Goal: Task Accomplishment & Management: Manage account settings

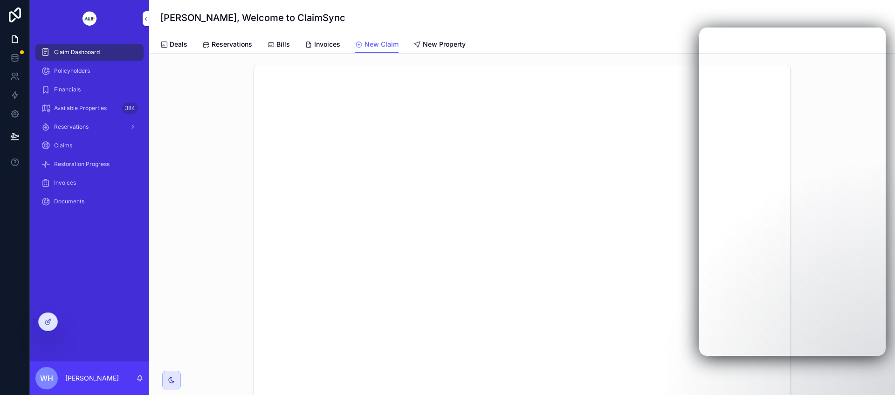
click at [202, 92] on div "scrollable content" at bounding box center [522, 262] width 731 height 403
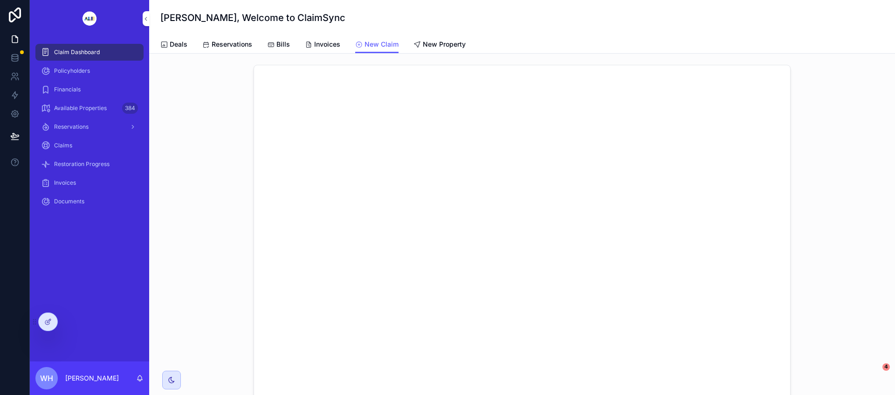
click at [830, 276] on div "scrollable content" at bounding box center [522, 262] width 731 height 403
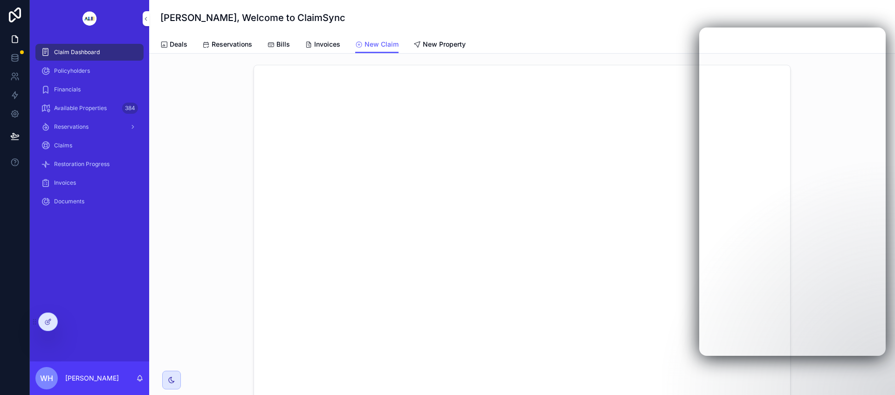
click at [88, 53] on span "Claim Dashboard" at bounding box center [77, 51] width 46 height 7
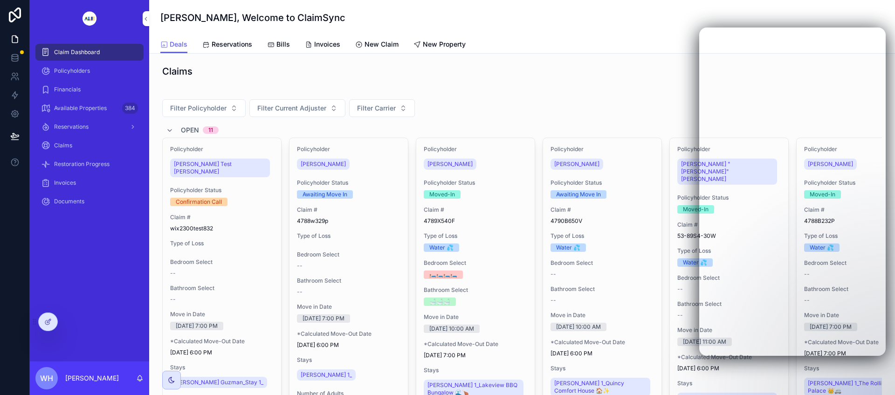
click at [76, 70] on span "Policyholders" at bounding box center [72, 70] width 36 height 7
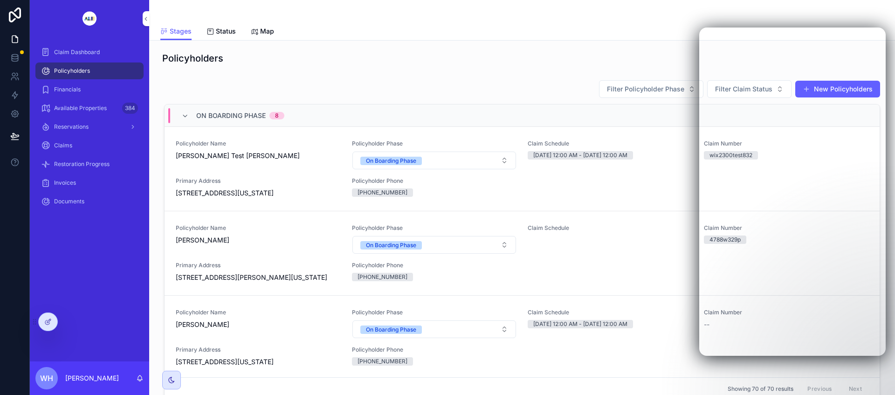
click at [53, 324] on div at bounding box center [48, 322] width 19 height 18
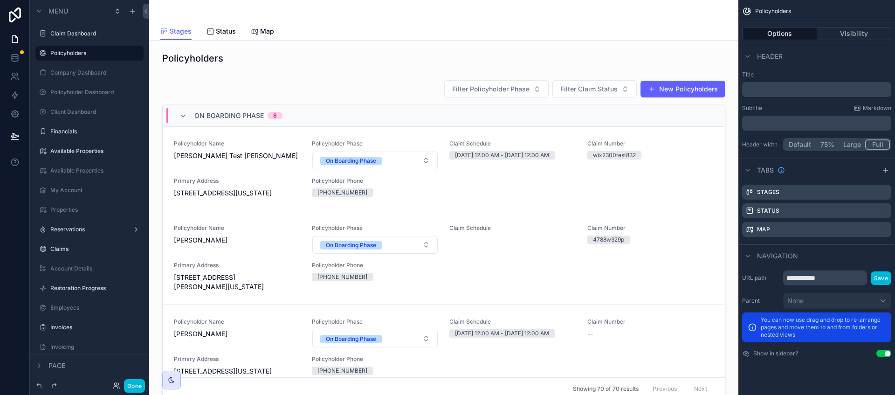
click at [673, 142] on div "scrollable content" at bounding box center [444, 241] width 574 height 331
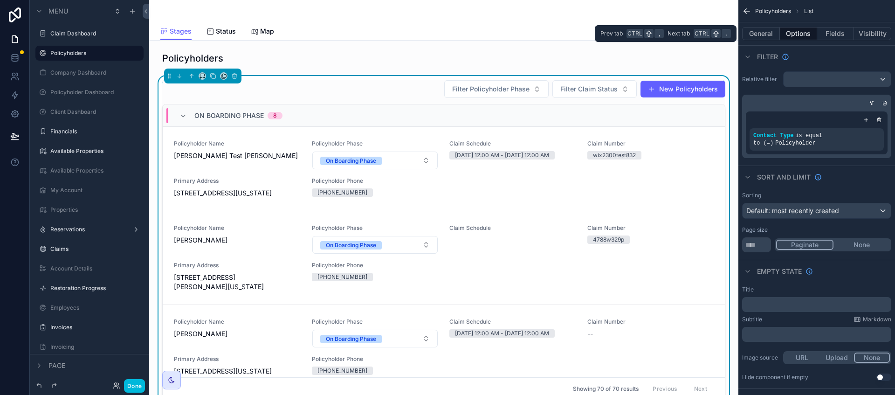
click at [762, 34] on button "General" at bounding box center [761, 33] width 38 height 13
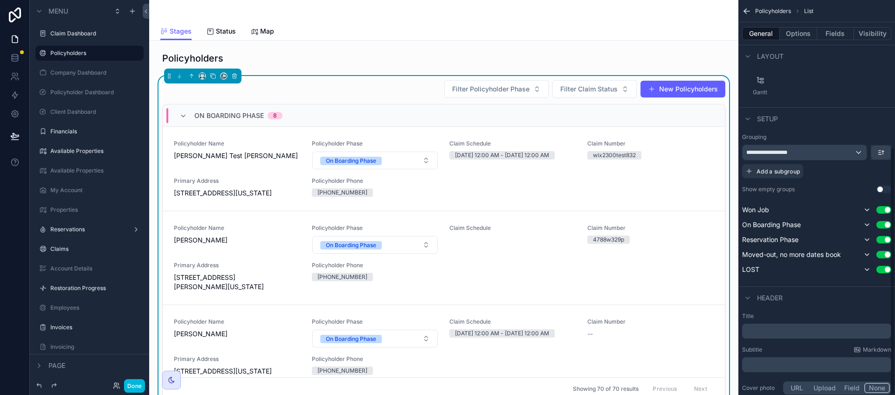
scroll to position [234, 0]
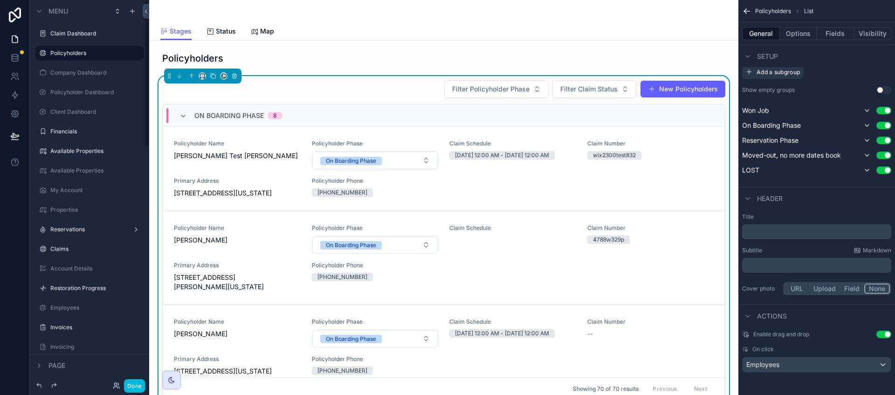
click at [135, 387] on button "Done" at bounding box center [134, 386] width 21 height 14
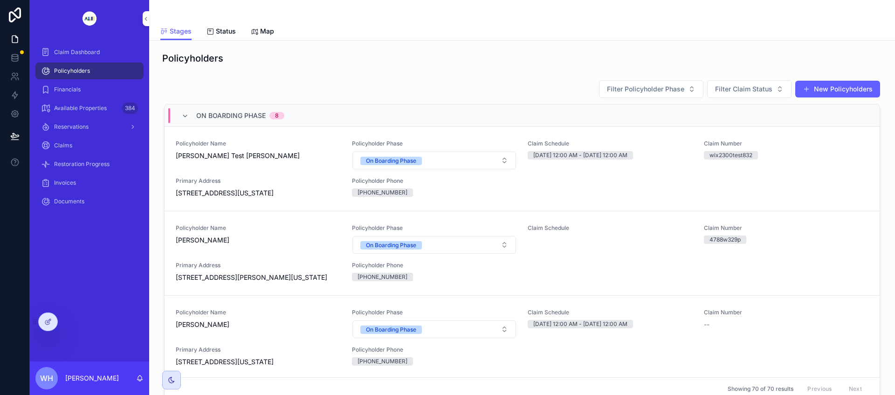
click at [297, 190] on span "[STREET_ADDRESS][US_STATE]" at bounding box center [258, 192] width 165 height 9
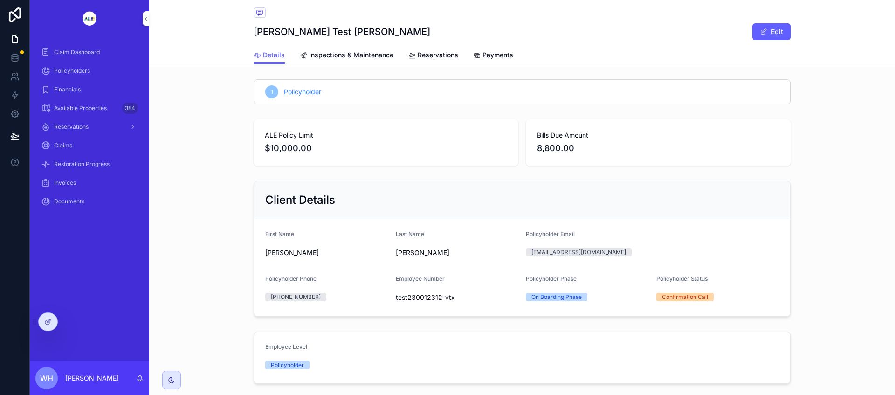
scroll to position [117, 0]
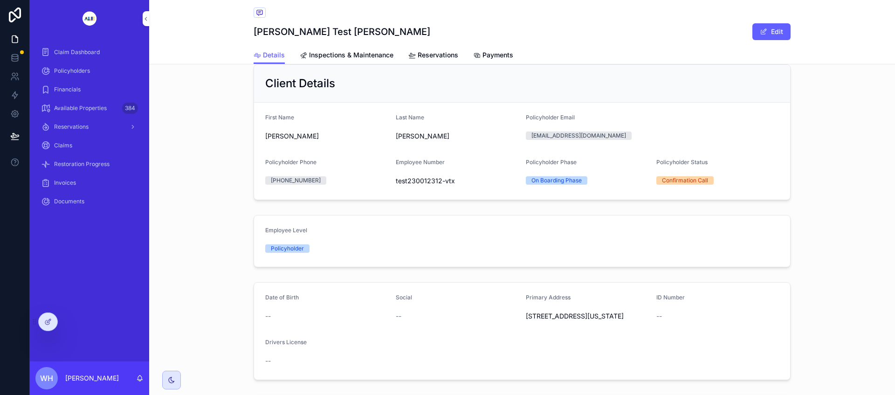
click at [283, 231] on span "Employee Level" at bounding box center [286, 229] width 42 height 7
click at [54, 320] on div at bounding box center [48, 322] width 19 height 18
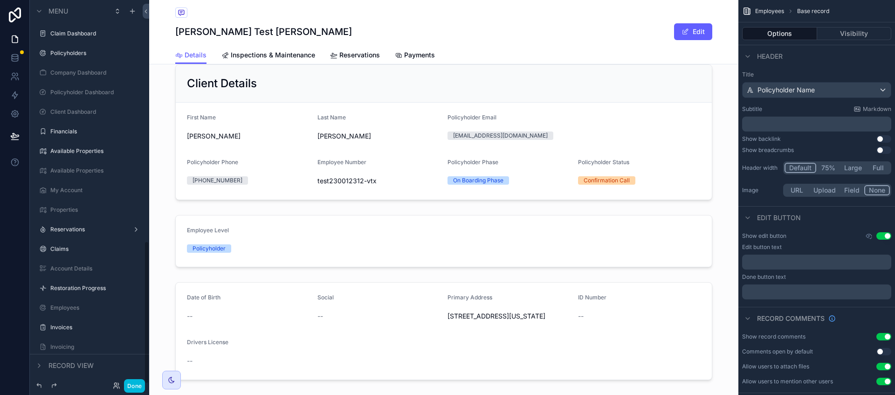
scroll to position [647, 0]
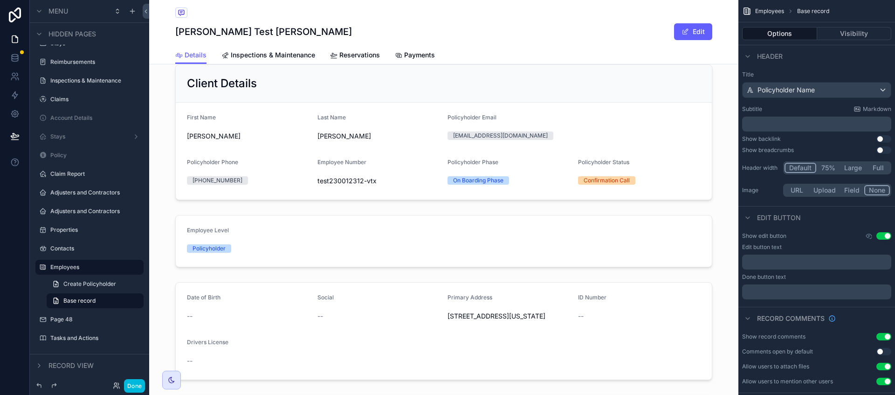
click at [307, 226] on div "scrollable content" at bounding box center [443, 241] width 589 height 60
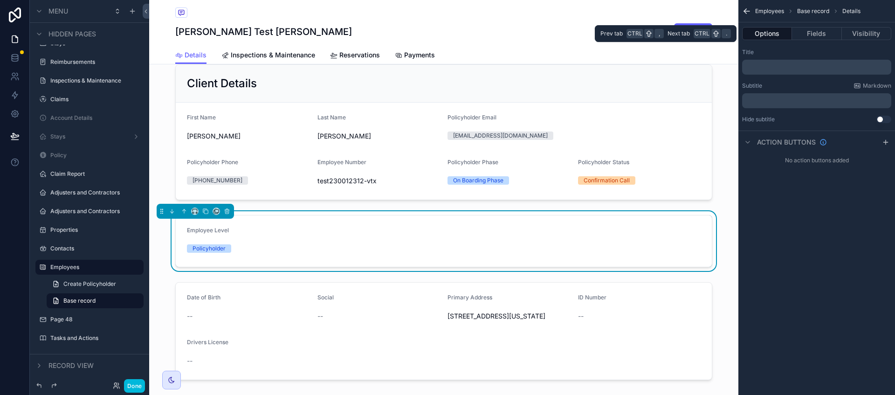
click at [827, 30] on button "Fields" at bounding box center [816, 33] width 49 height 13
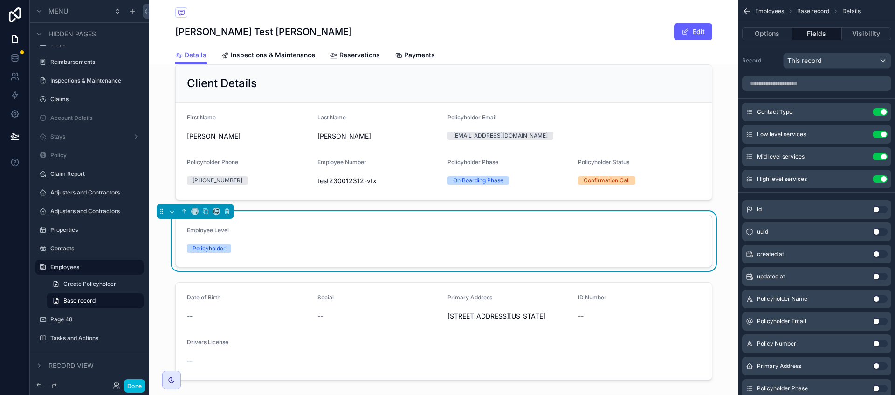
click at [868, 113] on div "Contact Type Use setting" at bounding box center [816, 112] width 149 height 19
click at [763, 115] on span "Contact Type" at bounding box center [774, 111] width 35 height 7
click at [331, 243] on div "Policyholder" at bounding box center [444, 248] width 514 height 14
click at [778, 116] on div "Contact Type Use setting" at bounding box center [816, 112] width 149 height 19
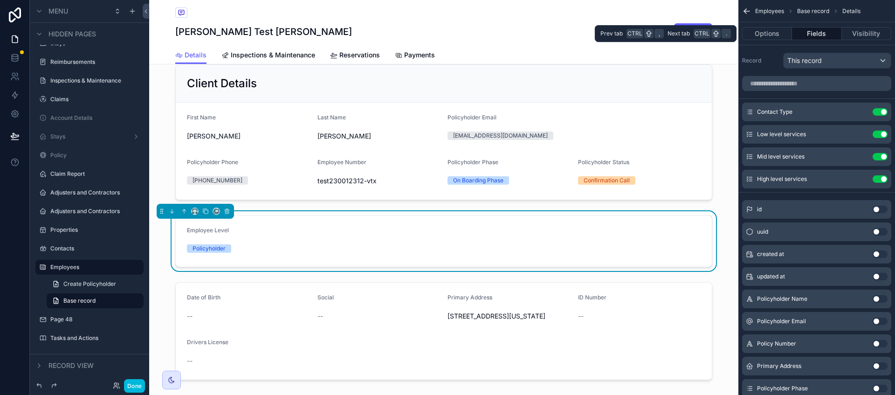
click at [768, 37] on button "Options" at bounding box center [767, 33] width 50 height 13
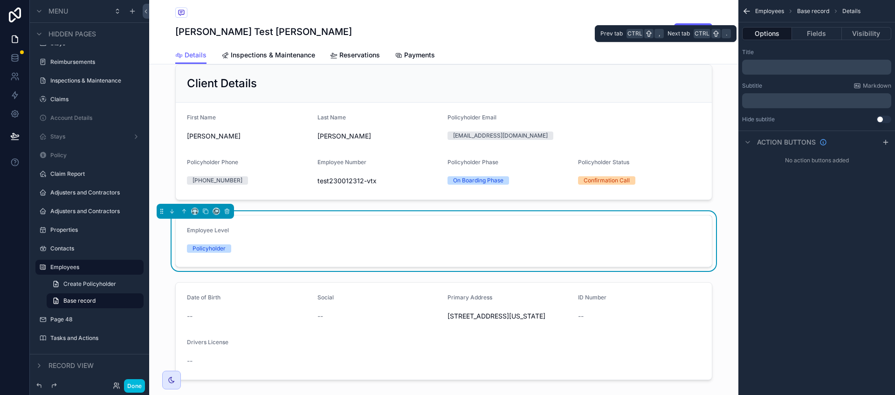
click at [821, 32] on button "Fields" at bounding box center [816, 33] width 49 height 13
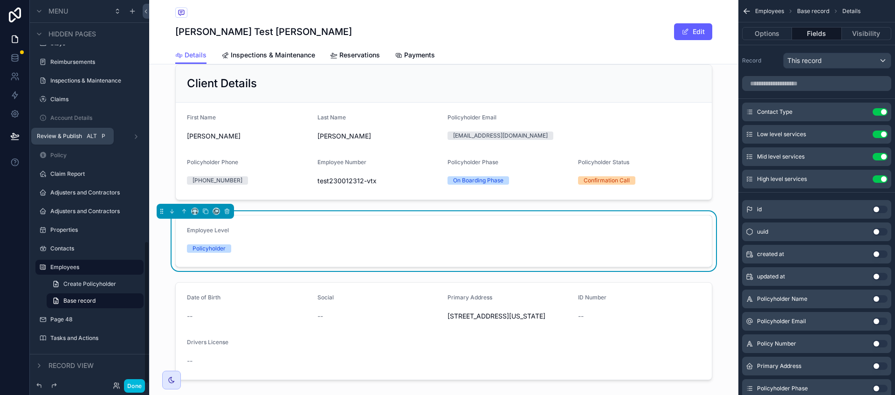
drag, startPoint x: 10, startPoint y: 137, endPoint x: 32, endPoint y: 133, distance: 21.8
click at [10, 137] on icon at bounding box center [14, 135] width 9 height 9
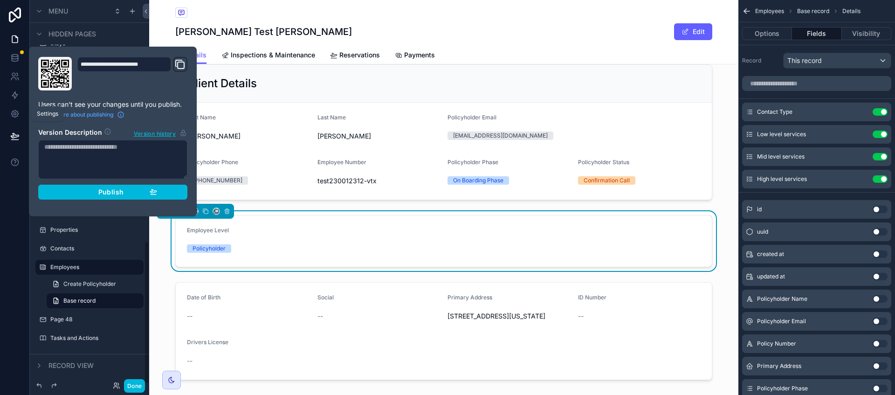
click at [14, 117] on icon at bounding box center [14, 113] width 9 height 9
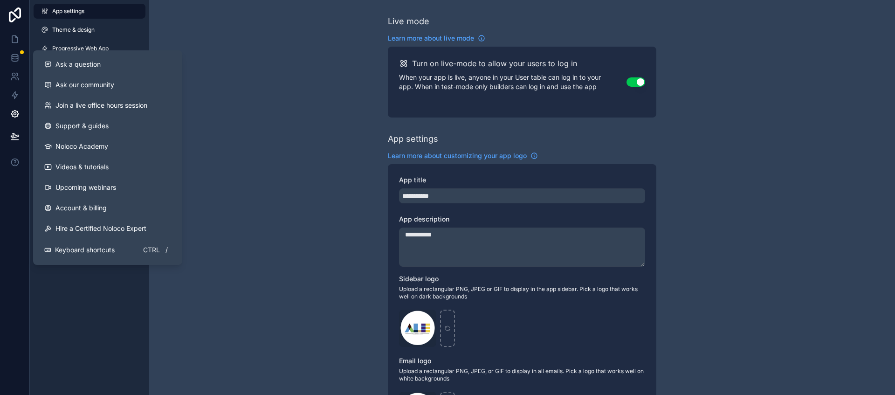
click at [82, 62] on span "Ask a question" at bounding box center [77, 64] width 45 height 9
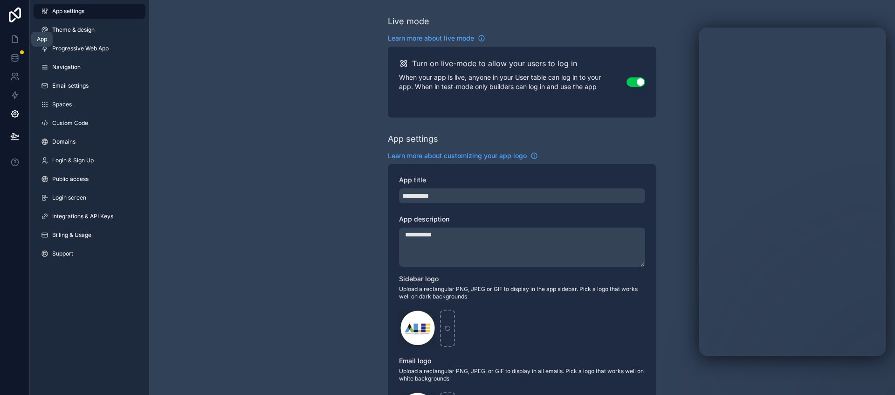
click at [11, 39] on icon at bounding box center [14, 38] width 9 height 9
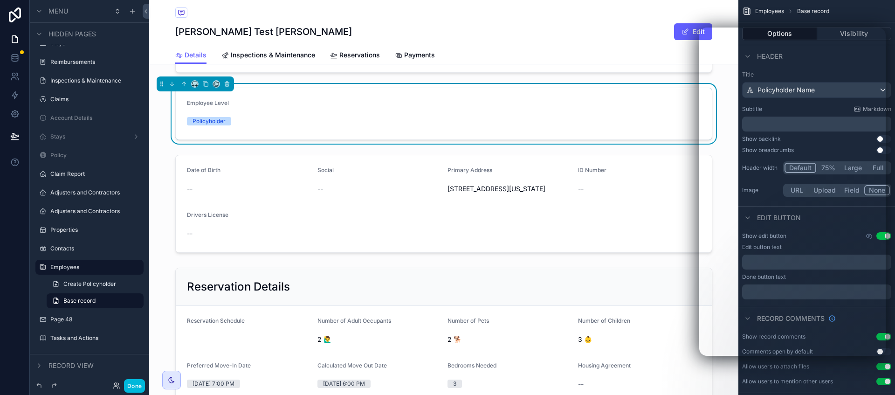
scroll to position [175, 0]
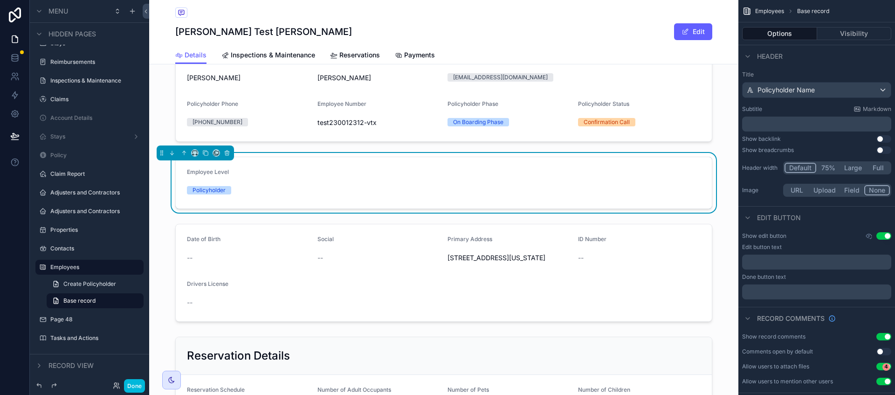
click at [319, 178] on div "Employee Level" at bounding box center [444, 173] width 514 height 11
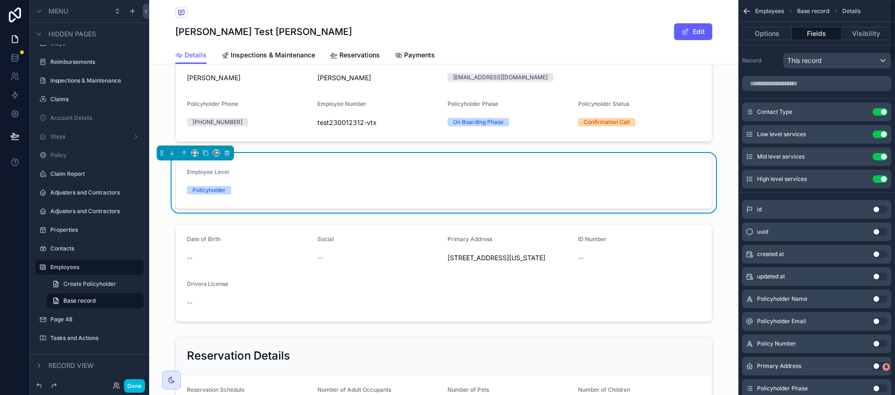
click at [618, 192] on div "Policyholder" at bounding box center [444, 190] width 514 height 8
click at [752, 110] on icon "scrollable content" at bounding box center [749, 111] width 7 height 7
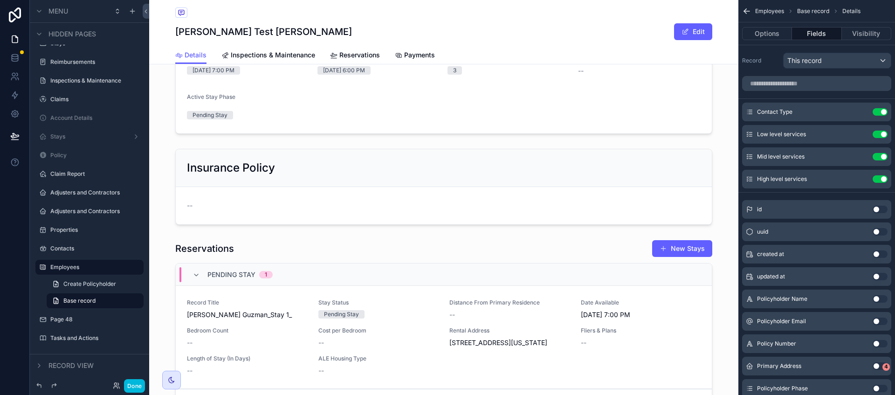
scroll to position [641, 0]
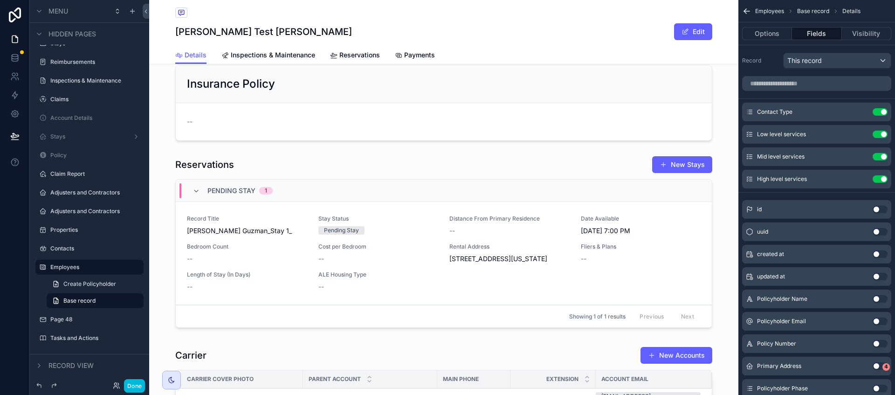
click at [366, 283] on div "scrollable content" at bounding box center [443, 243] width 589 height 183
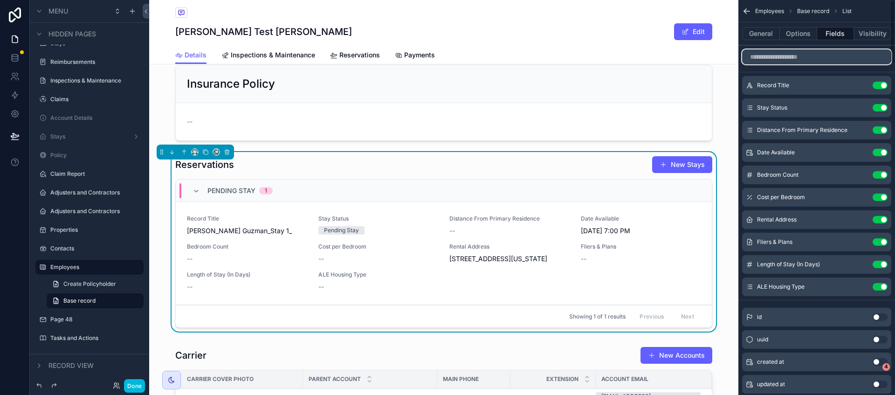
click at [812, 58] on input "scrollable content" at bounding box center [816, 56] width 149 height 15
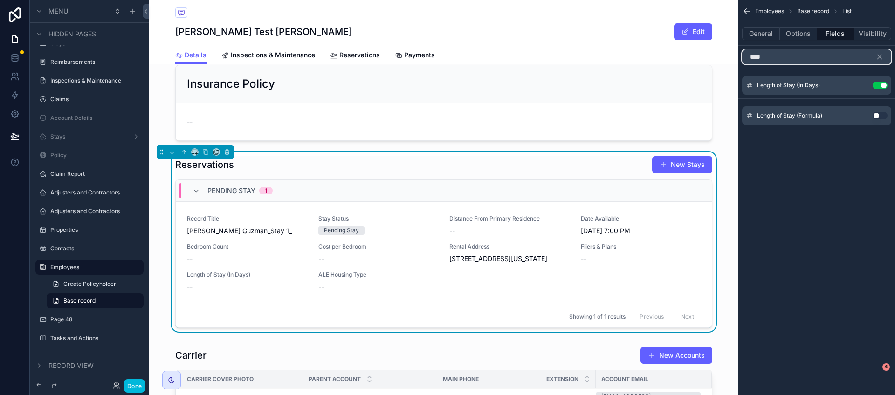
type input "****"
click at [875, 117] on button "Use setting" at bounding box center [879, 115] width 15 height 7
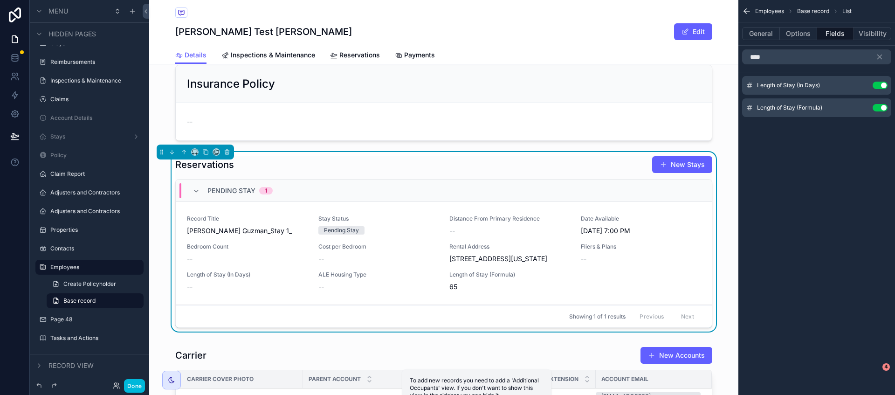
click at [879, 82] on button "Use setting" at bounding box center [879, 85] width 15 height 7
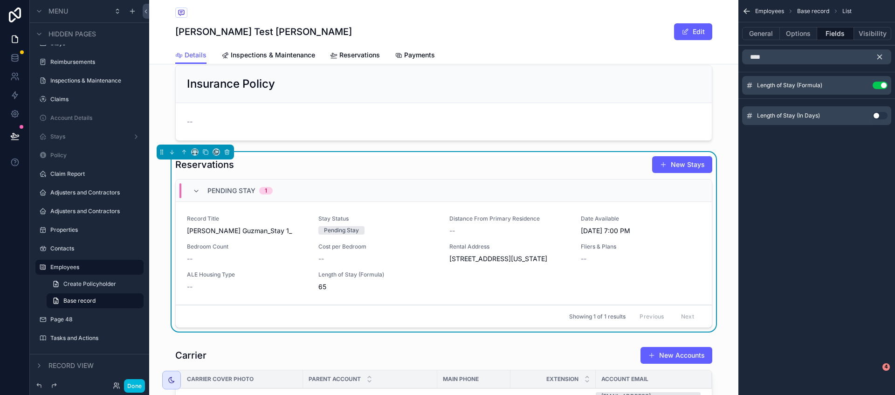
click at [882, 58] on icon "scrollable content" at bounding box center [879, 57] width 8 height 8
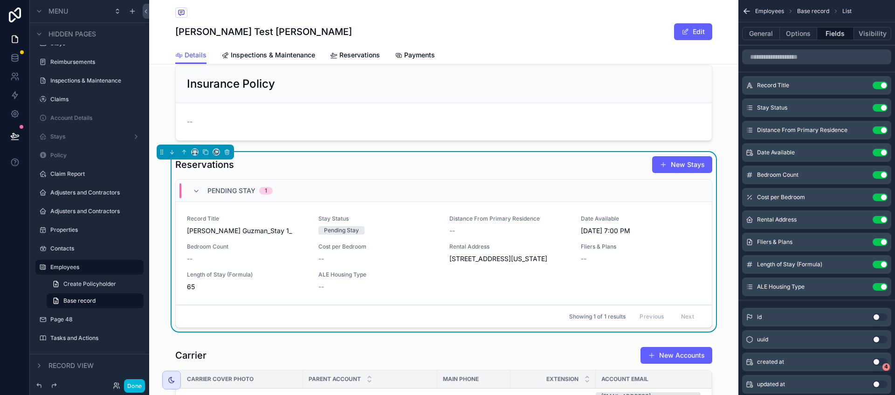
click at [809, 268] on span "Length of Stay (Formula)" at bounding box center [789, 264] width 65 height 7
click at [811, 261] on span "Length of Stay (Formula)" at bounding box center [789, 264] width 65 height 7
drag, startPoint x: 132, startPoint y: 385, endPoint x: 172, endPoint y: 380, distance: 40.4
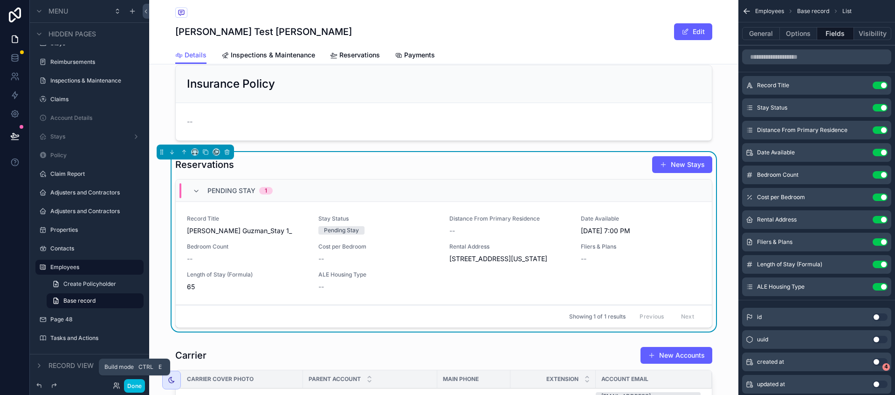
click at [132, 385] on button "Done" at bounding box center [134, 386] width 21 height 14
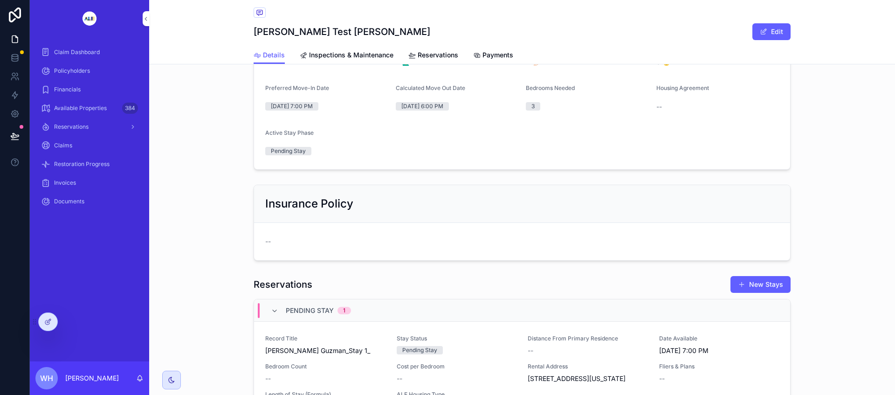
scroll to position [583, 0]
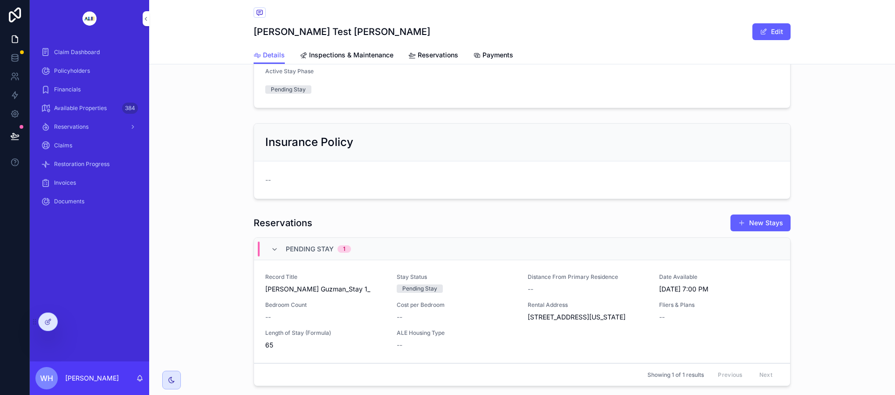
click at [357, 150] on div "Insurance Policy" at bounding box center [522, 142] width 514 height 15
drag, startPoint x: 57, startPoint y: 323, endPoint x: 83, endPoint y: 316, distance: 26.6
click at [58, 323] on div "Claim Dashboard Policyholders Financials Available Properties 384 Reservations …" at bounding box center [462, 197] width 865 height 395
click at [48, 320] on icon at bounding box center [47, 321] width 7 height 7
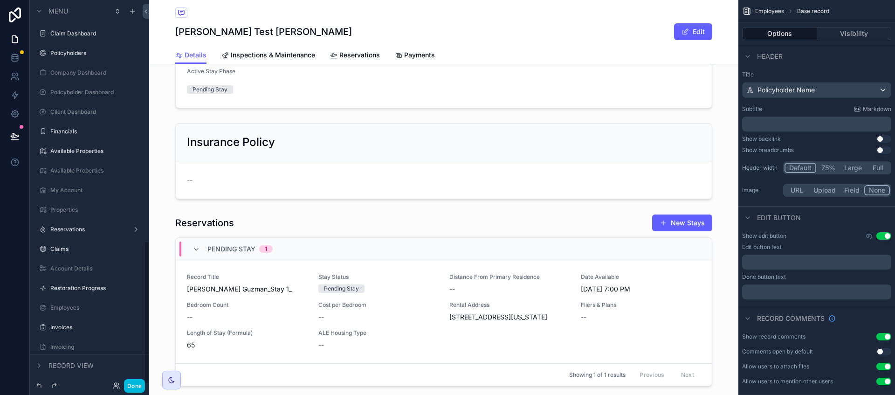
scroll to position [647, 0]
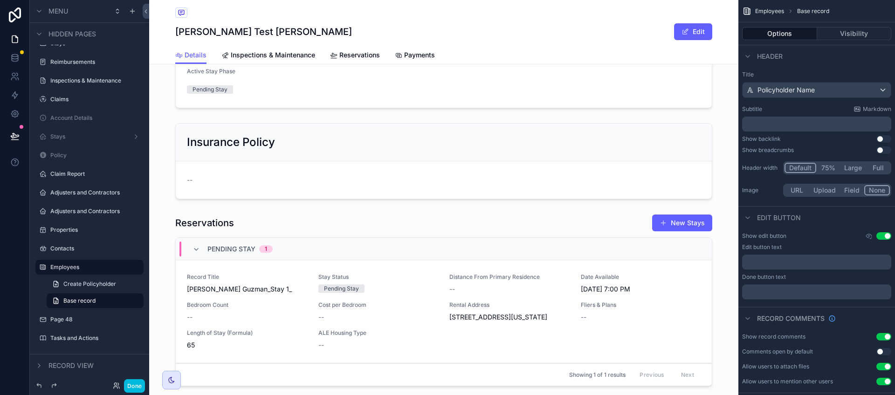
click at [207, 234] on div "scrollable content" at bounding box center [443, 301] width 589 height 183
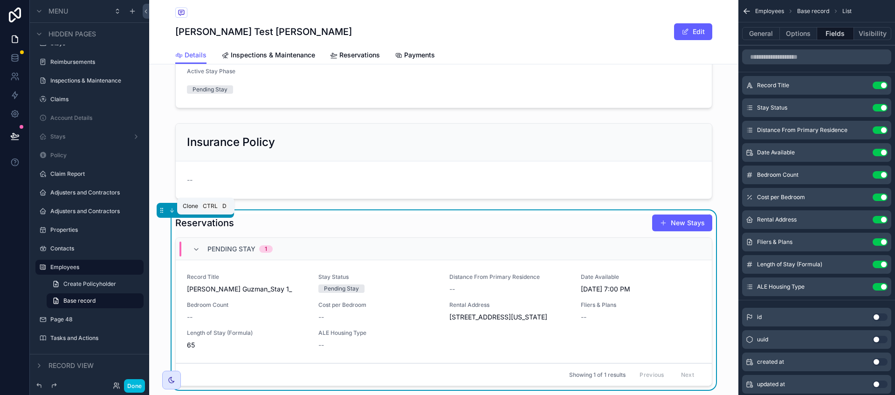
click at [206, 213] on icon "scrollable content" at bounding box center [205, 210] width 7 height 7
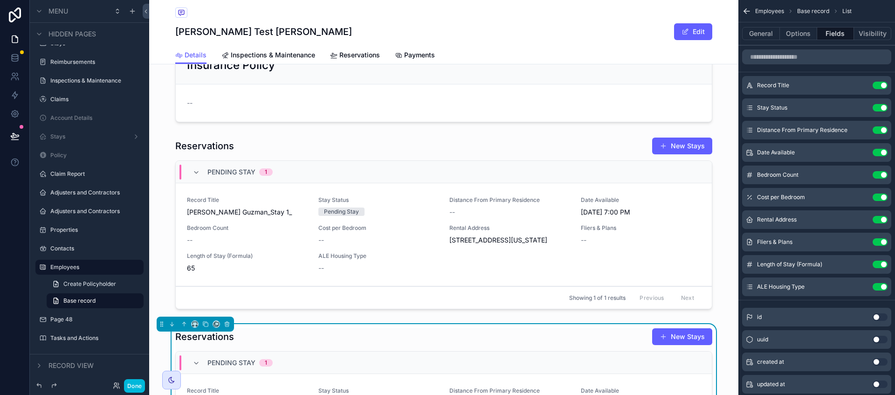
scroll to position [641, 0]
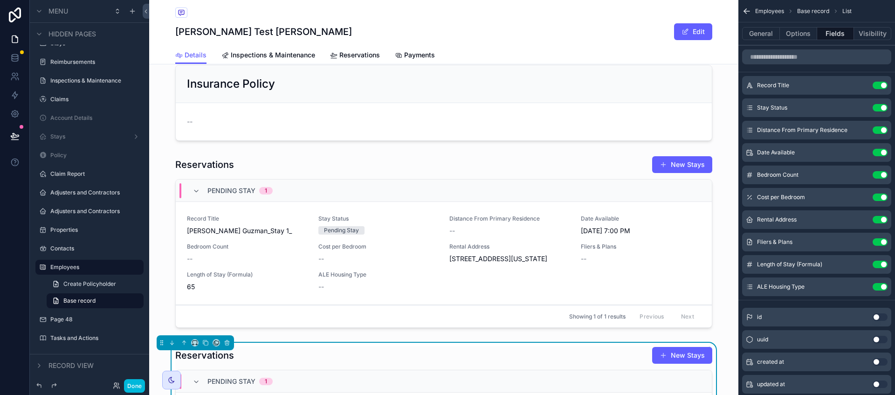
click at [333, 199] on div "Pending Stay 1" at bounding box center [444, 190] width 536 height 22
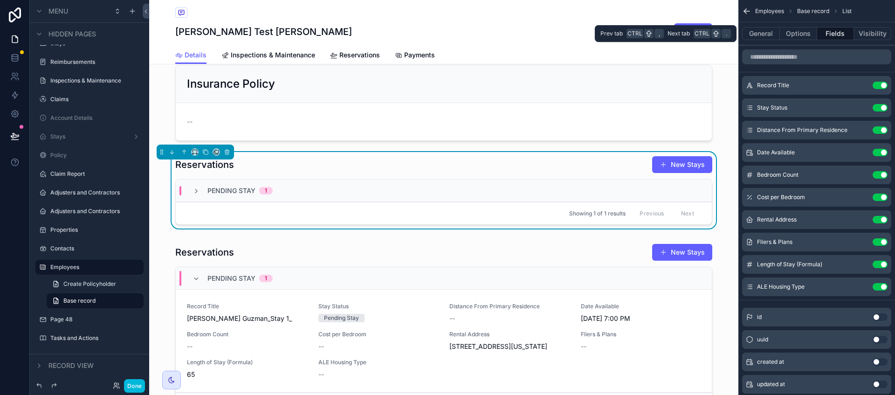
click at [763, 31] on button "General" at bounding box center [761, 33] width 38 height 13
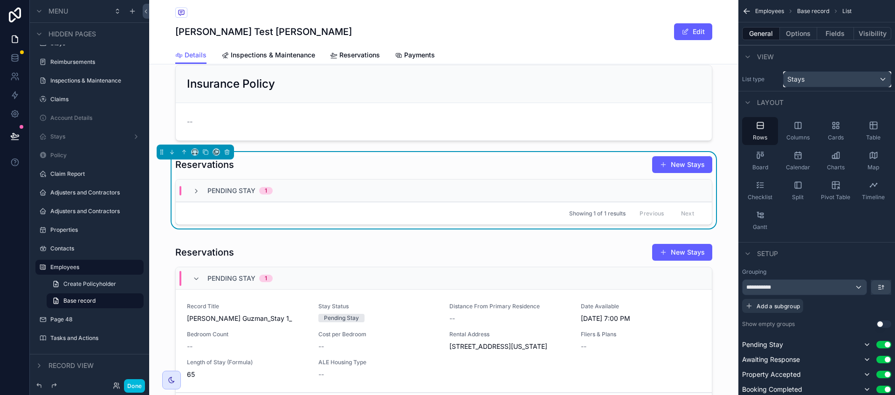
click at [839, 79] on div "Stays" at bounding box center [836, 79] width 107 height 15
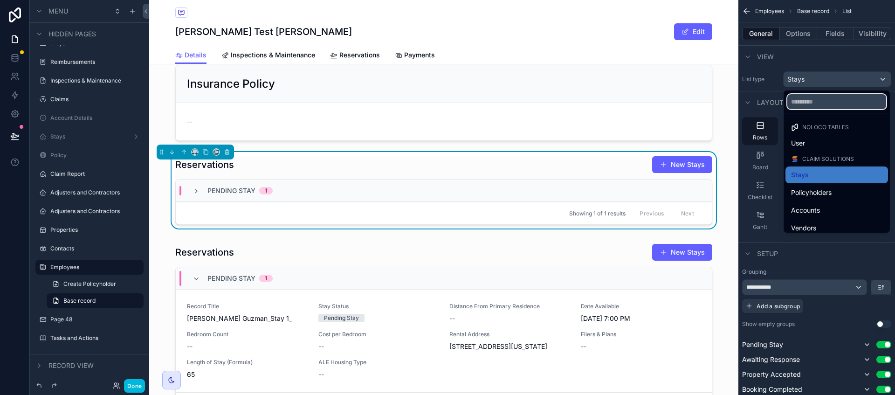
click at [826, 103] on input "text" at bounding box center [836, 101] width 99 height 15
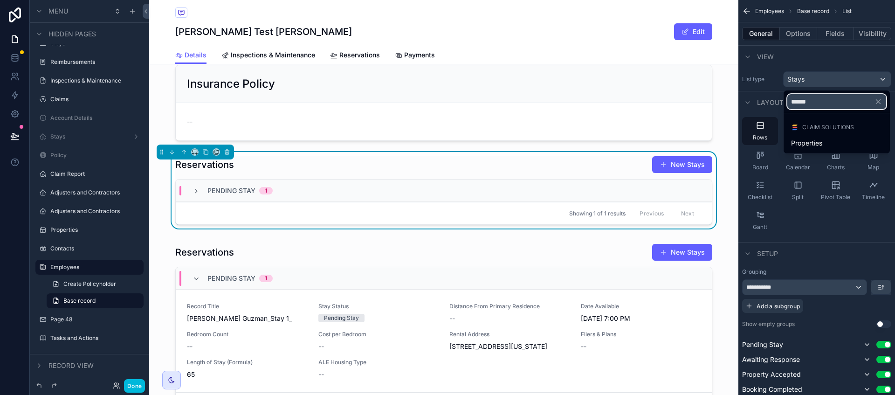
type input "******"
click at [805, 142] on span "Properties" at bounding box center [806, 142] width 31 height 11
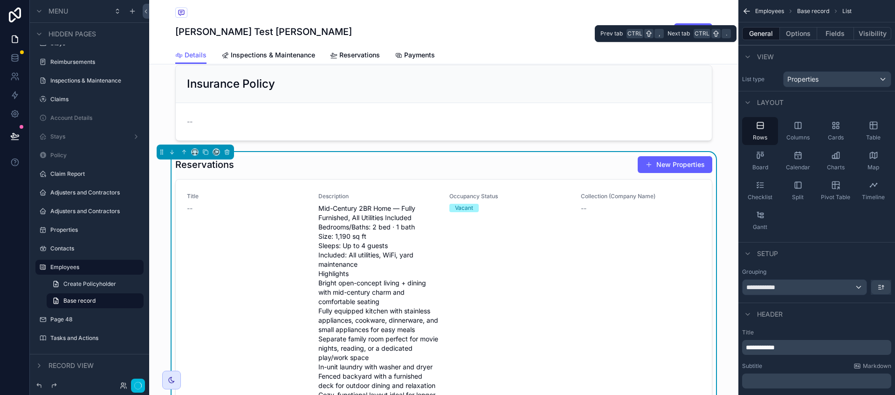
click at [800, 35] on button "Options" at bounding box center [798, 33] width 37 height 13
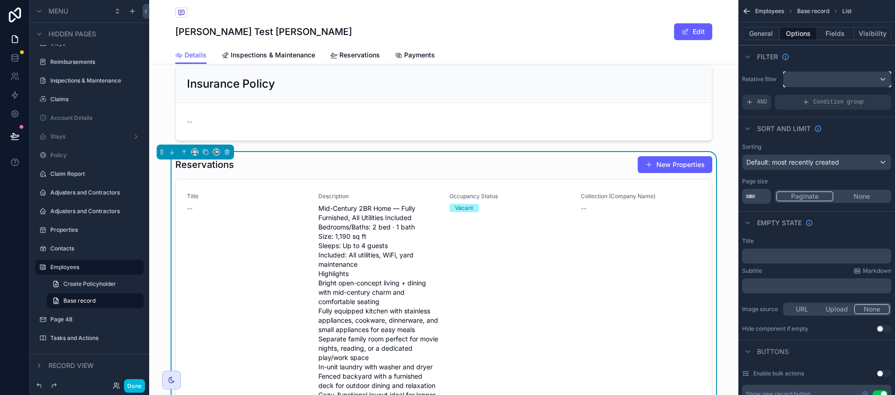
click at [875, 79] on div "scrollable content" at bounding box center [836, 79] width 107 height 15
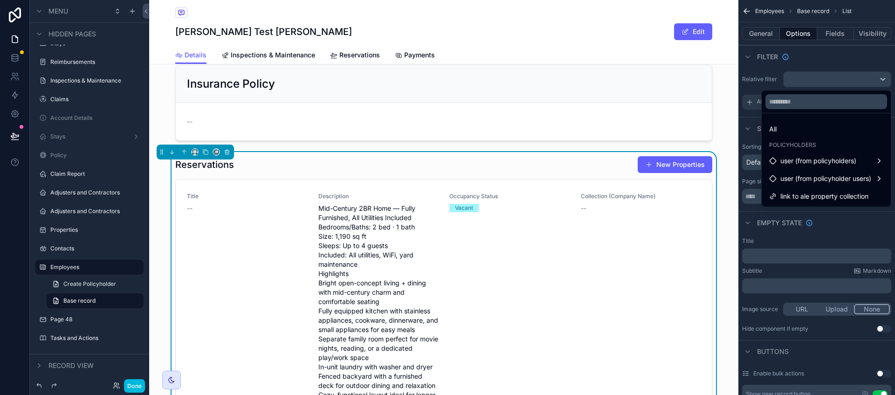
click at [879, 163] on div "user (from policyholders)" at bounding box center [826, 160] width 114 height 11
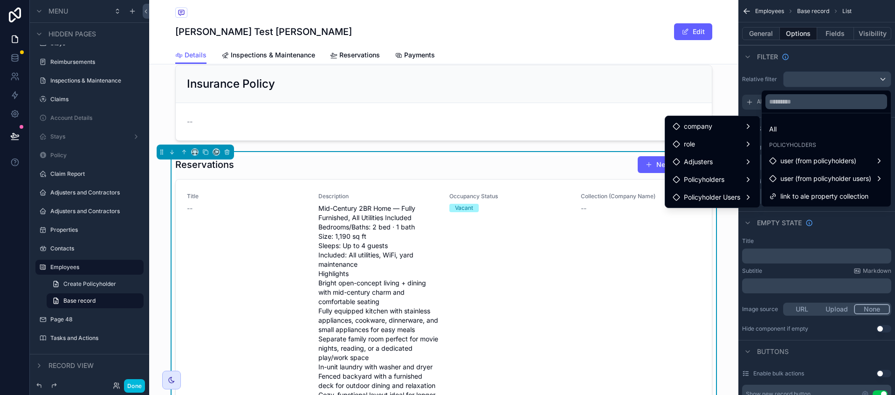
click at [737, 178] on div "Policyholders" at bounding box center [713, 179] width 80 height 11
click at [759, 74] on div "scrollable content" at bounding box center [447, 197] width 895 height 395
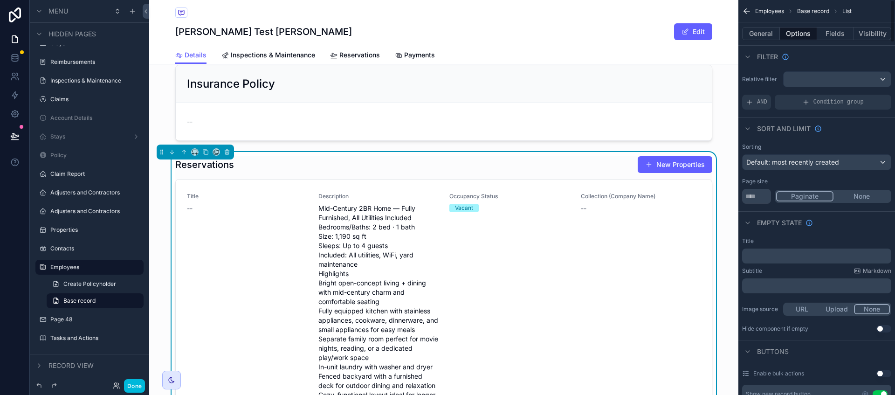
click at [827, 103] on span "Condition group" at bounding box center [838, 101] width 50 height 7
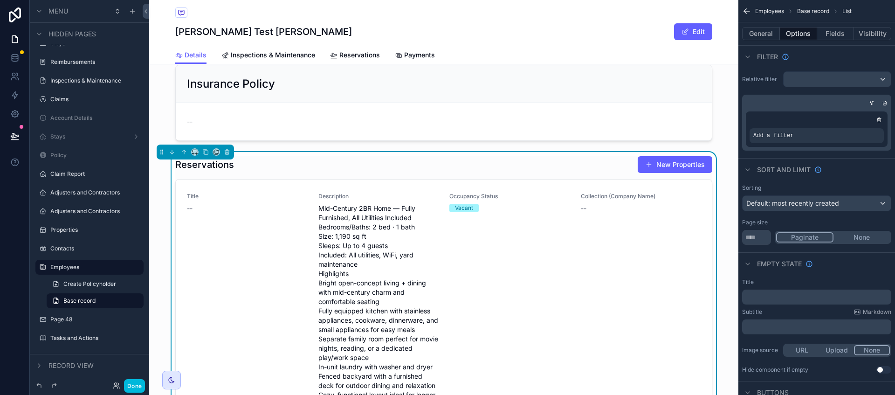
click at [772, 133] on span "Add a filter" at bounding box center [773, 135] width 40 height 7
click at [869, 104] on icon "scrollable content" at bounding box center [872, 103] width 6 height 6
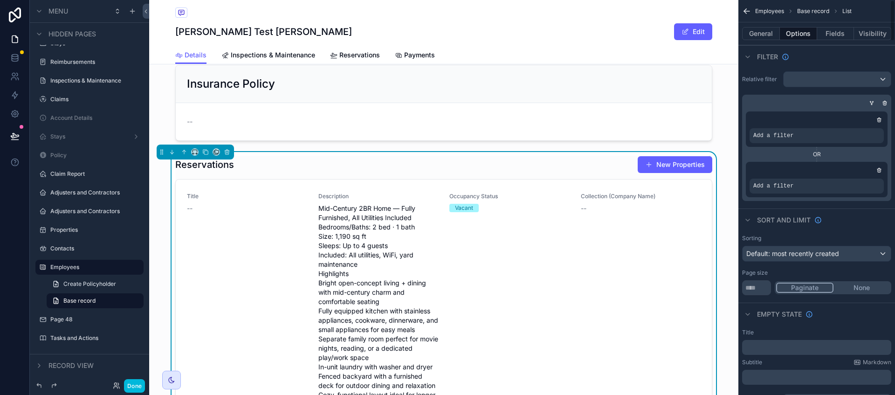
click at [877, 172] on icon "scrollable content" at bounding box center [879, 170] width 6 height 6
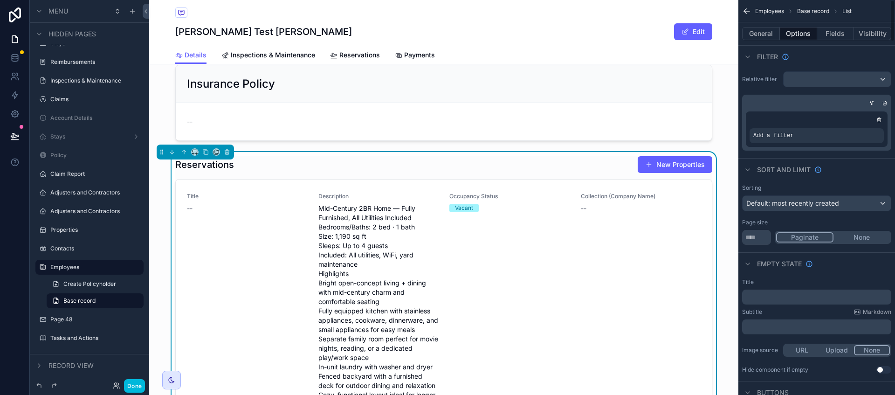
click at [854, 135] on div "Add a filter" at bounding box center [816, 135] width 134 height 15
click at [772, 134] on span "Add a filter" at bounding box center [773, 135] width 40 height 7
click at [765, 138] on span "Add a filter" at bounding box center [773, 135] width 40 height 7
click at [861, 137] on div "Add a filter" at bounding box center [816, 135] width 134 height 15
click at [881, 119] on icon "scrollable content" at bounding box center [879, 120] width 6 height 6
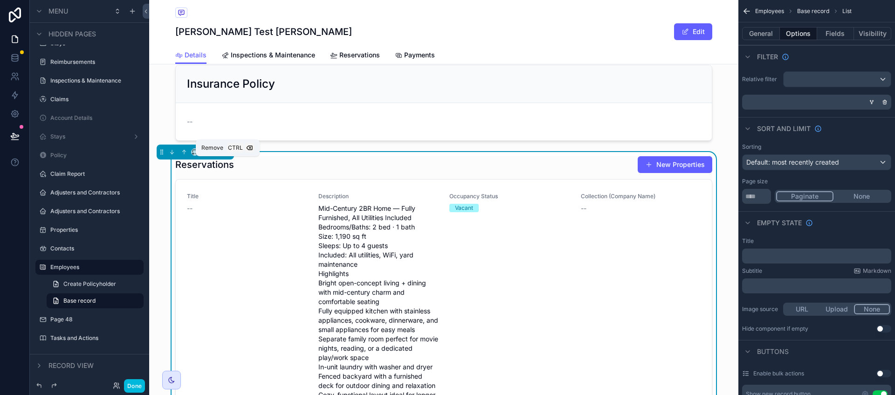
click at [226, 157] on button "scrollable content" at bounding box center [227, 152] width 10 height 10
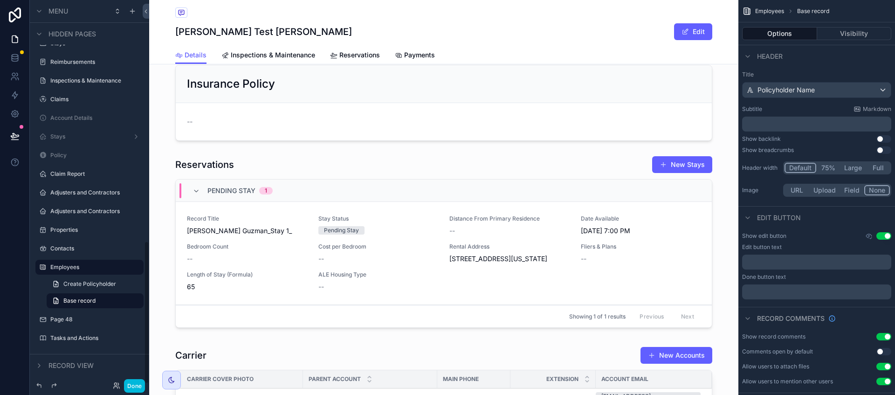
click at [138, 380] on button "Done" at bounding box center [134, 386] width 21 height 14
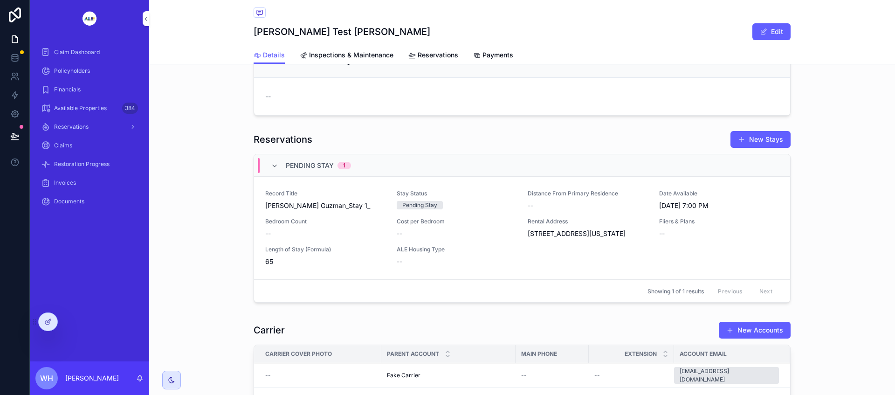
scroll to position [630, 0]
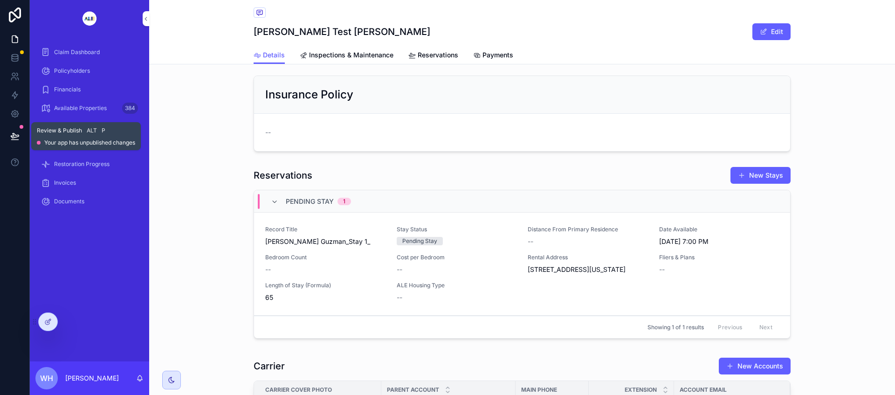
click at [15, 133] on icon at bounding box center [14, 135] width 9 height 9
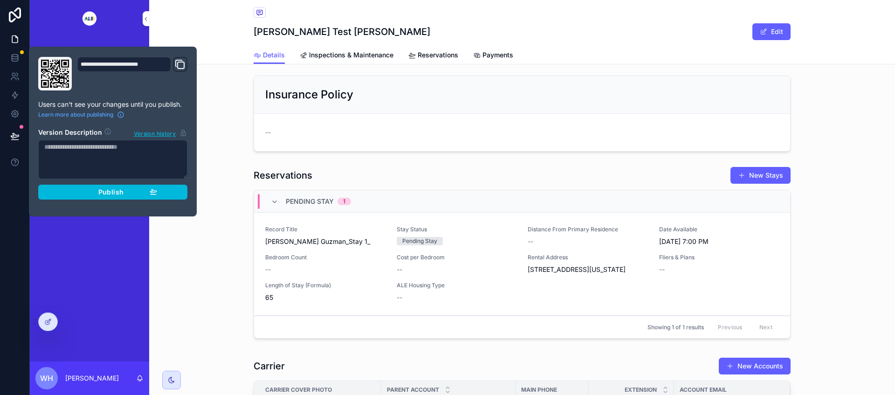
click at [117, 193] on span "Publish" at bounding box center [110, 192] width 25 height 8
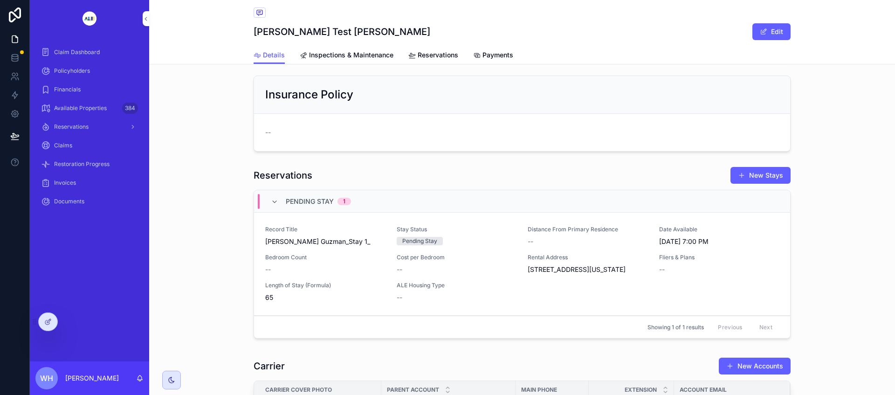
click at [218, 211] on div "Reservations New Stays Pending Stay 1 Record Title [PERSON_NAME] Test Guzman_St…" at bounding box center [522, 254] width 746 height 183
click at [13, 57] on icon at bounding box center [14, 57] width 9 height 9
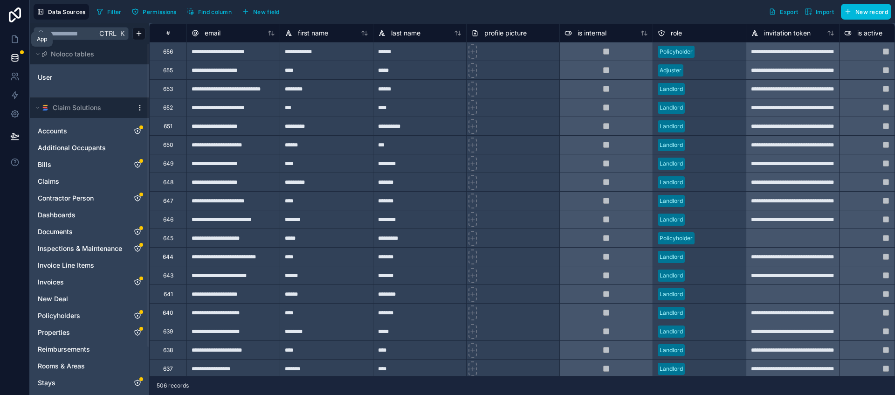
click at [17, 39] on icon at bounding box center [15, 39] width 6 height 7
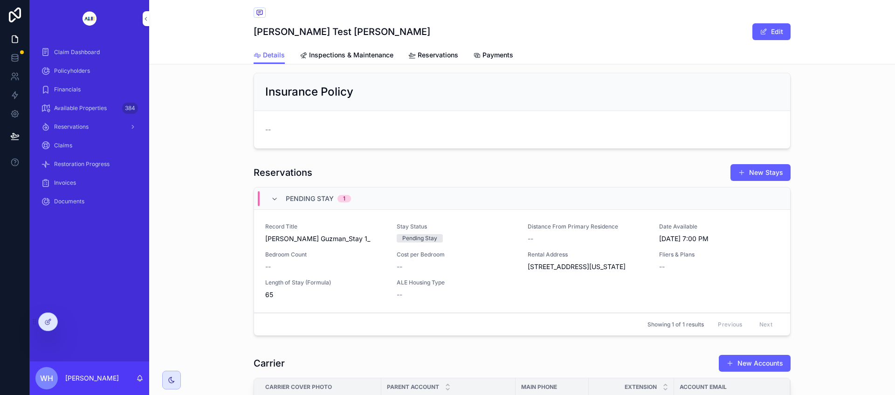
scroll to position [699, 0]
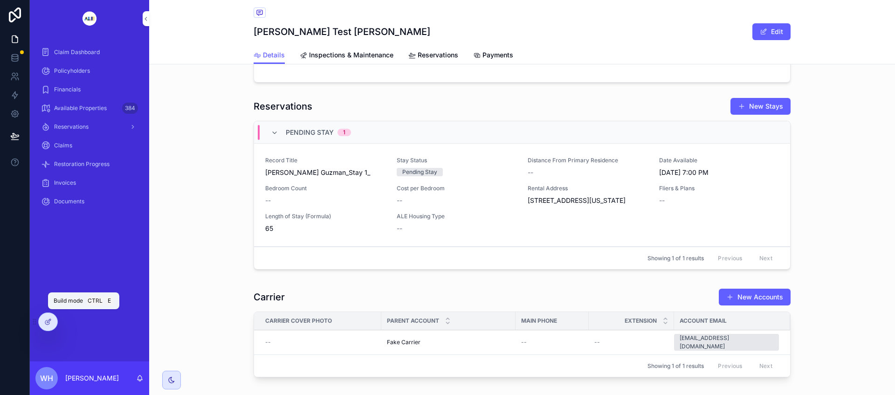
click at [51, 325] on div at bounding box center [48, 322] width 19 height 18
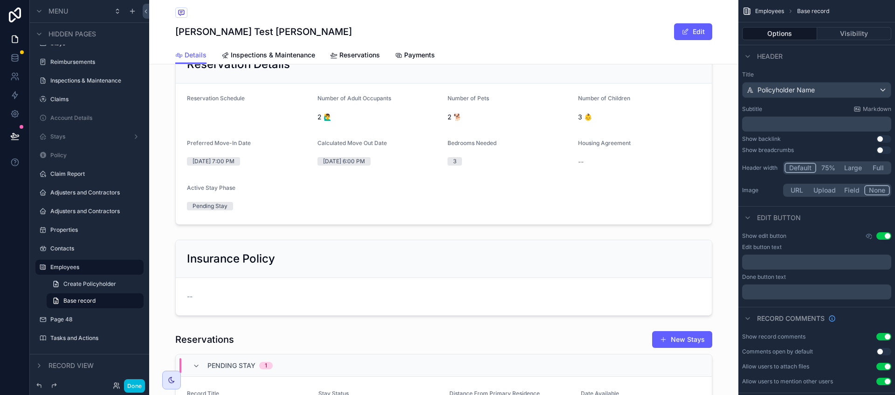
scroll to position [583, 0]
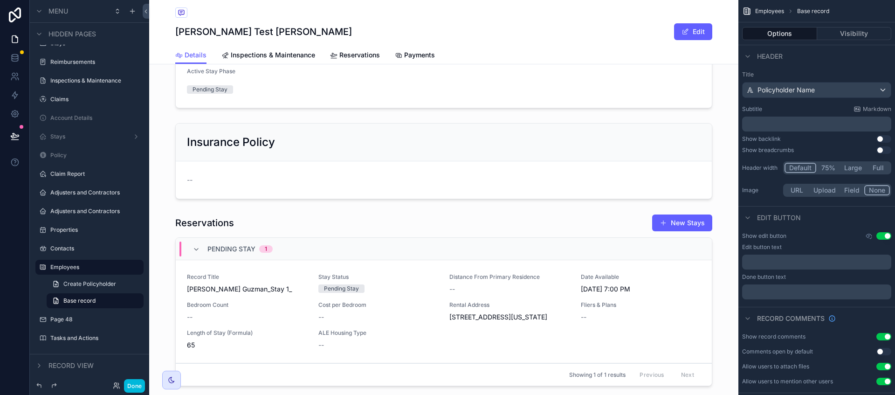
click at [211, 230] on div "scrollable content" at bounding box center [443, 301] width 589 height 183
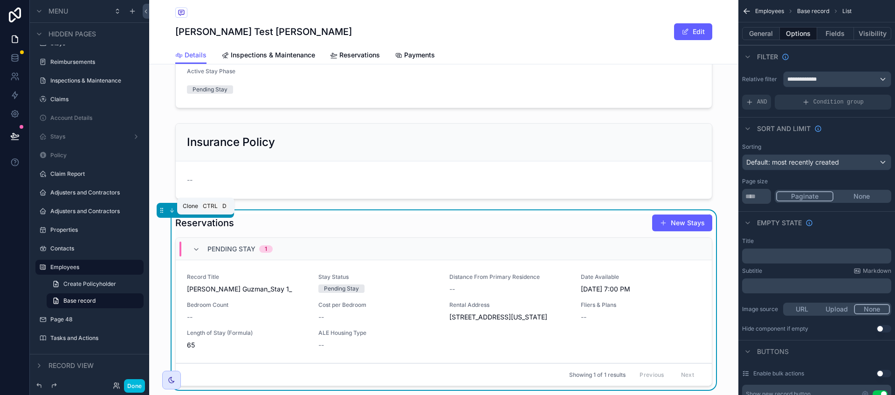
click at [204, 213] on icon "scrollable content" at bounding box center [206, 211] width 4 height 4
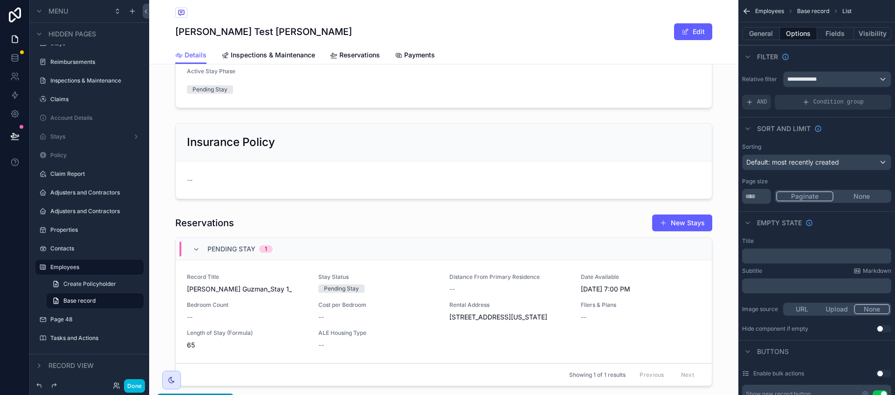
click at [199, 233] on div "scrollable content" at bounding box center [443, 301] width 589 height 183
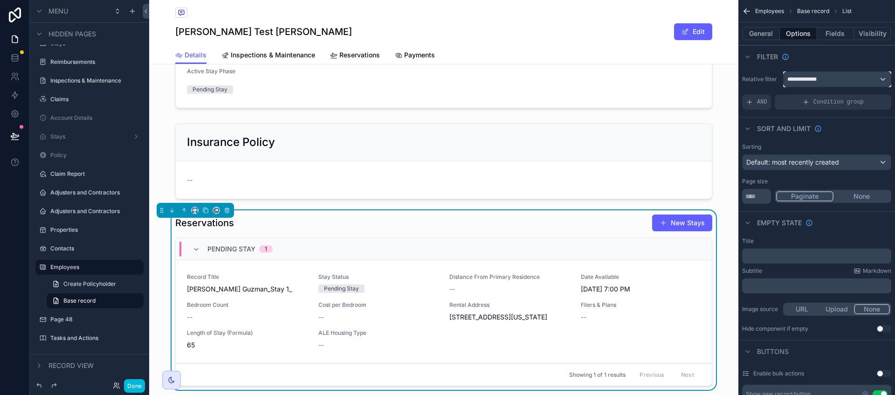
click at [841, 80] on div "**********" at bounding box center [836, 79] width 107 height 15
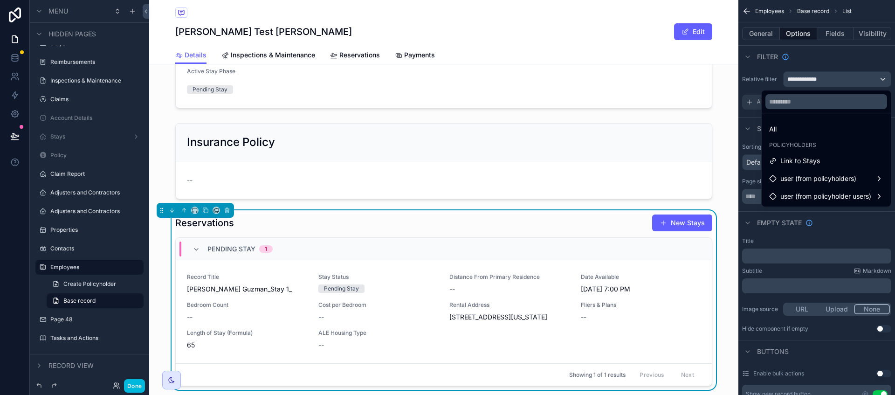
click at [760, 35] on div "scrollable content" at bounding box center [447, 197] width 895 height 395
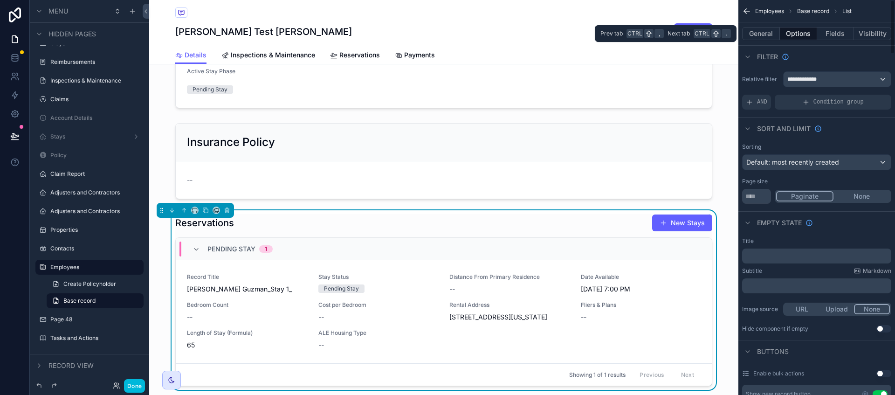
click at [761, 29] on button "General" at bounding box center [761, 33] width 38 height 13
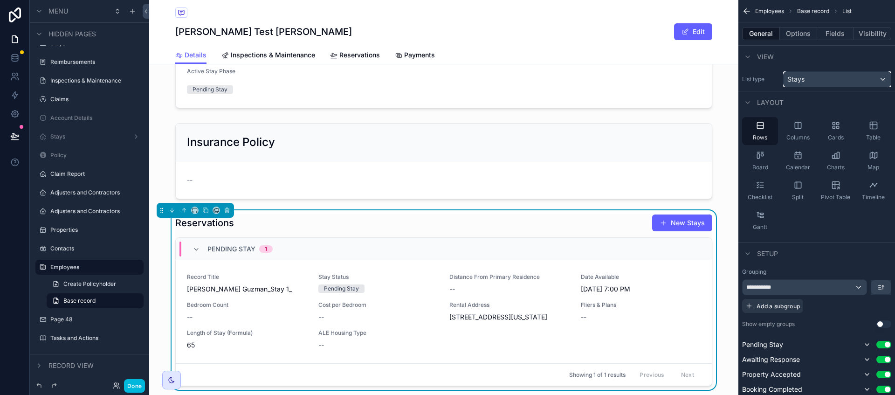
click at [821, 84] on div "Stays" at bounding box center [836, 79] width 107 height 15
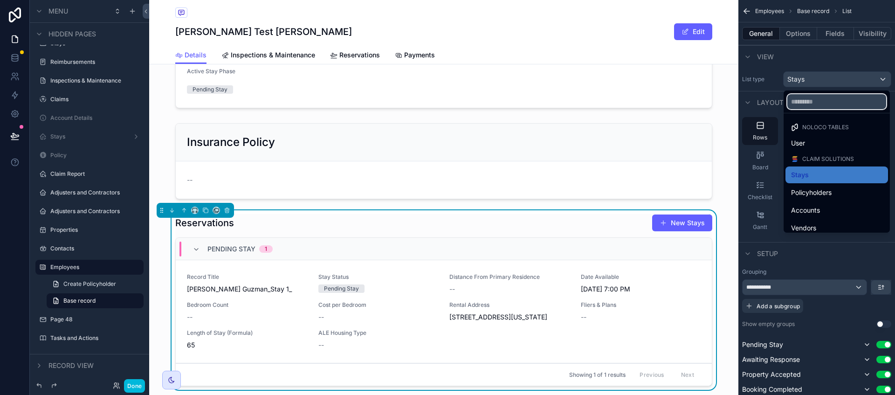
click at [827, 107] on input "text" at bounding box center [836, 101] width 99 height 15
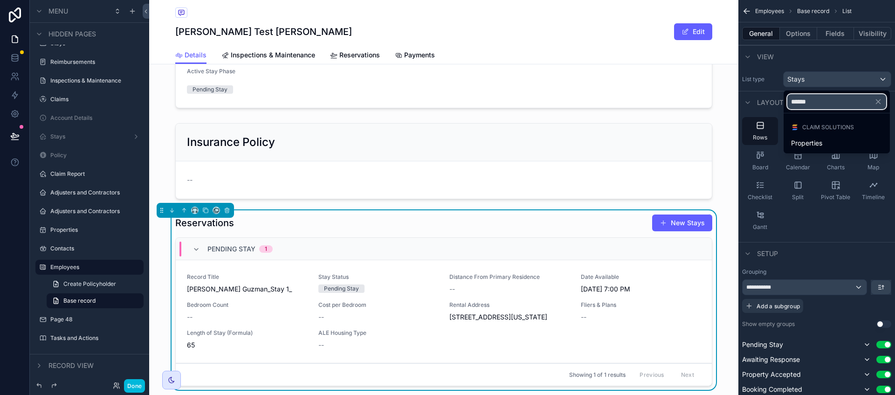
type input "******"
click at [819, 140] on span "Properties" at bounding box center [806, 142] width 31 height 11
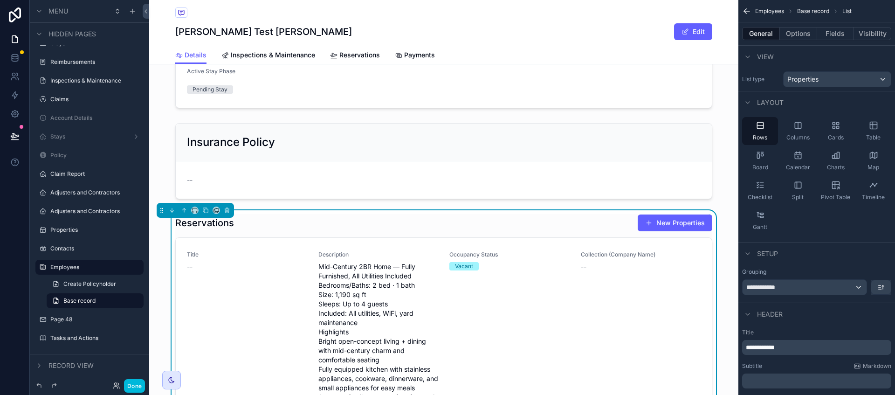
click at [794, 30] on button "Options" at bounding box center [798, 33] width 37 height 13
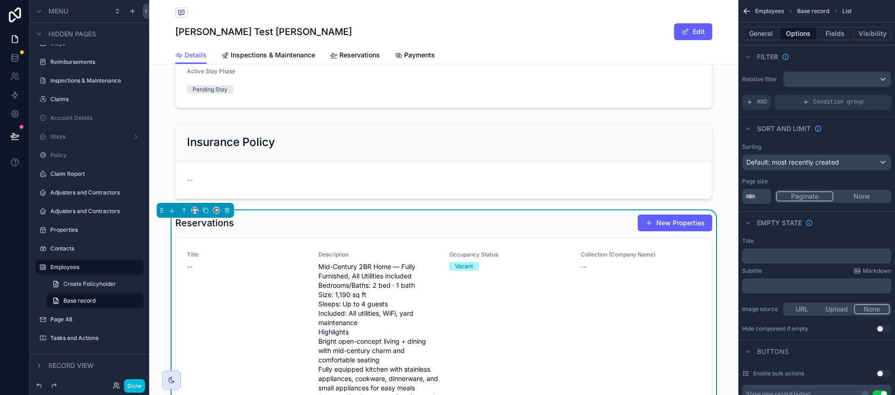
click at [856, 103] on span "Condition group" at bounding box center [838, 101] width 50 height 7
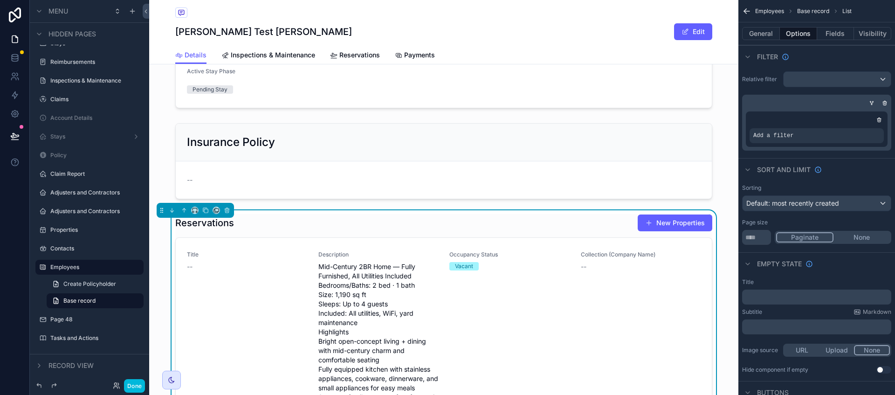
click at [882, 120] on div "scrollable content" at bounding box center [878, 119] width 9 height 9
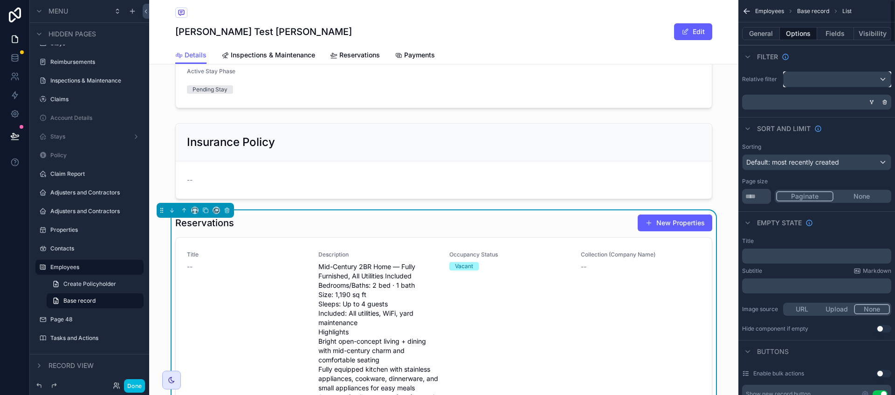
click at [885, 79] on div "scrollable content" at bounding box center [836, 79] width 107 height 15
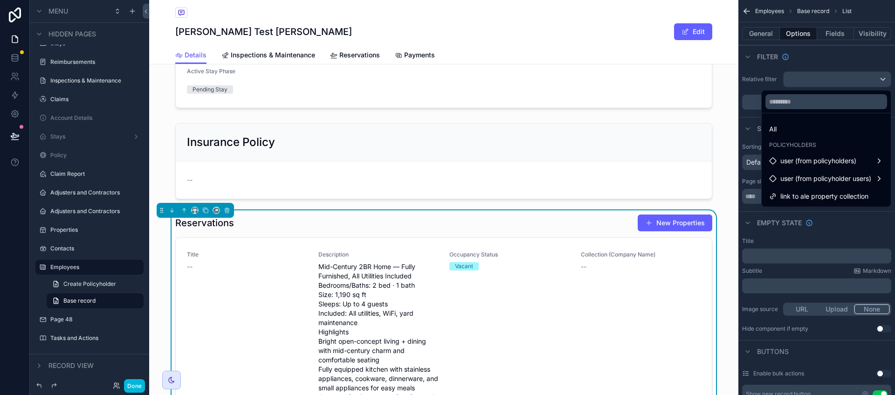
click at [822, 196] on span "link to ale property collection" at bounding box center [824, 196] width 88 height 11
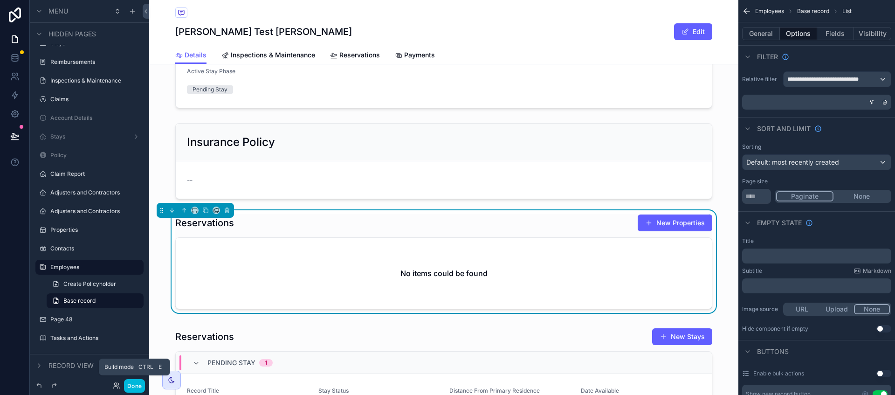
click at [135, 384] on button "Done" at bounding box center [134, 386] width 21 height 14
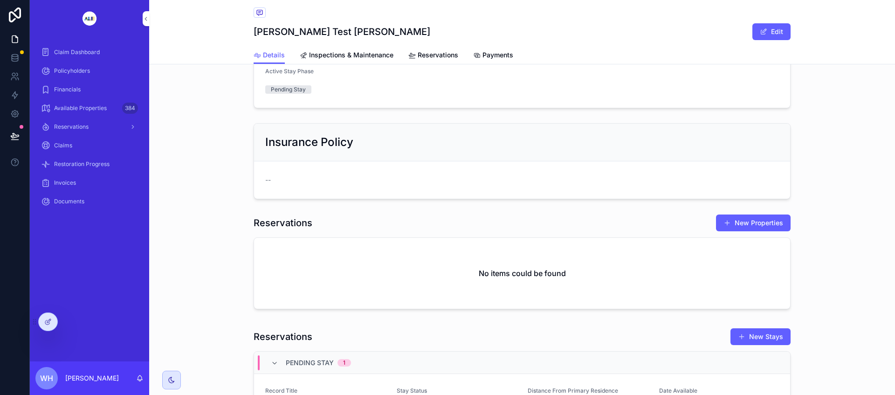
click at [91, 51] on span "Claim Dashboard" at bounding box center [77, 51] width 46 height 7
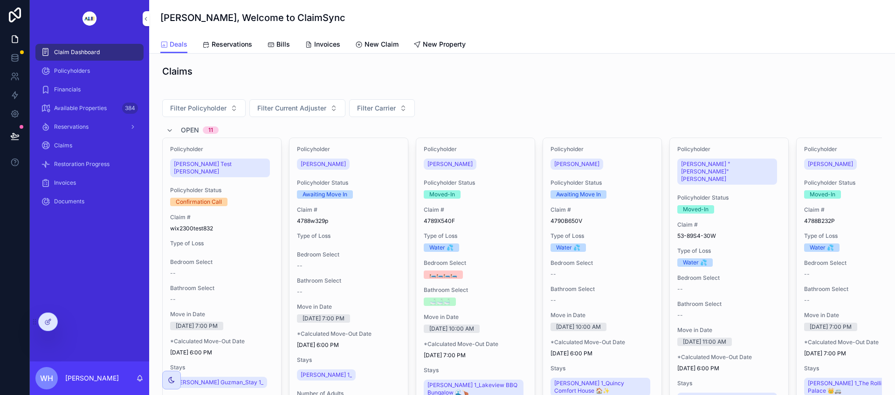
click at [332, 164] on span "[PERSON_NAME]" at bounding box center [323, 163] width 45 height 7
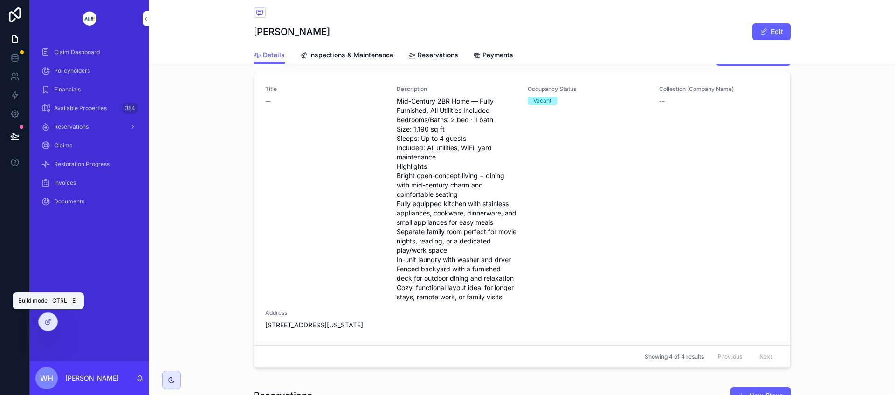
click at [50, 322] on icon at bounding box center [47, 321] width 7 height 7
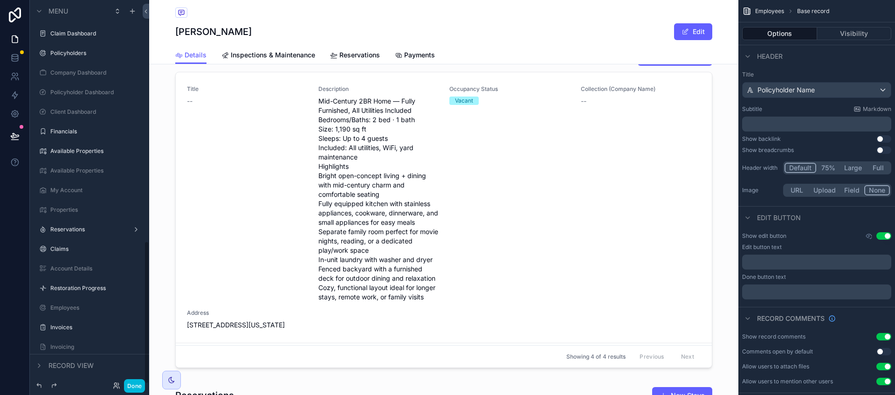
scroll to position [647, 0]
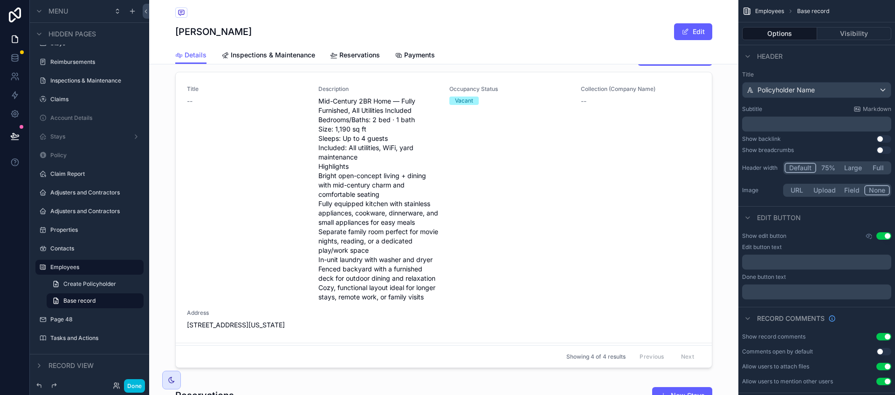
click at [625, 191] on div "scrollable content" at bounding box center [443, 210] width 589 height 330
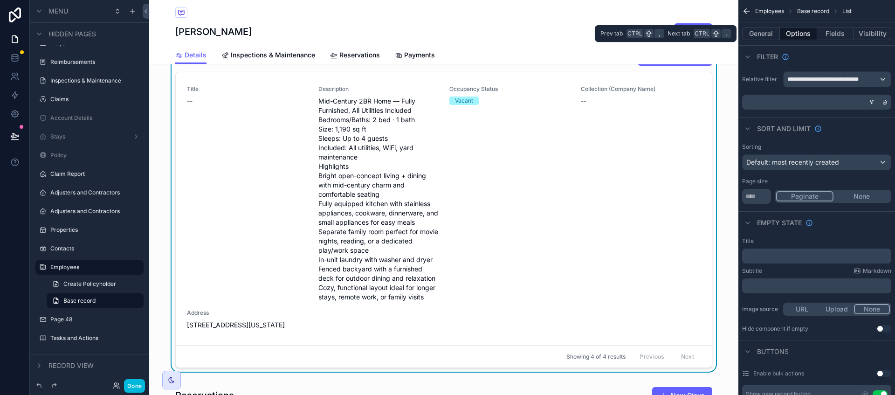
click at [838, 31] on button "Fields" at bounding box center [835, 33] width 37 height 13
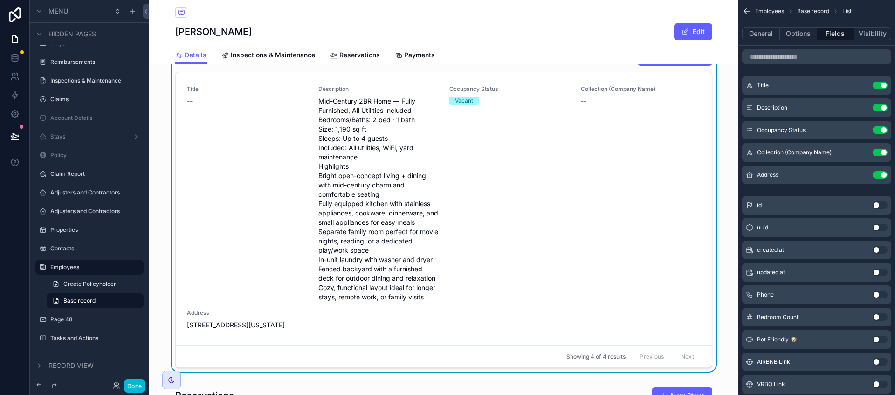
click at [880, 85] on button "Use setting" at bounding box center [879, 85] width 15 height 7
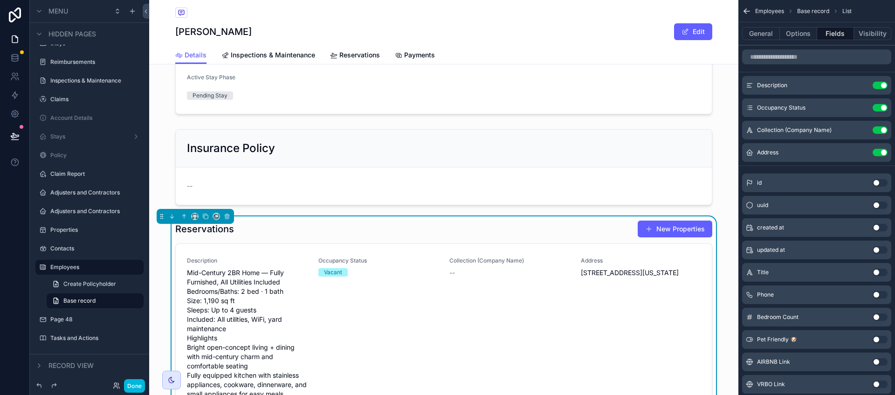
scroll to position [583, 0]
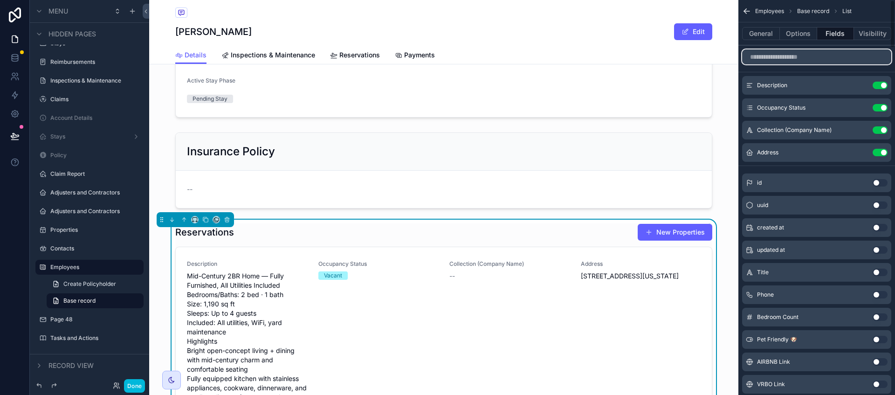
click at [793, 58] on input "scrollable content" at bounding box center [816, 56] width 149 height 15
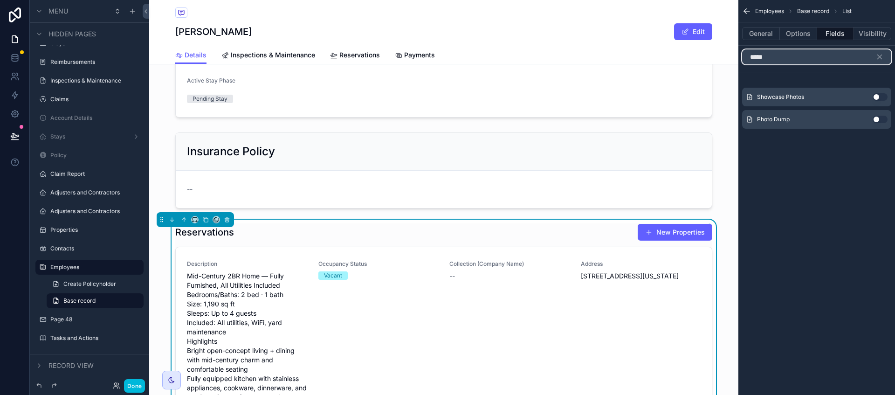
type input "*****"
click at [880, 96] on button "Use setting" at bounding box center [879, 96] width 15 height 7
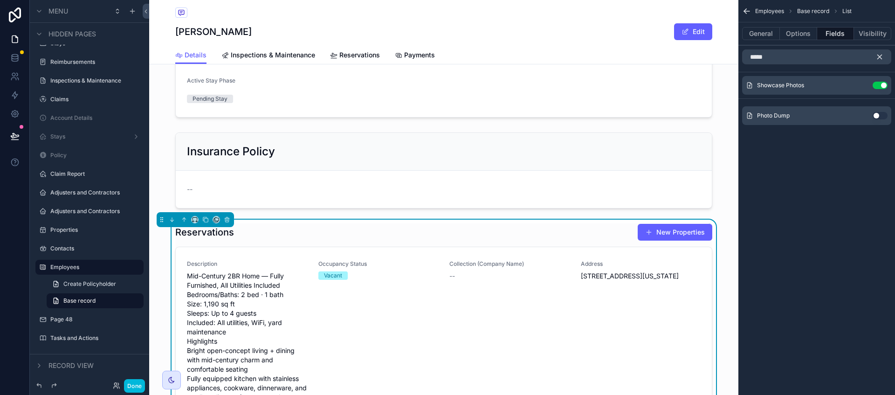
click at [879, 57] on icon "scrollable content" at bounding box center [880, 57] width 4 height 4
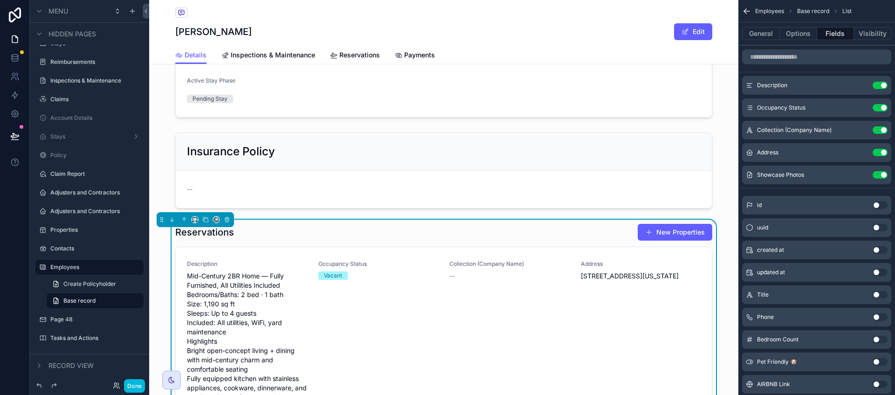
click at [749, 174] on icon "scrollable content" at bounding box center [748, 174] width 1 height 1
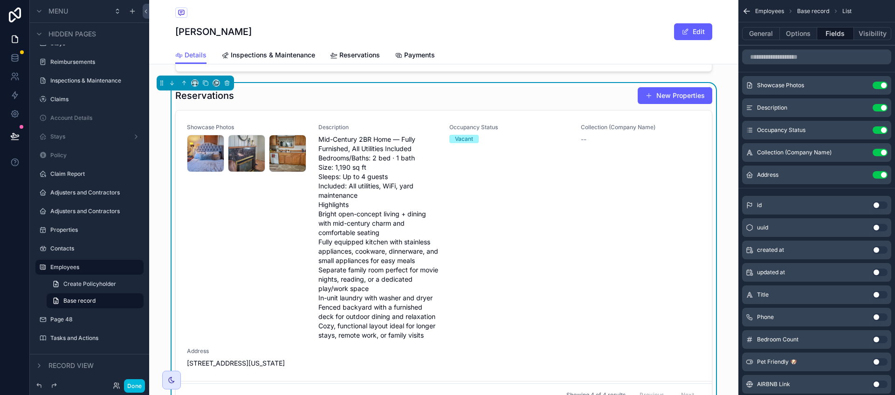
scroll to position [699, 0]
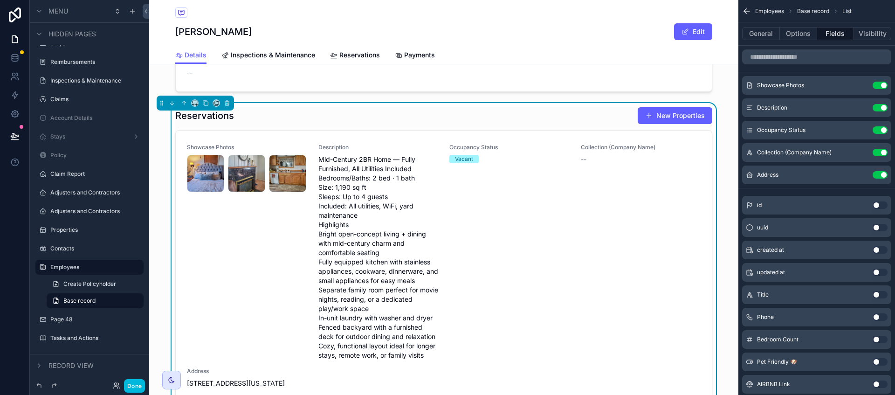
click at [883, 151] on button "Use setting" at bounding box center [879, 152] width 15 height 7
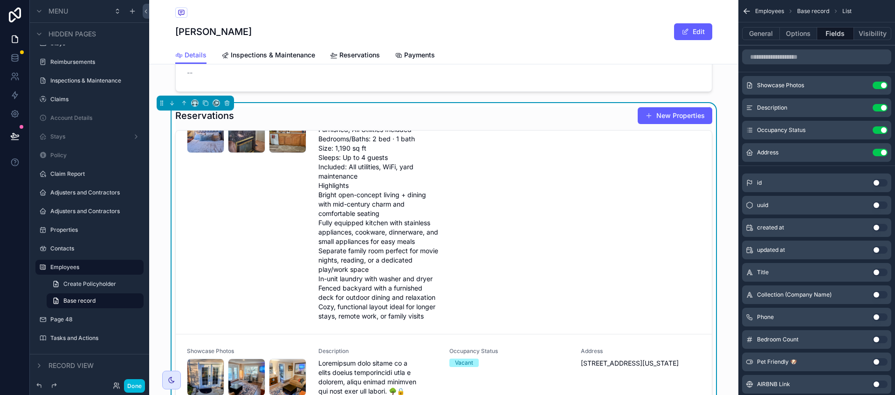
scroll to position [0, 0]
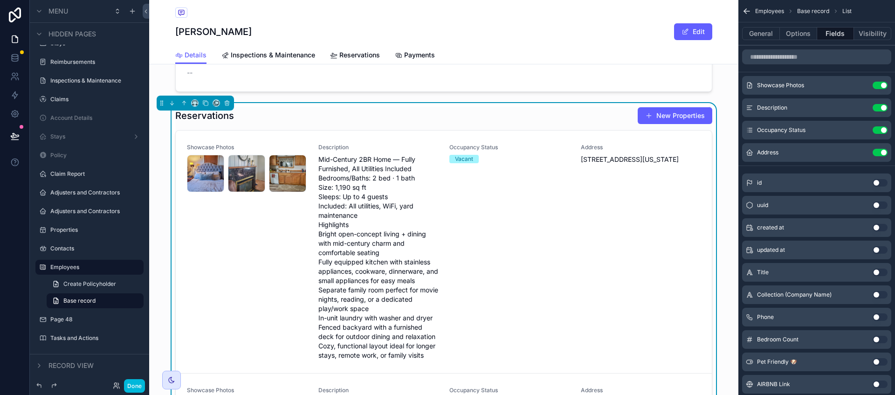
drag, startPoint x: 879, startPoint y: 106, endPoint x: 784, endPoint y: 136, distance: 99.3
click at [879, 105] on button "Use setting" at bounding box center [879, 107] width 15 height 7
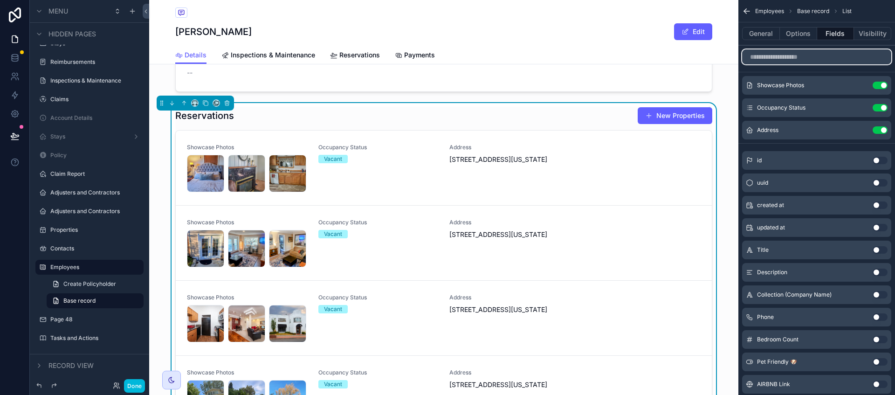
click at [792, 55] on input "scrollable content" at bounding box center [816, 56] width 149 height 15
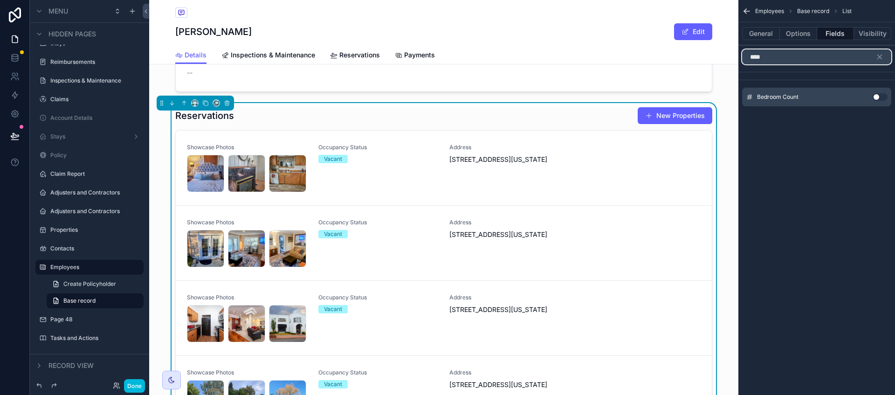
type input "****"
click at [880, 97] on button "Use setting" at bounding box center [879, 96] width 15 height 7
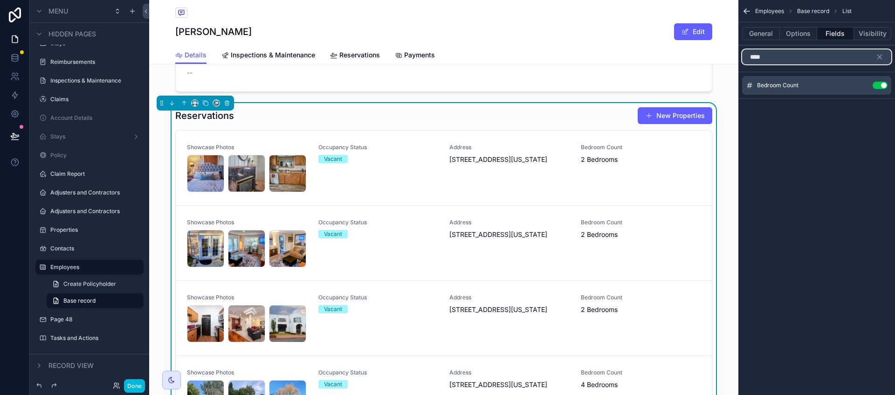
click at [874, 58] on input "****" at bounding box center [816, 56] width 149 height 15
click at [880, 58] on icon "scrollable content" at bounding box center [879, 57] width 8 height 8
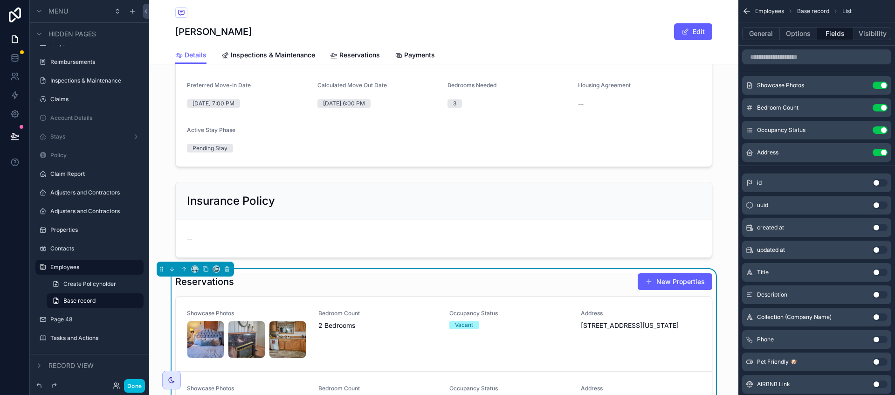
scroll to position [641, 0]
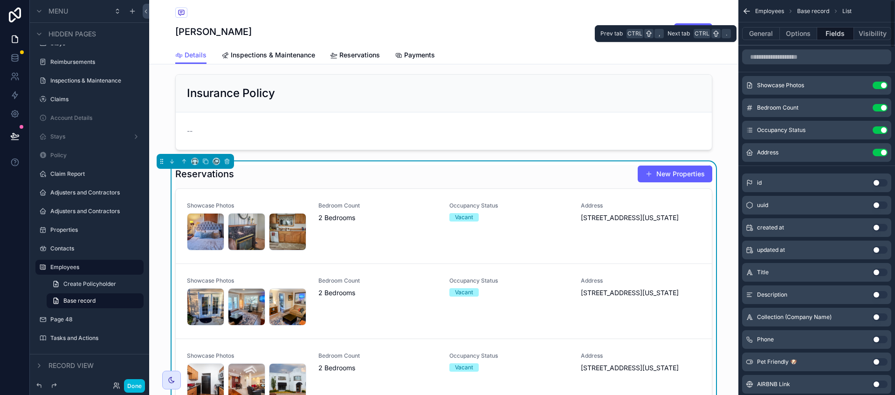
click at [761, 32] on button "General" at bounding box center [761, 33] width 38 height 13
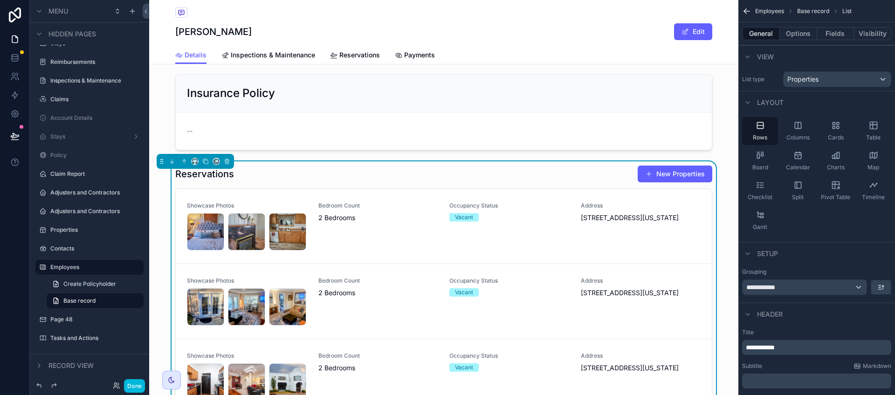
scroll to position [116, 0]
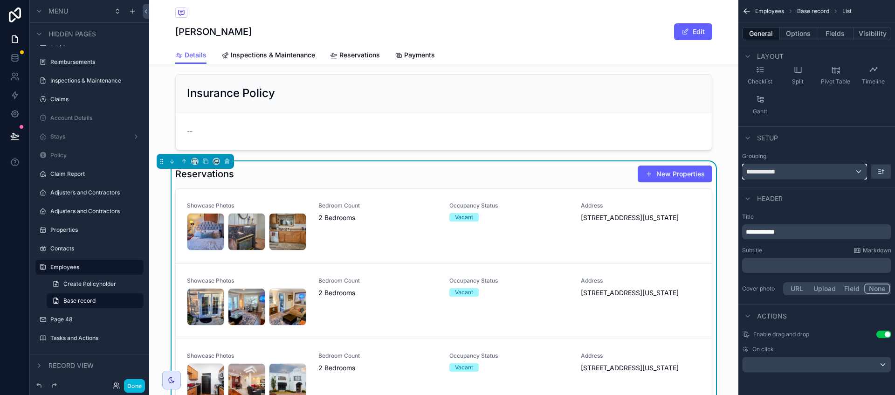
click at [861, 173] on div "**********" at bounding box center [804, 171] width 124 height 15
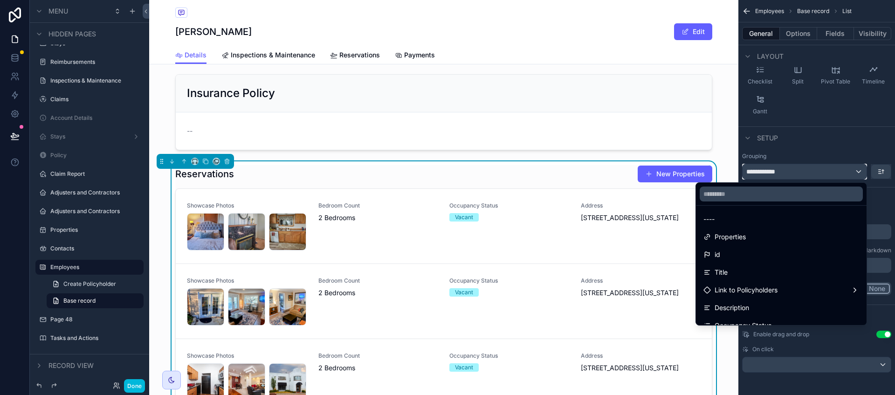
scroll to position [0, 0]
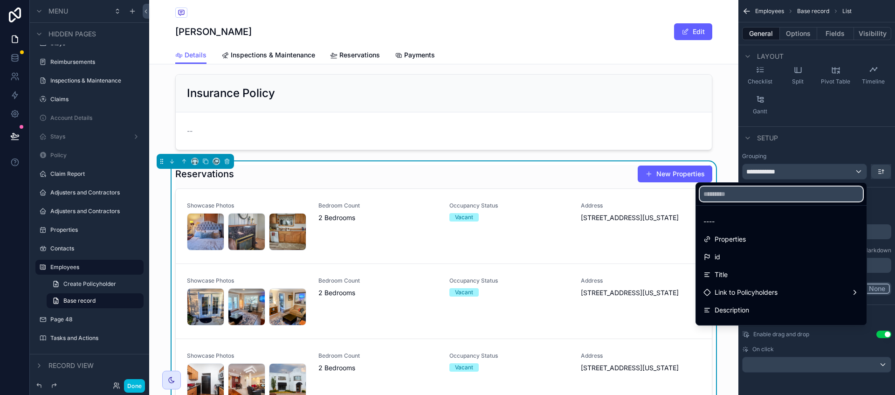
click at [757, 191] on input "text" at bounding box center [781, 193] width 163 height 15
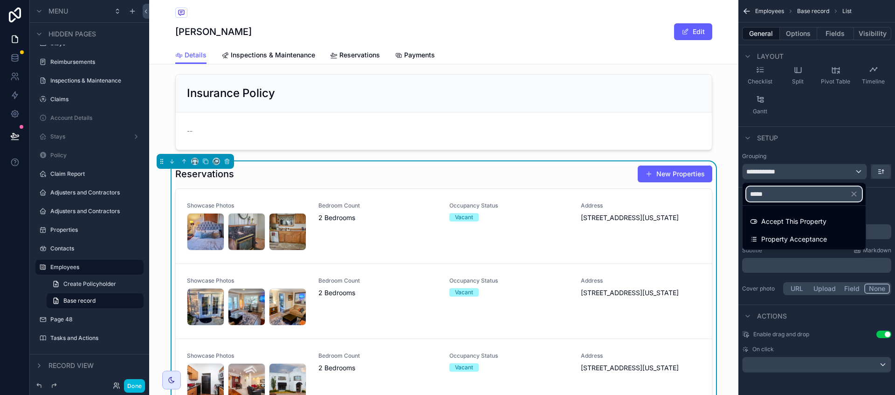
type input "*****"
click at [788, 240] on span "Property Acceptance" at bounding box center [794, 238] width 66 height 11
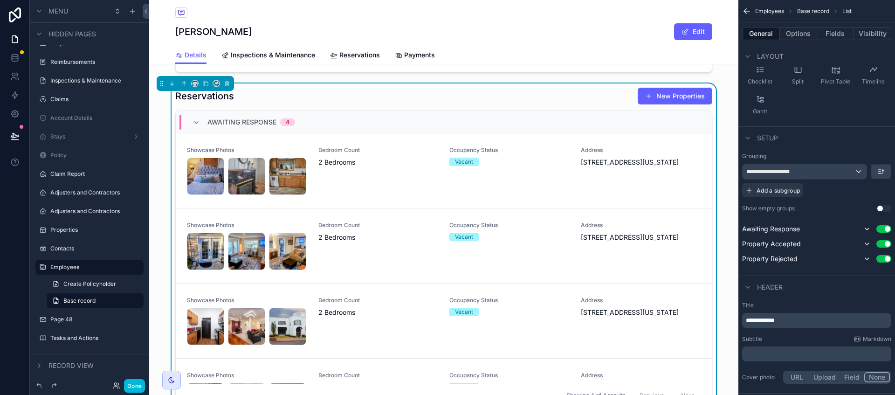
scroll to position [699, 0]
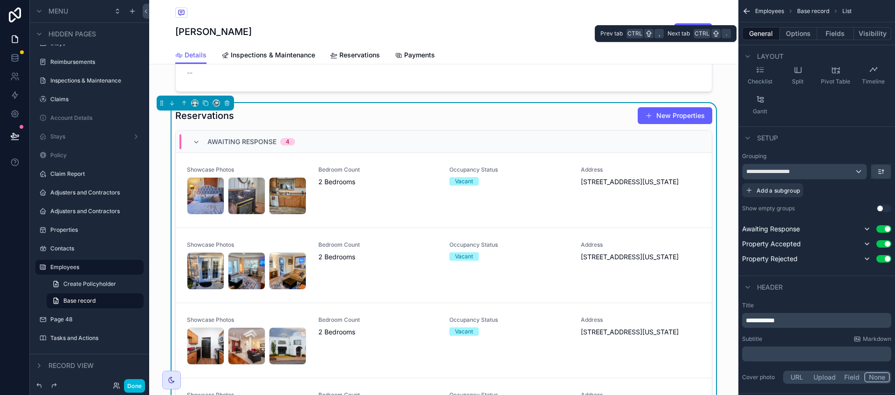
click at [834, 35] on button "Fields" at bounding box center [835, 33] width 37 height 13
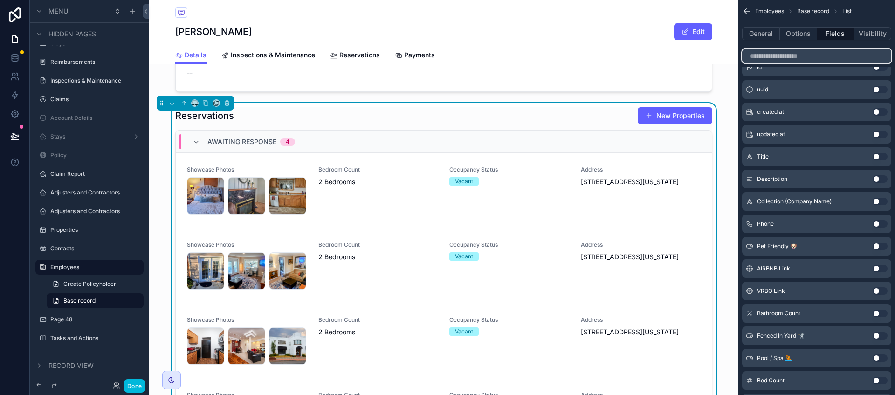
click at [813, 56] on input "scrollable content" at bounding box center [816, 55] width 149 height 15
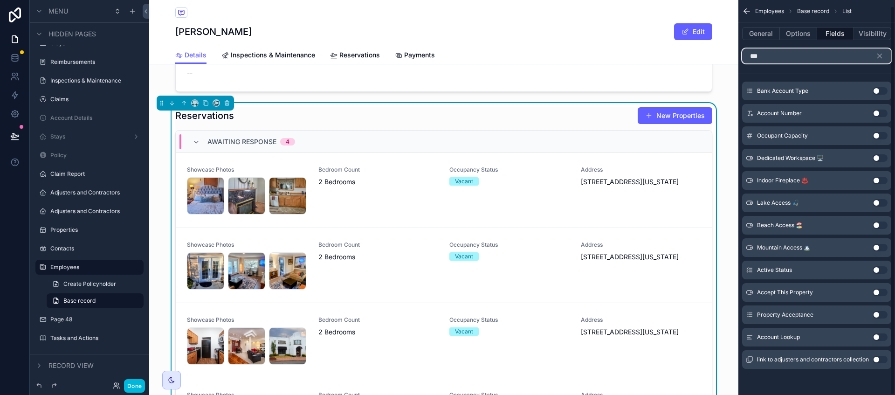
scroll to position [0, 0]
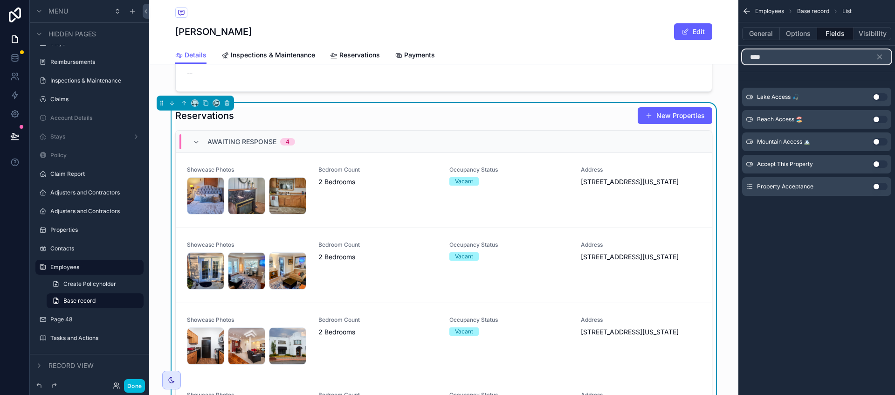
type input "****"
click at [879, 188] on button "Use setting" at bounding box center [879, 186] width 15 height 7
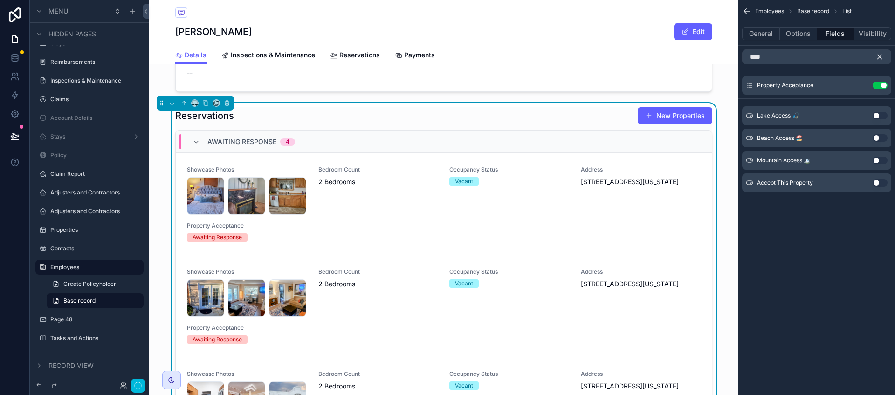
click at [881, 59] on icon "scrollable content" at bounding box center [879, 57] width 8 height 8
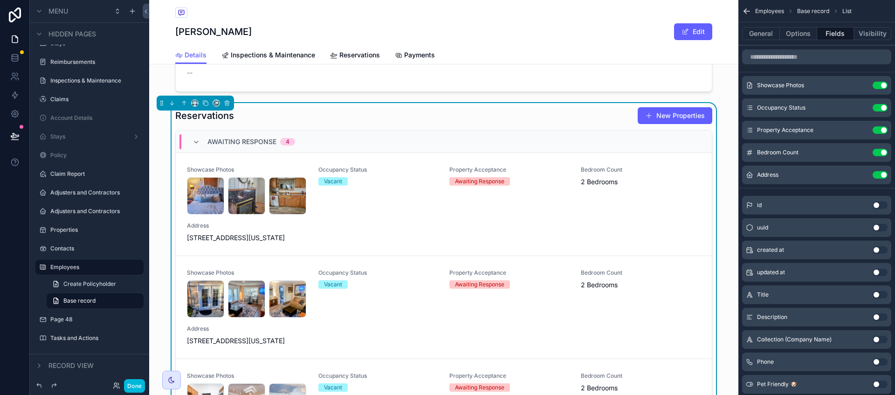
click at [862, 128] on div "Property Acceptance Use setting" at bounding box center [816, 130] width 149 height 19
click at [754, 35] on button "General" at bounding box center [761, 33] width 38 height 13
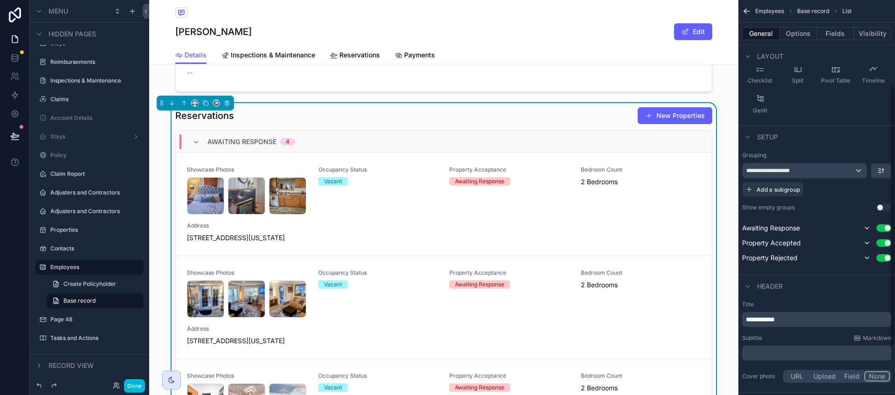
scroll to position [204, 0]
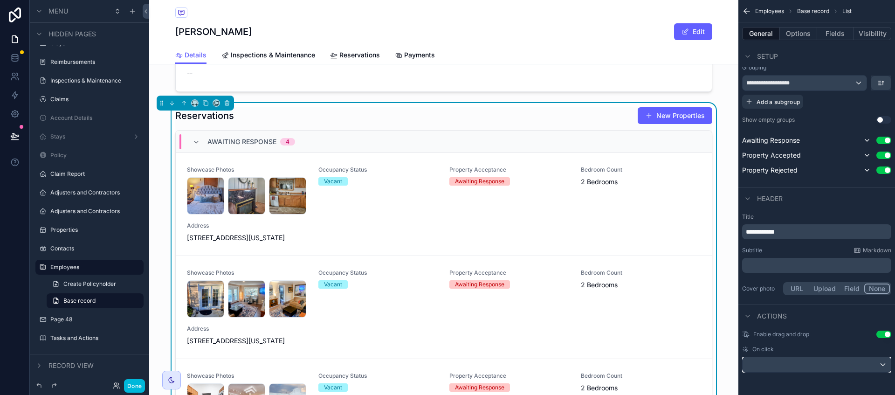
click at [884, 368] on div "scrollable content" at bounding box center [816, 364] width 148 height 15
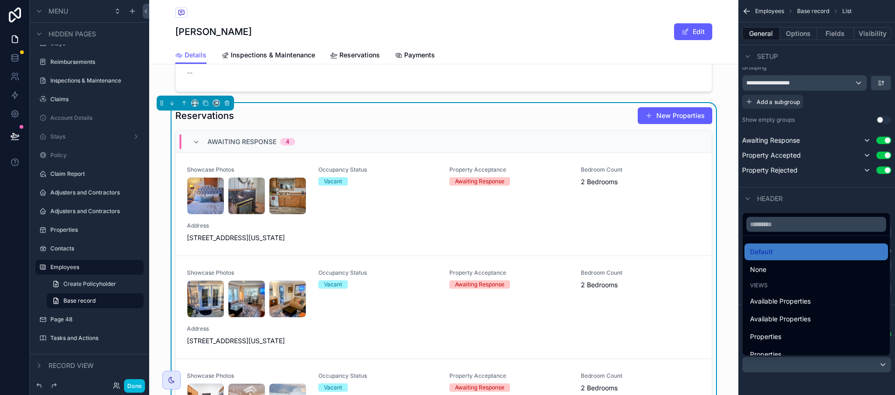
click at [789, 302] on span "Available Properties" at bounding box center [780, 300] width 61 height 11
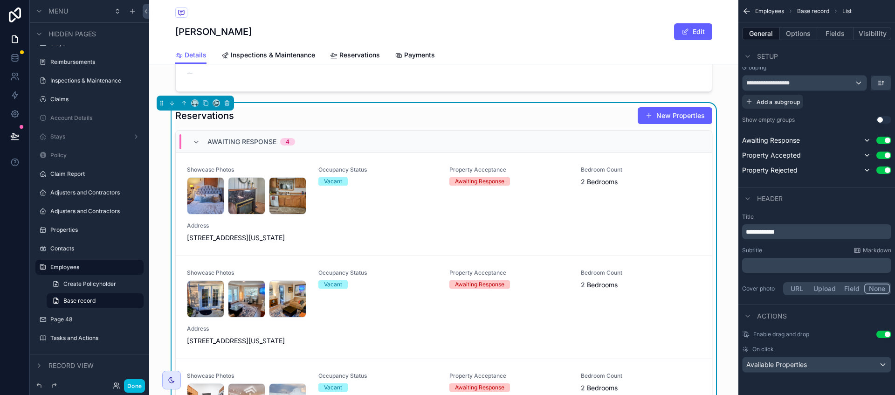
click at [133, 389] on button "Done" at bounding box center [134, 386] width 21 height 14
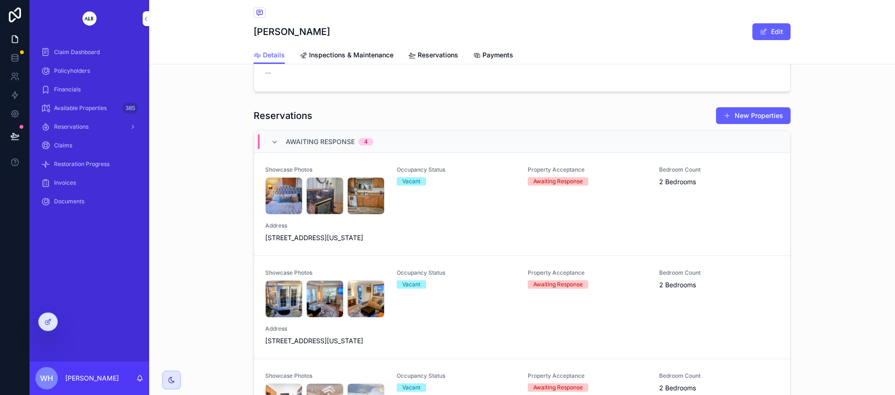
click at [424, 214] on div "Occupancy Status Vacant" at bounding box center [457, 190] width 120 height 48
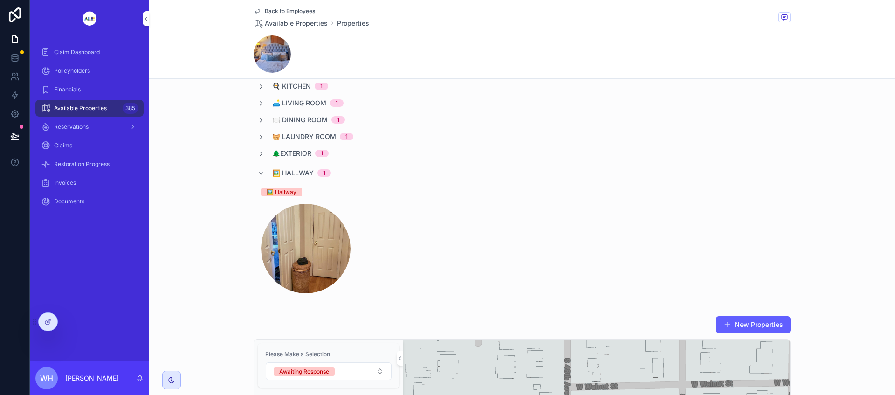
scroll to position [757, 0]
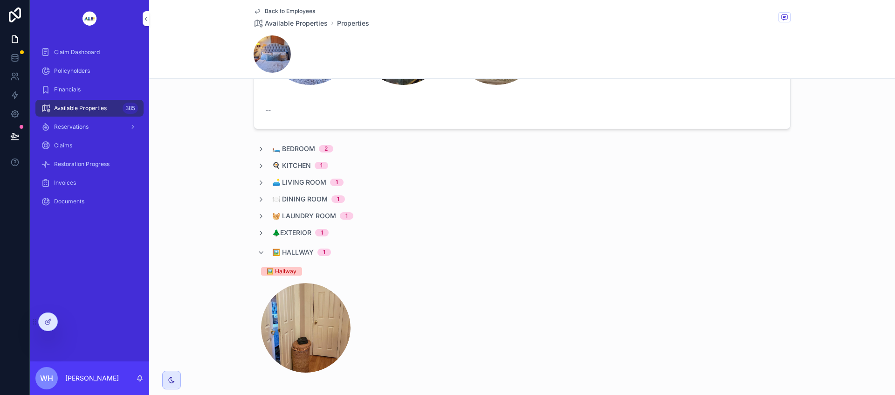
click at [257, 250] on icon "scrollable content" at bounding box center [260, 252] width 7 height 7
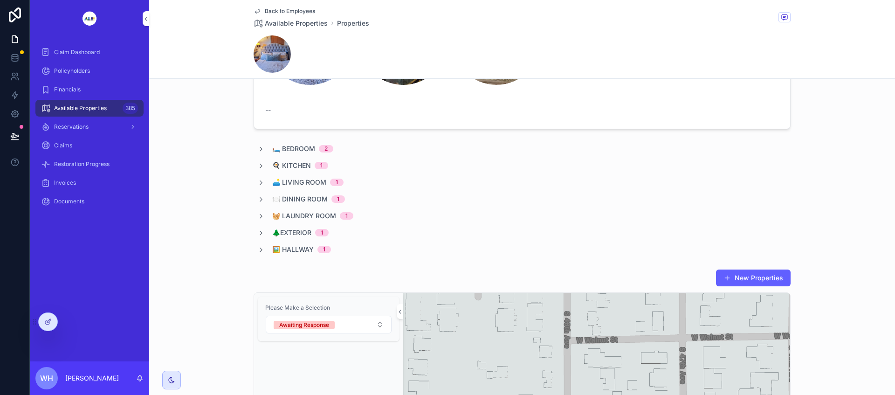
click at [258, 148] on icon "scrollable content" at bounding box center [260, 148] width 7 height 7
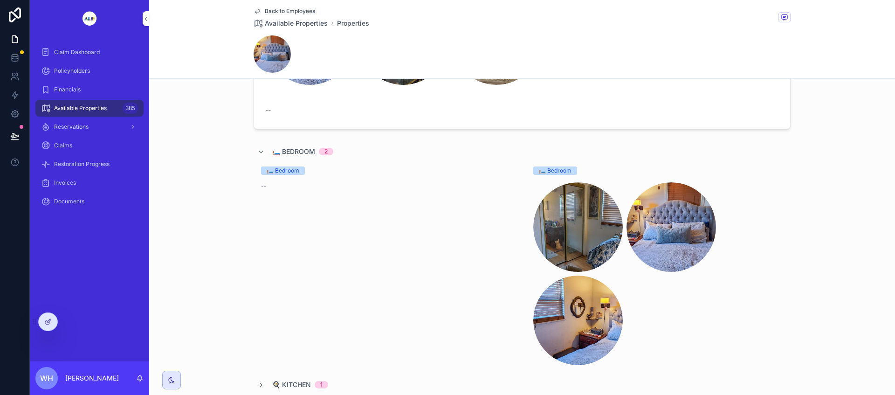
click at [309, 205] on link "🛏️ Bedroom --" at bounding box center [386, 265] width 265 height 213
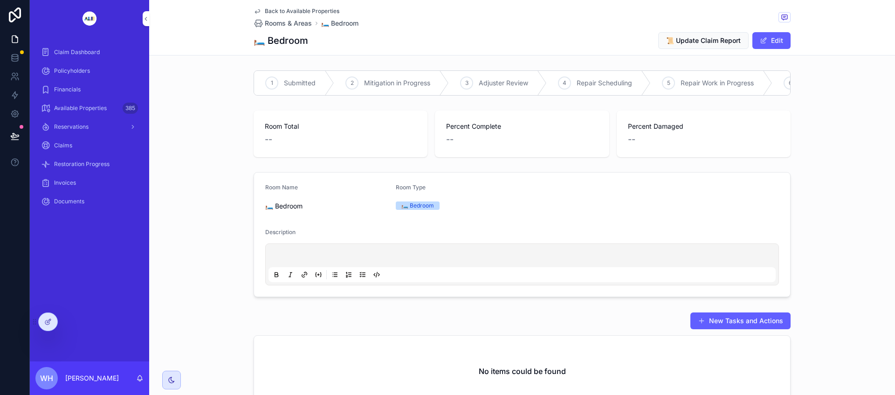
click at [254, 9] on icon "scrollable content" at bounding box center [257, 10] width 7 height 7
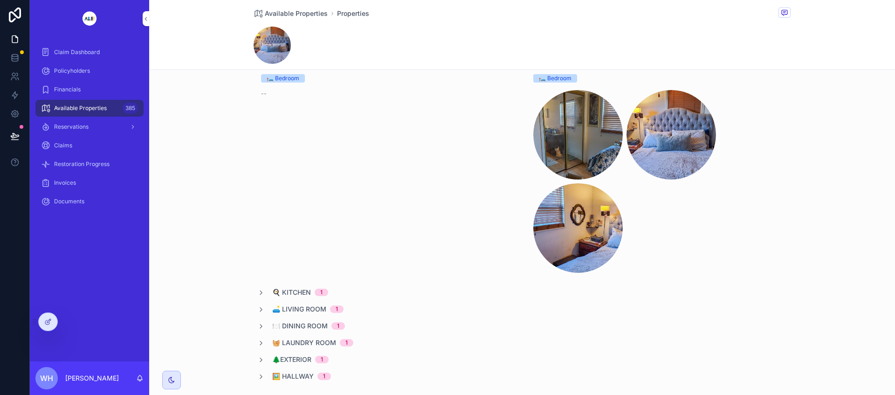
scroll to position [874, 0]
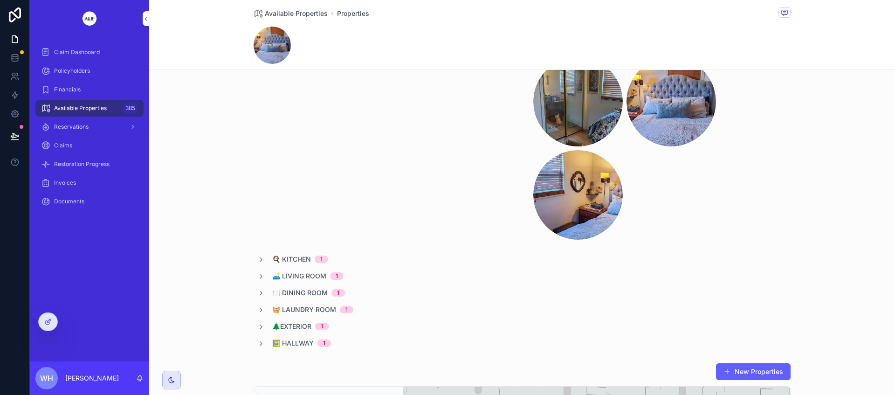
click at [260, 257] on icon "scrollable content" at bounding box center [260, 259] width 7 height 7
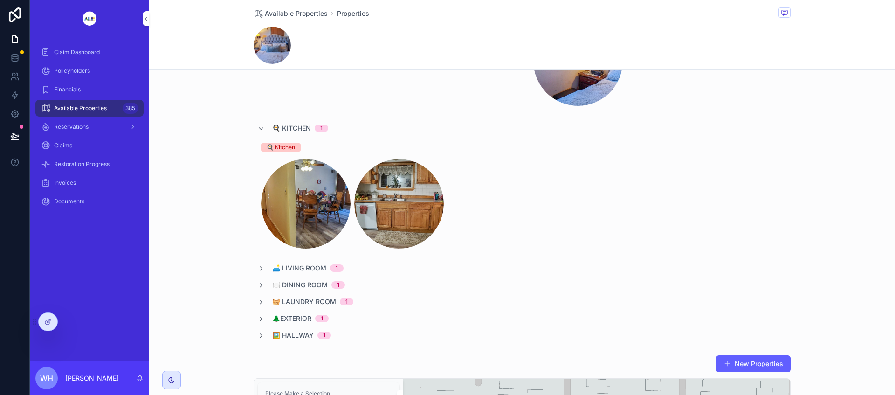
scroll to position [1049, 0]
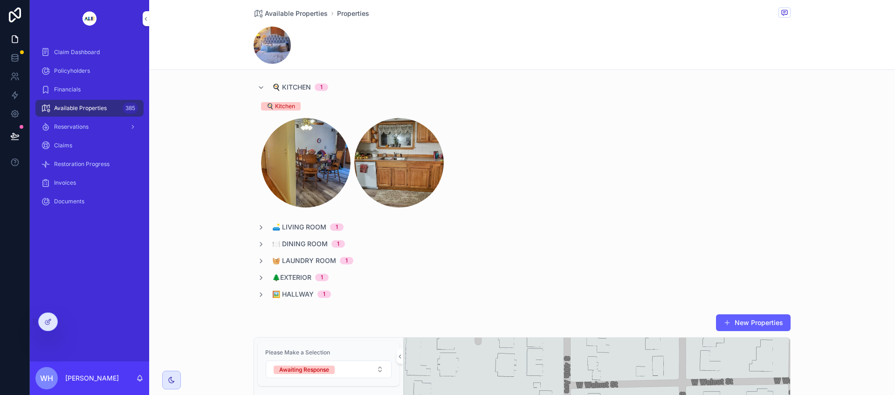
click at [259, 228] on icon "scrollable content" at bounding box center [260, 227] width 7 height 7
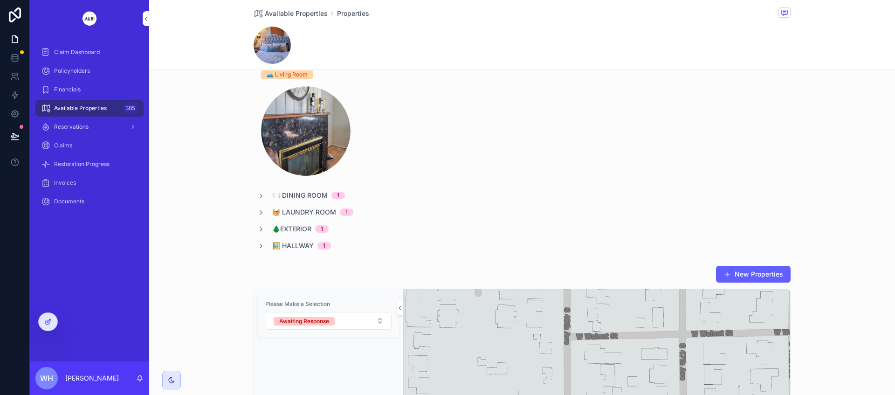
scroll to position [1223, 0]
click at [257, 195] on icon "scrollable content" at bounding box center [260, 195] width 7 height 7
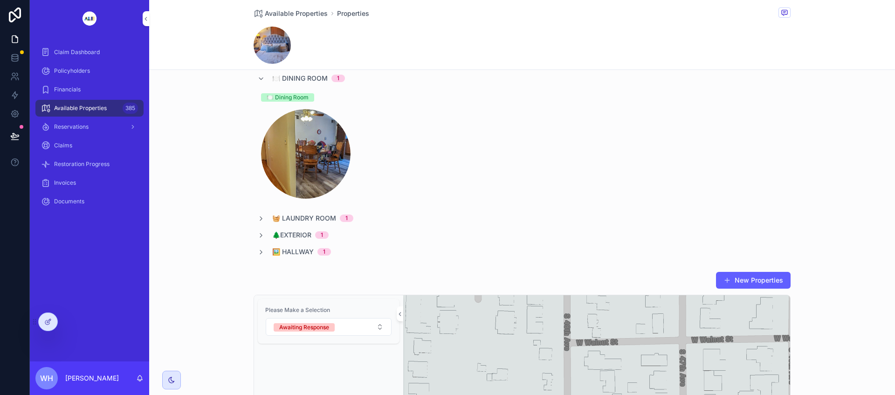
scroll to position [1340, 0]
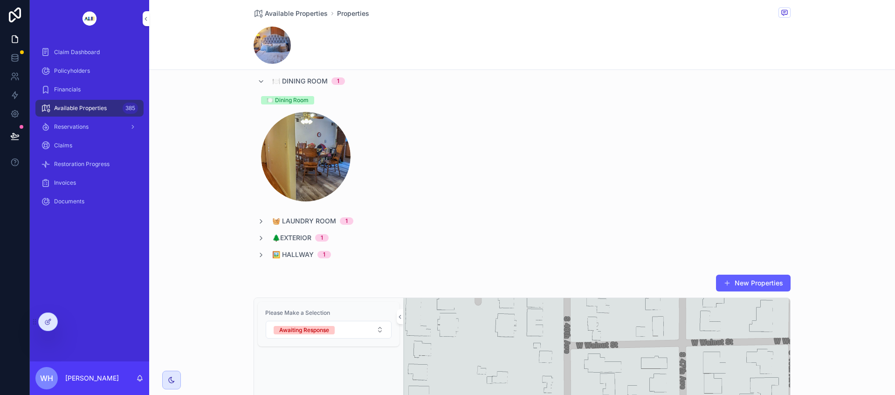
click at [257, 222] on icon "scrollable content" at bounding box center [260, 221] width 7 height 7
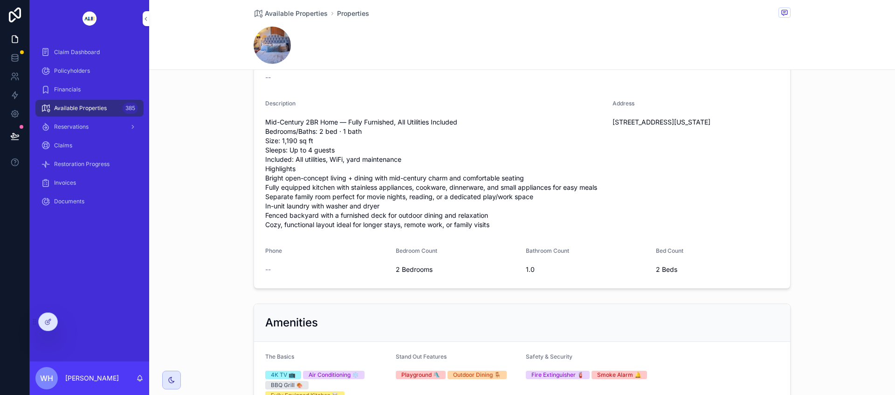
scroll to position [175, 0]
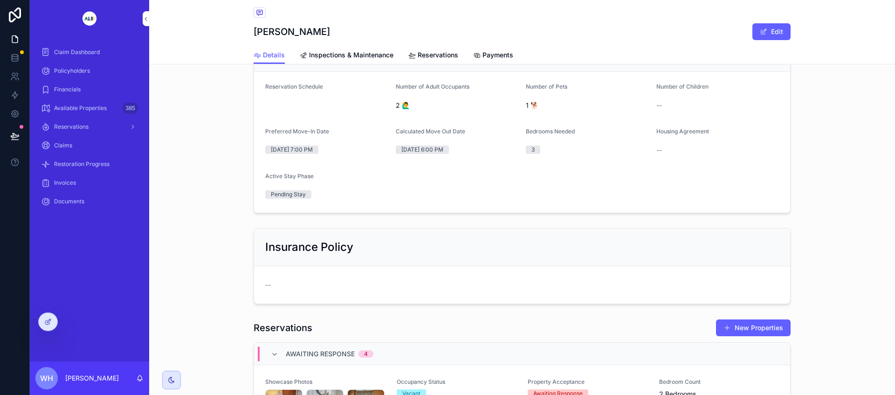
scroll to position [641, 0]
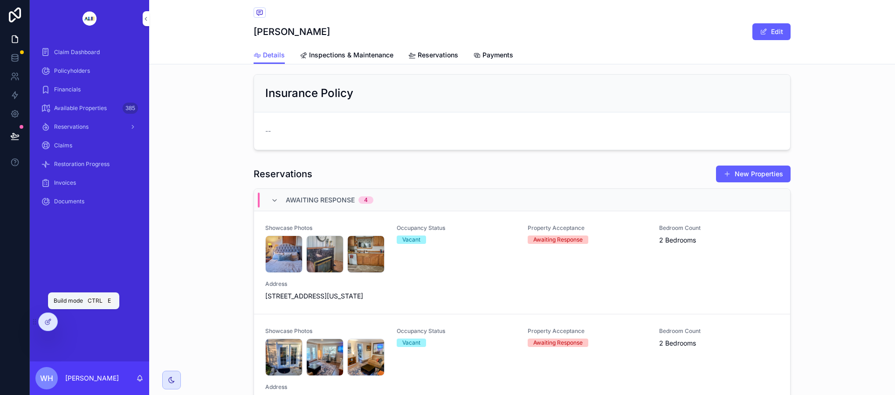
click at [52, 324] on div at bounding box center [48, 322] width 19 height 18
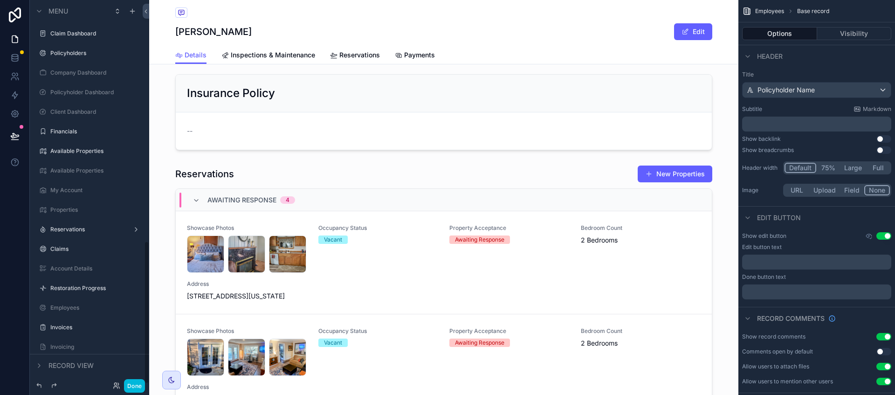
scroll to position [647, 0]
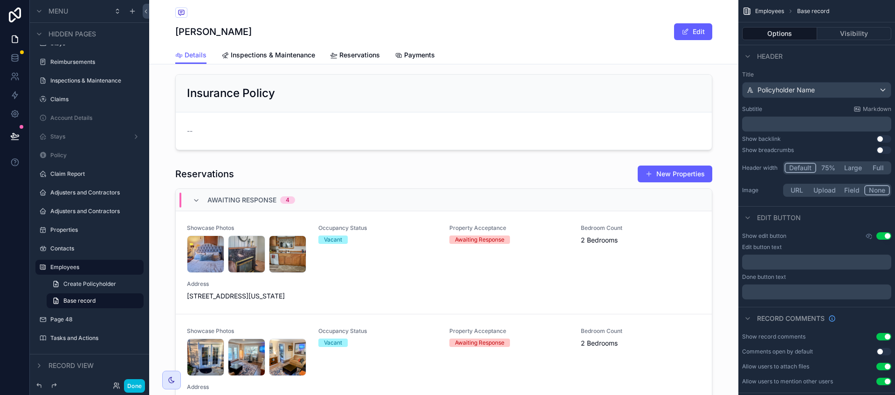
click at [585, 180] on div "scrollable content" at bounding box center [443, 326] width 589 height 330
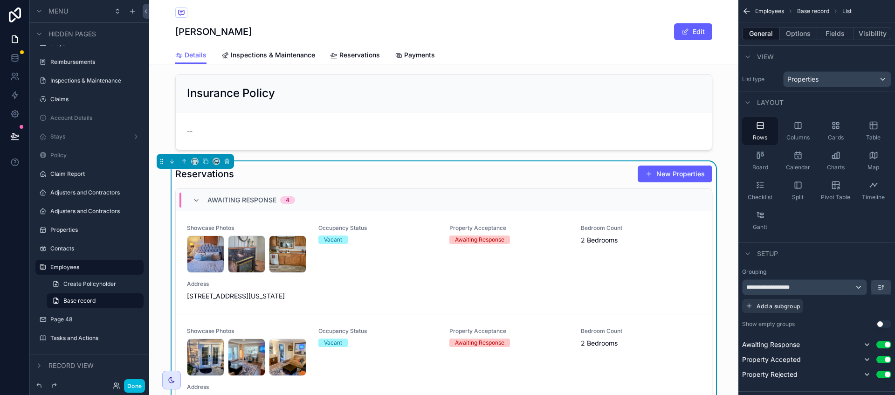
click at [796, 28] on button "Options" at bounding box center [798, 33] width 37 height 13
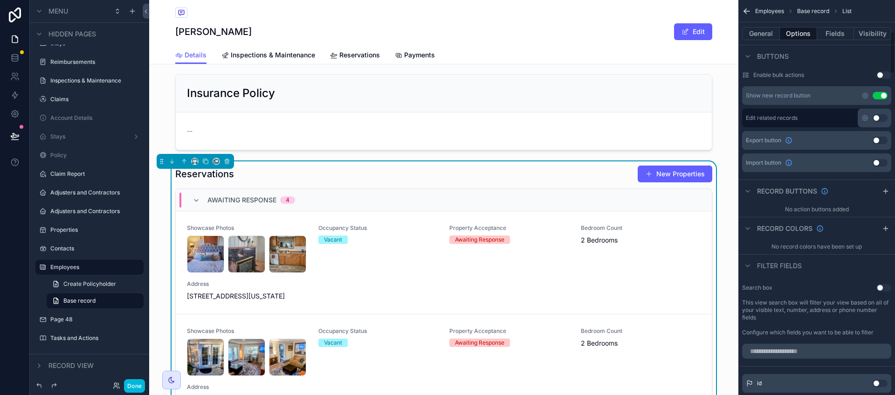
scroll to position [291, 0]
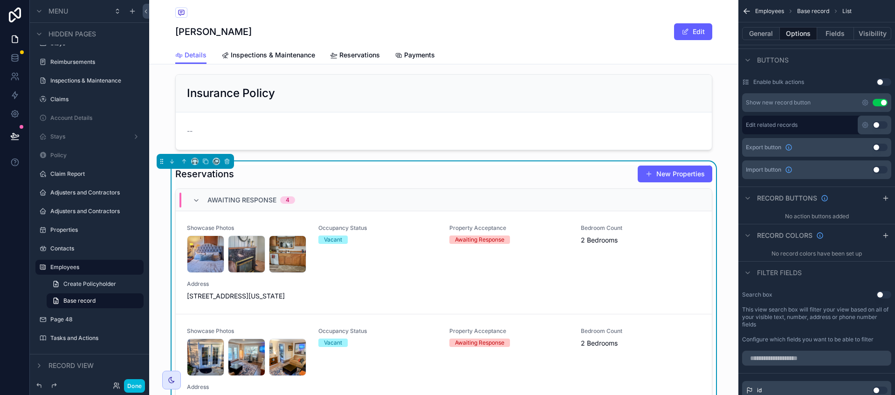
click at [882, 105] on button "Use setting" at bounding box center [879, 102] width 15 height 7
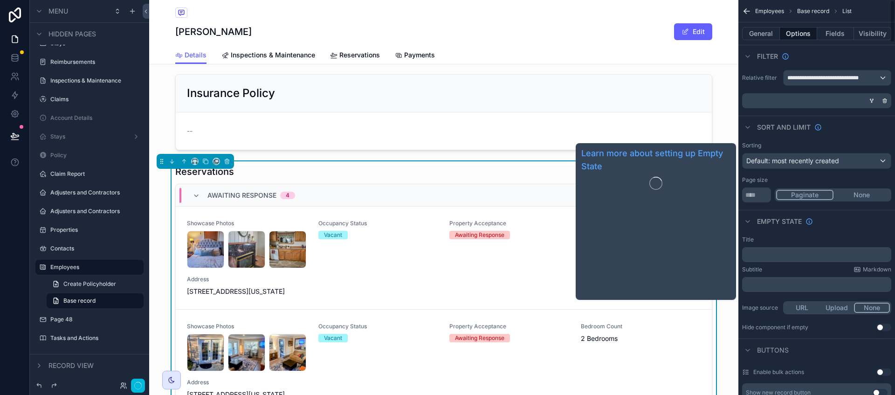
scroll to position [0, 0]
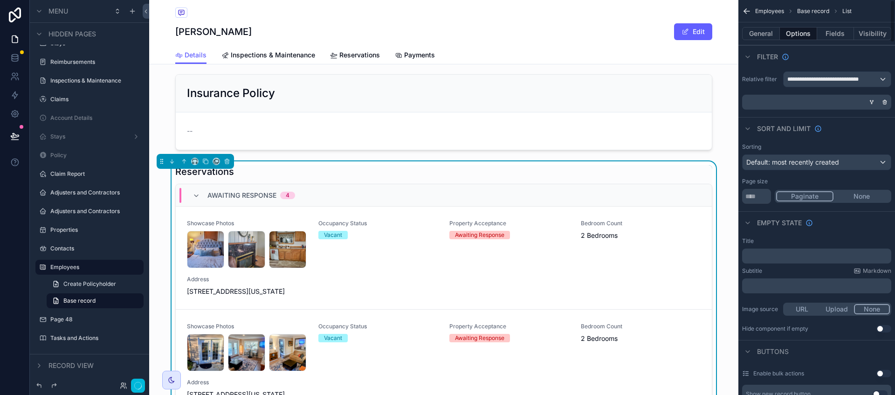
click at [762, 35] on button "General" at bounding box center [761, 33] width 38 height 13
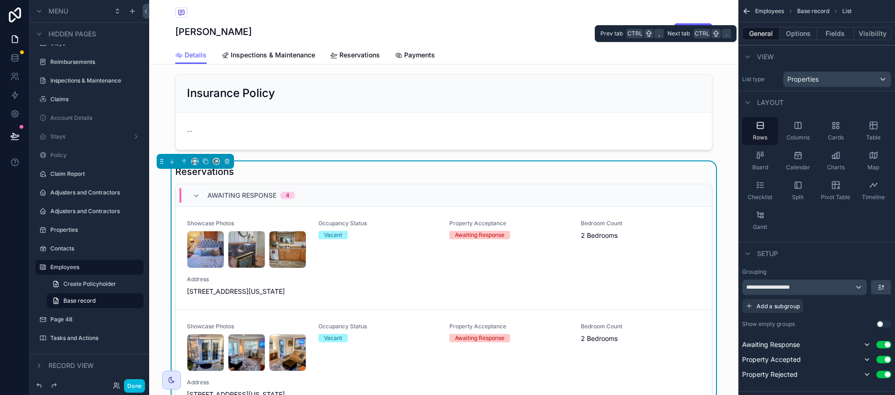
click at [795, 36] on button "Options" at bounding box center [798, 33] width 37 height 13
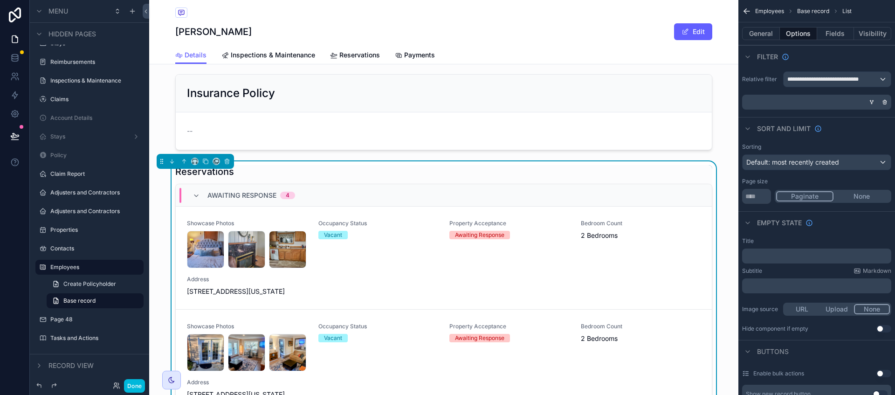
click at [856, 198] on button "None" at bounding box center [861, 196] width 56 height 10
click at [762, 35] on button "General" at bounding box center [761, 33] width 38 height 13
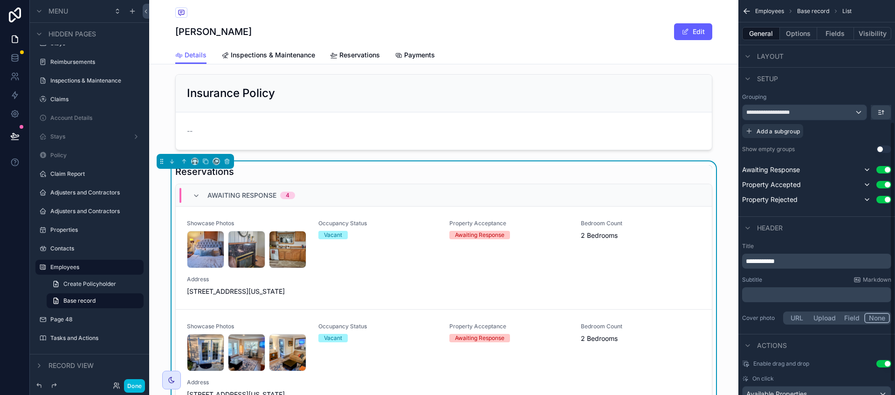
scroll to position [204, 0]
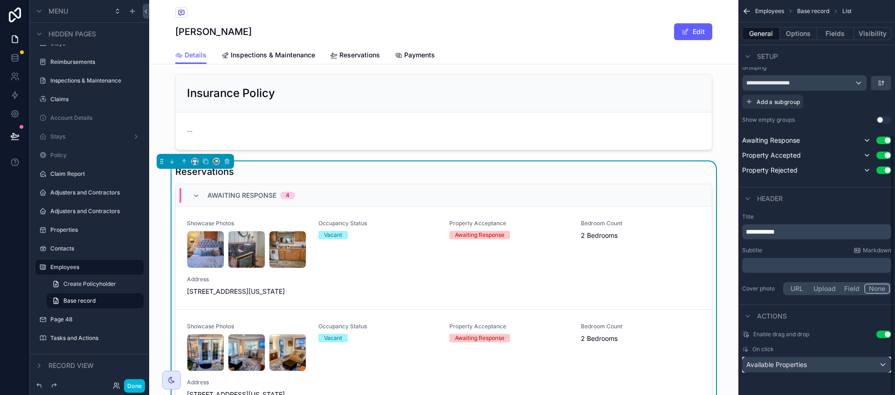
click at [798, 366] on span "Available Properties" at bounding box center [776, 364] width 61 height 9
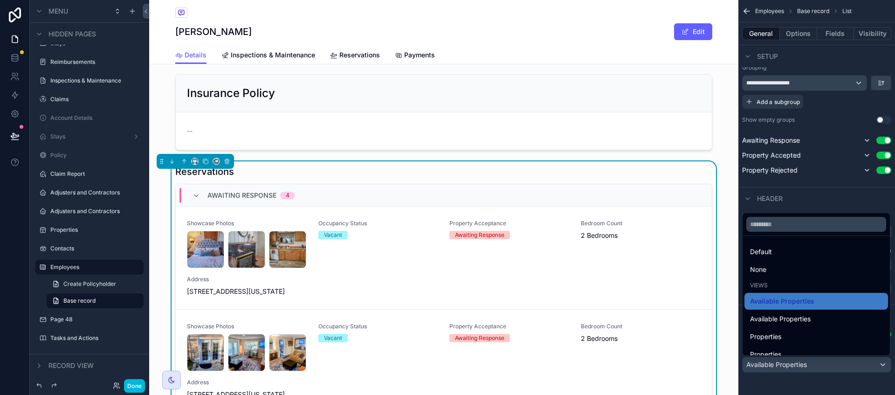
click at [777, 337] on span "Properties" at bounding box center [765, 336] width 31 height 11
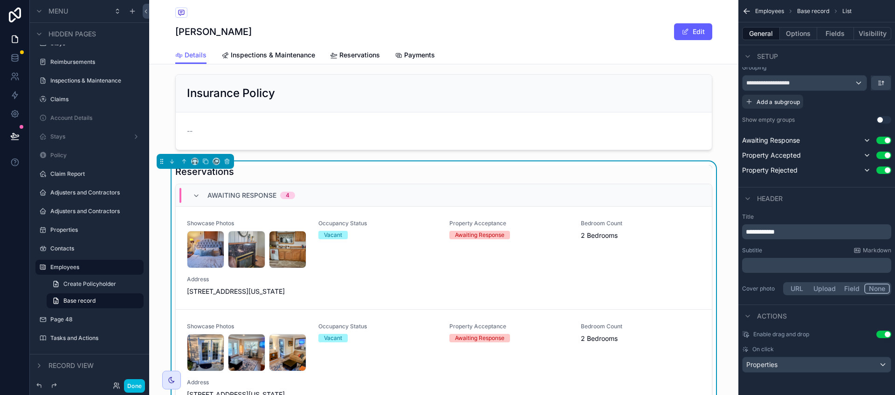
click at [136, 386] on button "Done" at bounding box center [134, 386] width 21 height 14
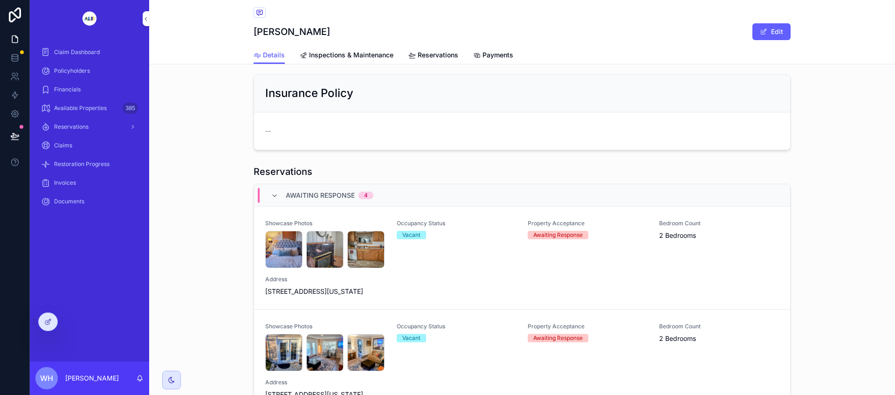
click at [377, 268] on div "19-2448_7_0 .jpg 19-2448_2_0 .jpg 19-2448_1_0 .jpg" at bounding box center [325, 249] width 120 height 37
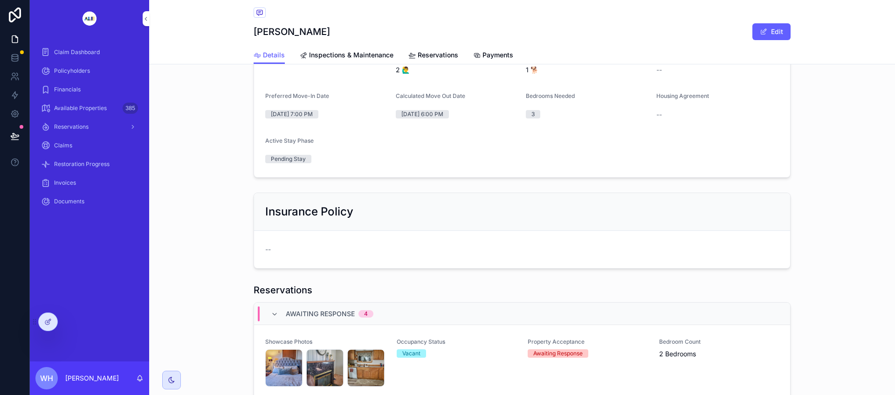
scroll to position [699, 0]
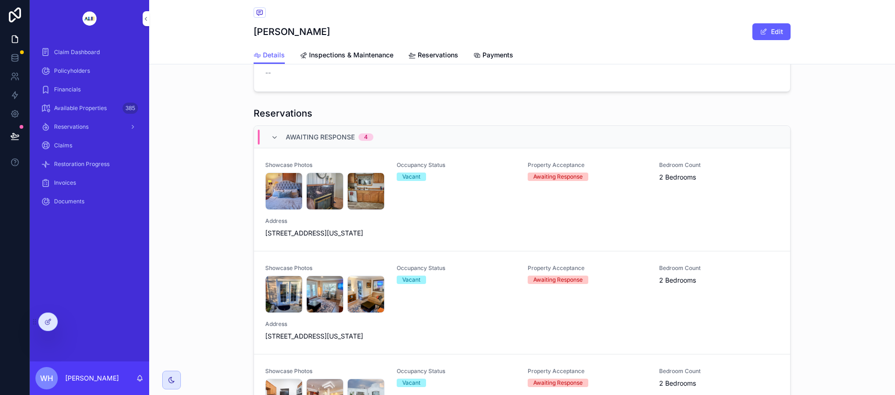
click at [45, 323] on icon at bounding box center [47, 321] width 7 height 7
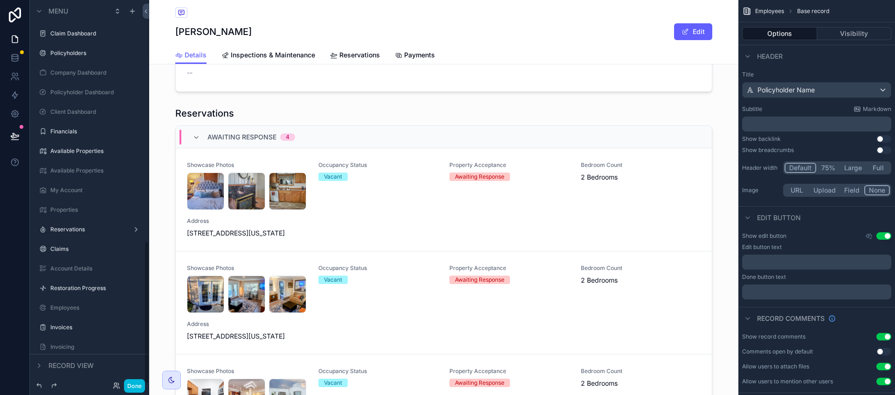
scroll to position [647, 0]
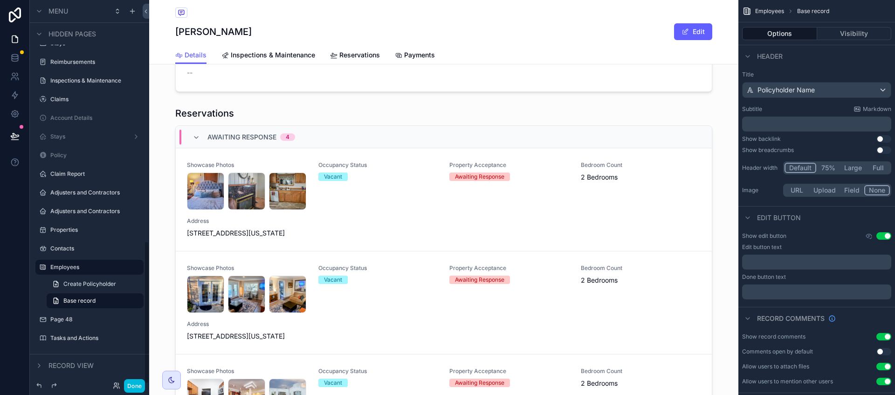
click at [645, 117] on div "scrollable content" at bounding box center [443, 266] width 589 height 326
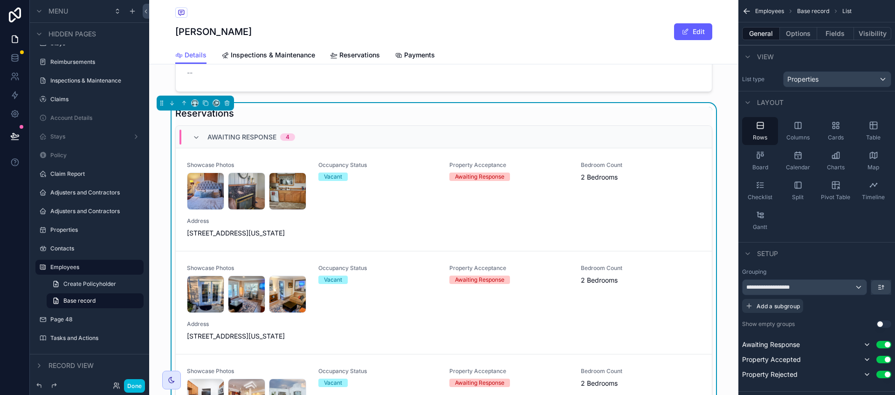
click at [643, 134] on div "Awaiting Response 4" at bounding box center [444, 137] width 536 height 22
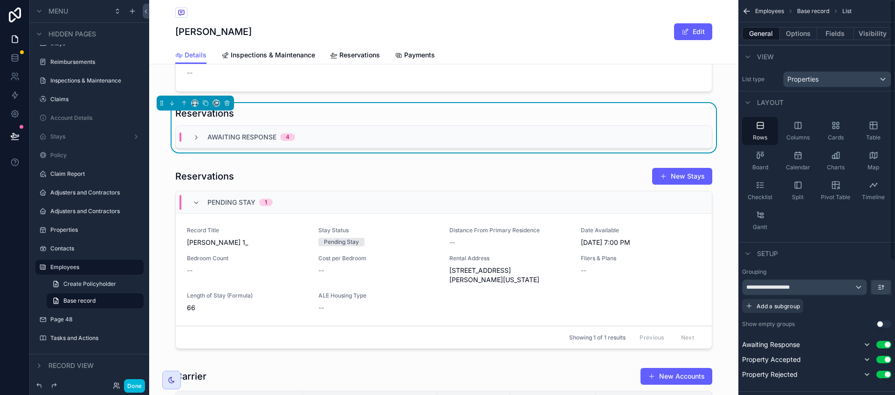
click at [456, 141] on div "Awaiting Response 4" at bounding box center [444, 137] width 536 height 22
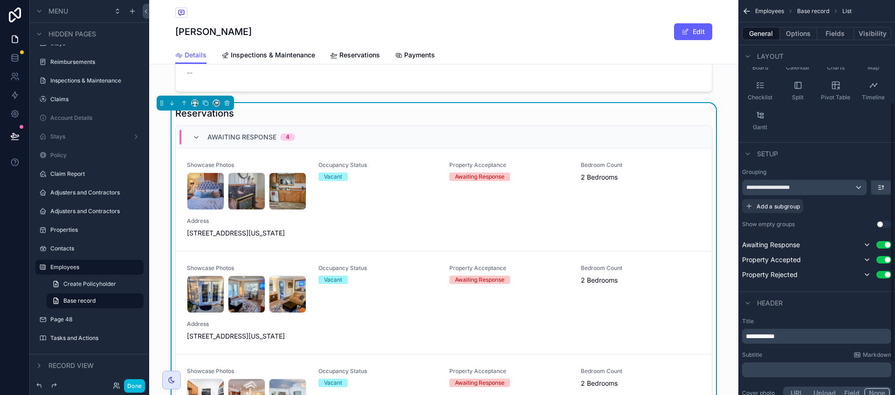
scroll to position [204, 0]
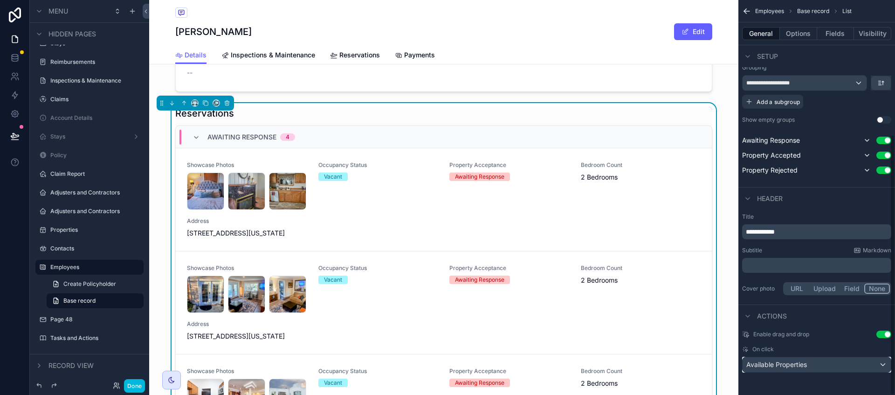
click at [817, 363] on div "Available Properties" at bounding box center [816, 364] width 148 height 15
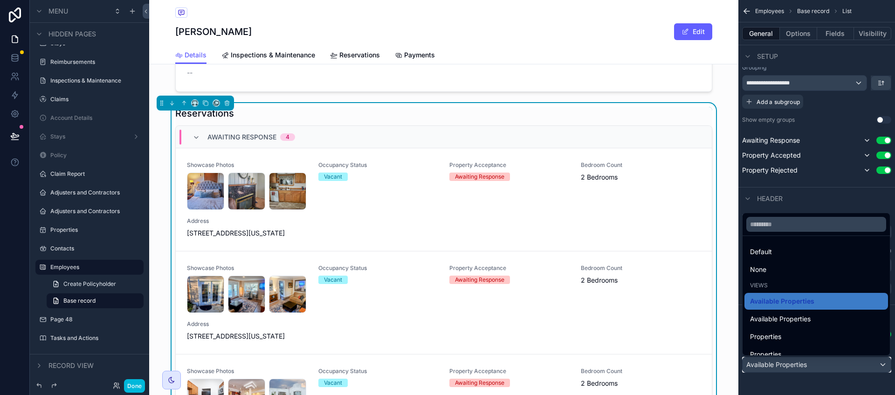
scroll to position [9, 0]
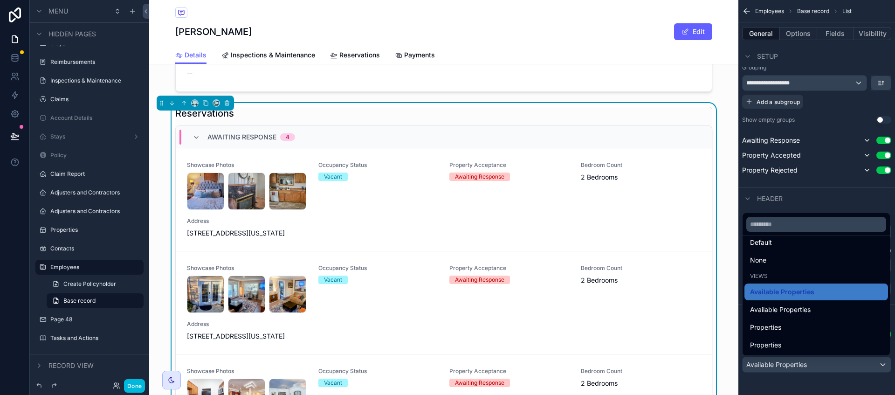
click at [771, 342] on span "Properties" at bounding box center [765, 344] width 31 height 11
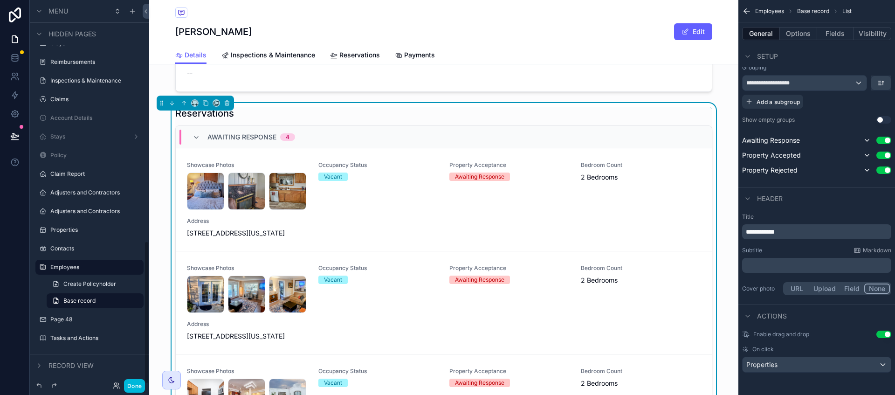
click at [137, 384] on button "Done" at bounding box center [134, 386] width 21 height 14
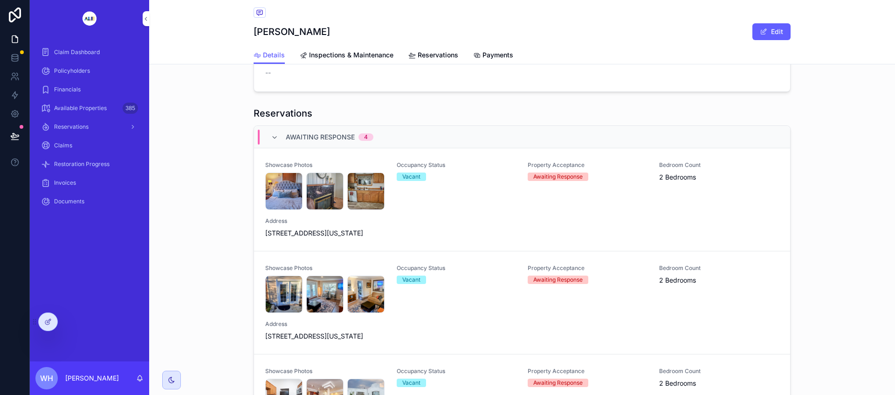
click at [450, 210] on div "Occupancy Status Vacant" at bounding box center [457, 185] width 120 height 48
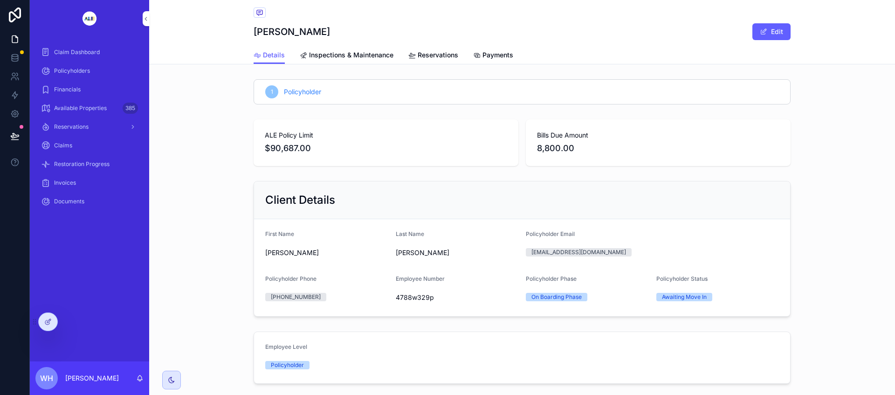
click at [51, 325] on div at bounding box center [48, 322] width 19 height 18
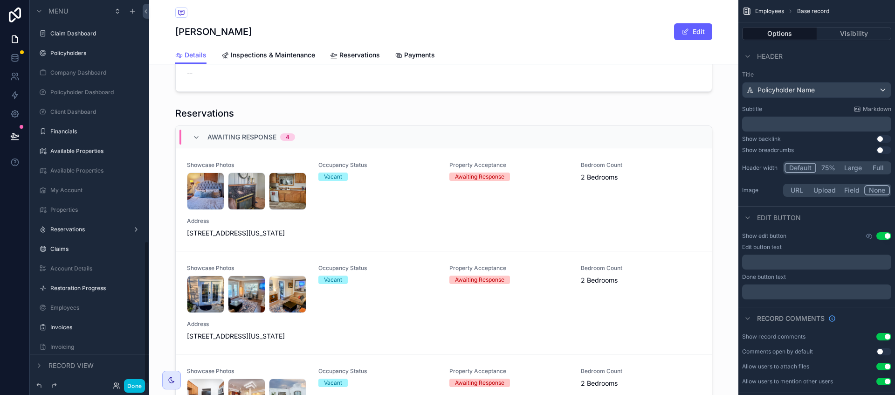
scroll to position [647, 0]
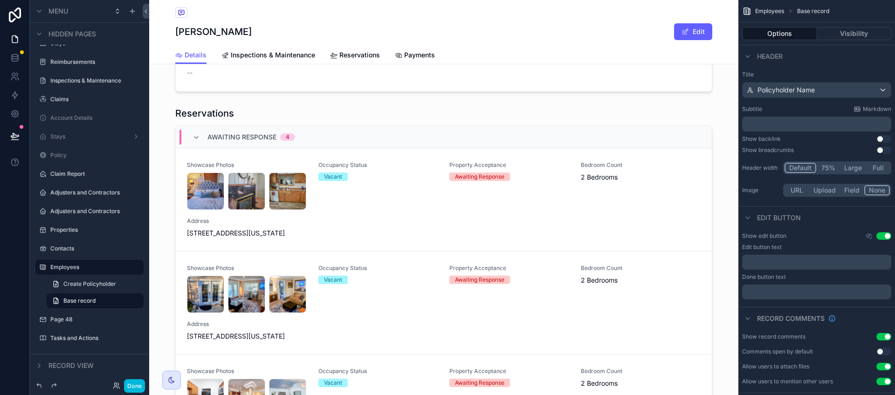
click at [196, 118] on div "scrollable content" at bounding box center [443, 266] width 589 height 326
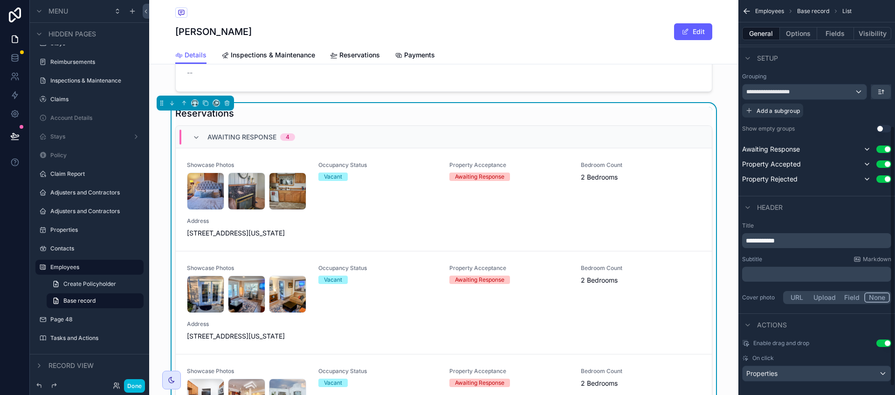
scroll to position [204, 0]
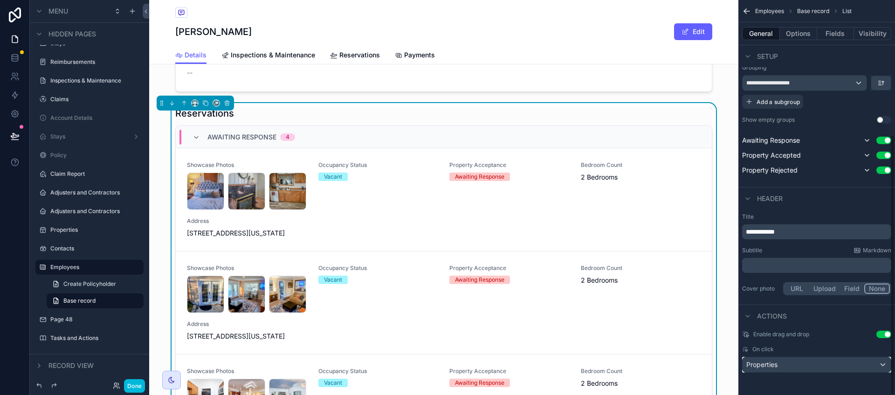
click at [804, 372] on button "Properties" at bounding box center [816, 365] width 149 height 16
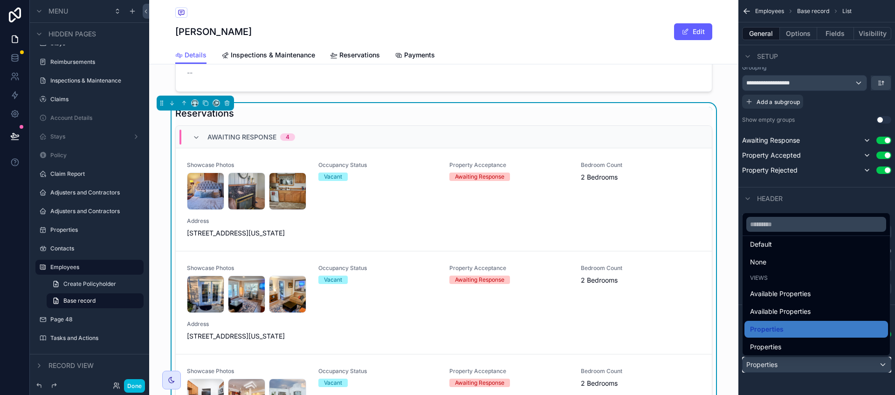
scroll to position [9, 0]
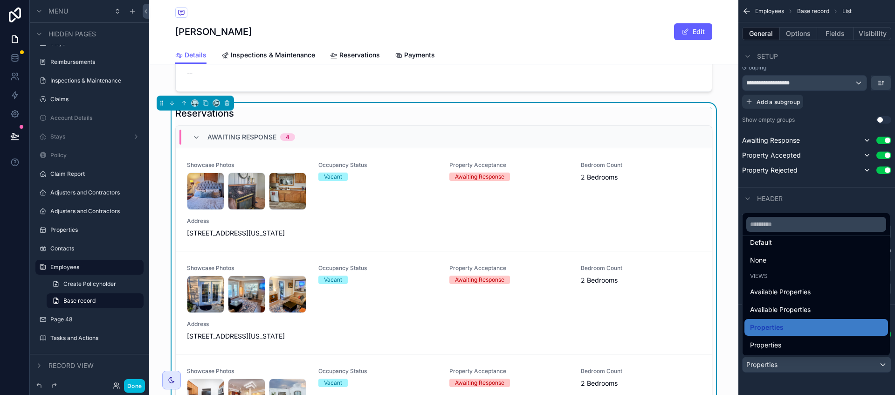
click at [775, 345] on span "Properties" at bounding box center [765, 344] width 31 height 11
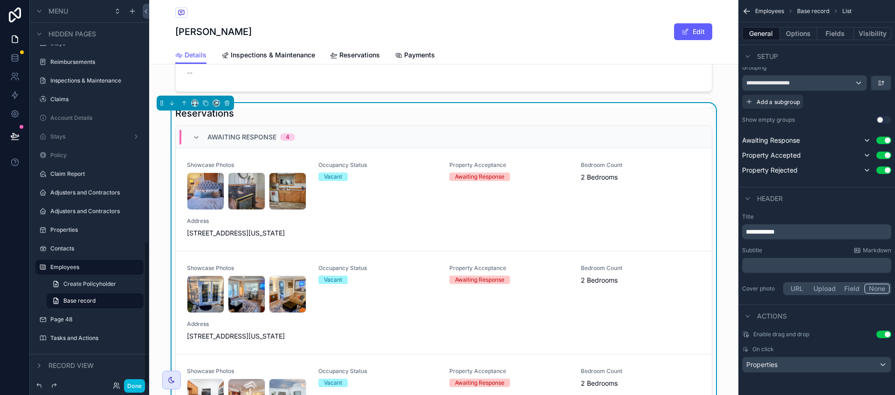
click at [132, 387] on button "Done" at bounding box center [134, 386] width 21 height 14
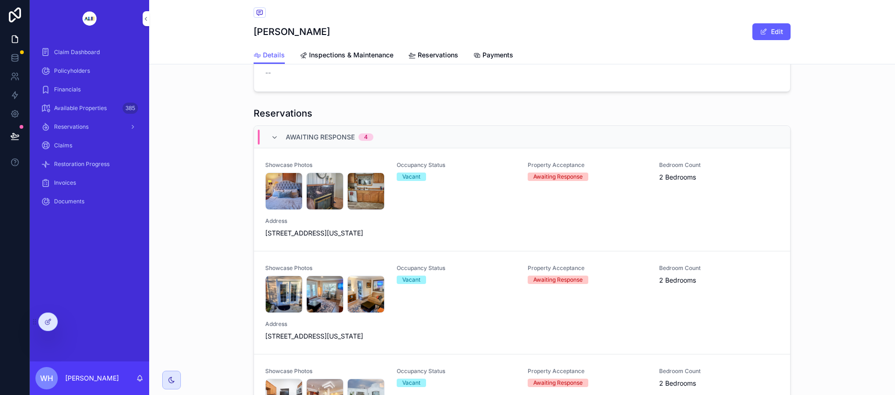
click at [410, 210] on div "Occupancy Status Vacant" at bounding box center [457, 185] width 120 height 48
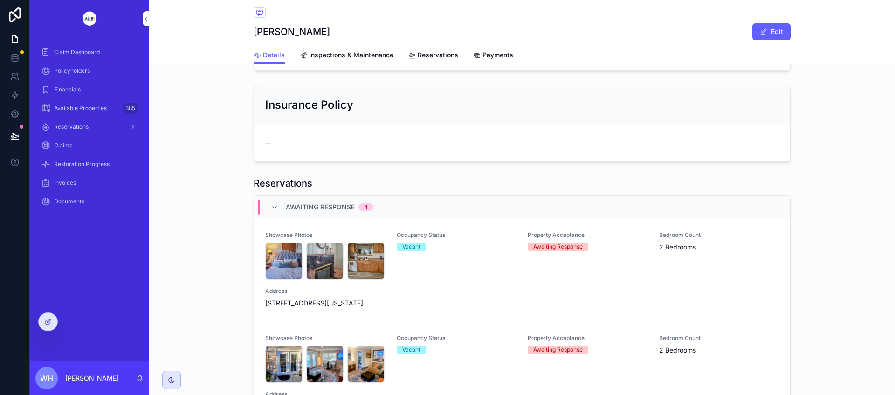
scroll to position [641, 0]
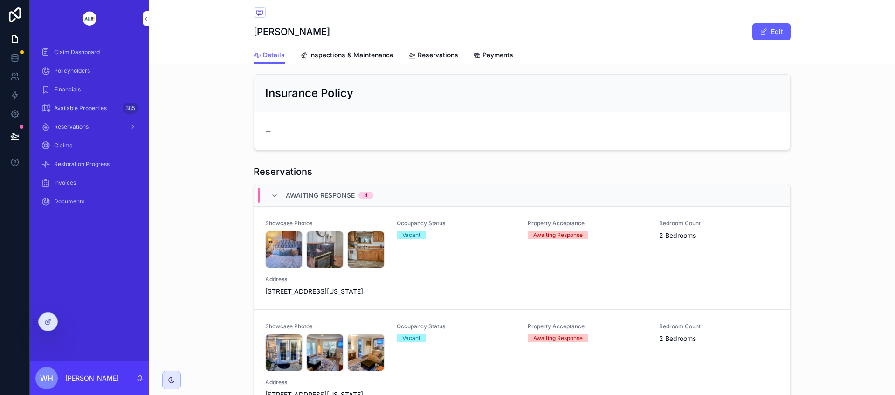
click at [49, 323] on icon at bounding box center [47, 322] width 4 height 4
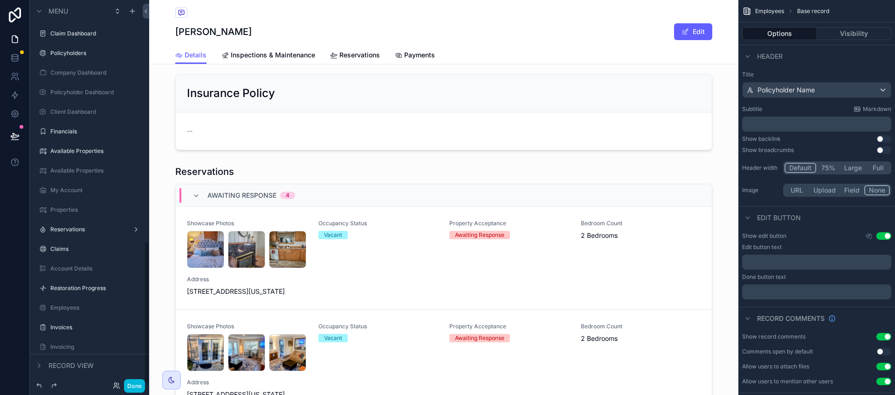
scroll to position [647, 0]
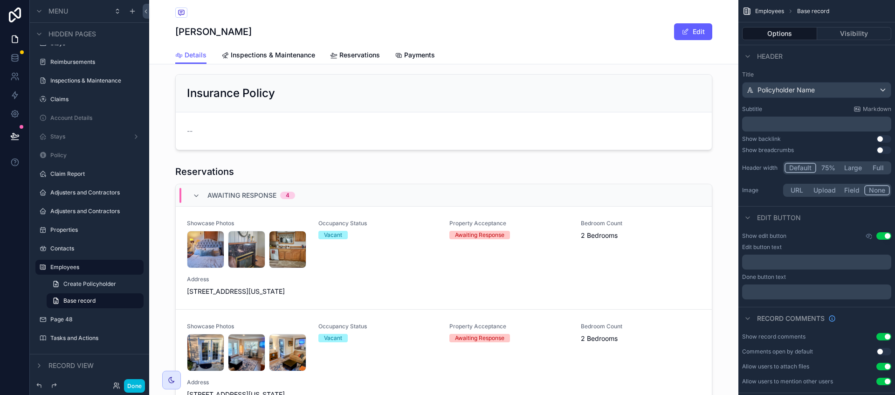
click at [230, 174] on div "scrollable content" at bounding box center [443, 324] width 589 height 326
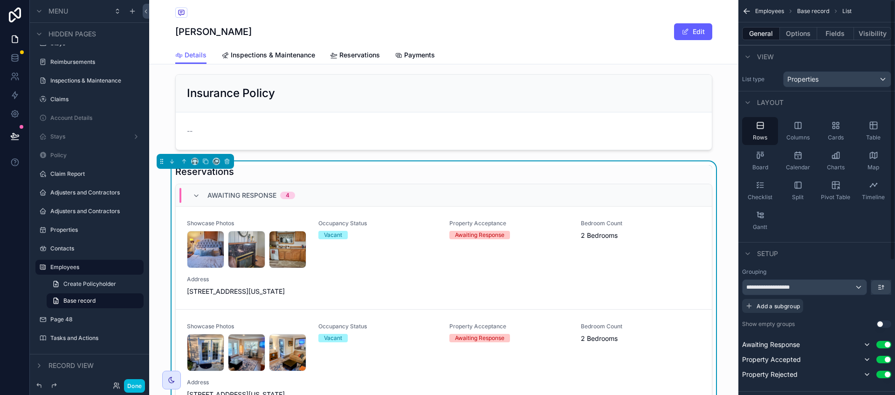
click at [800, 33] on button "Options" at bounding box center [798, 33] width 37 height 13
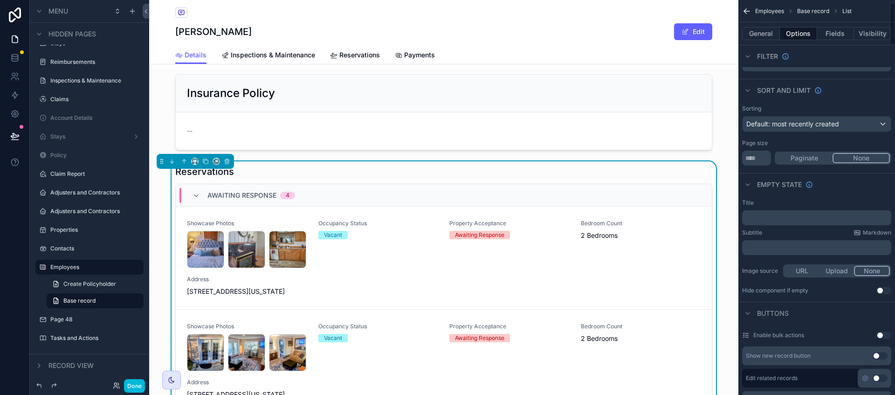
scroll to position [58, 0]
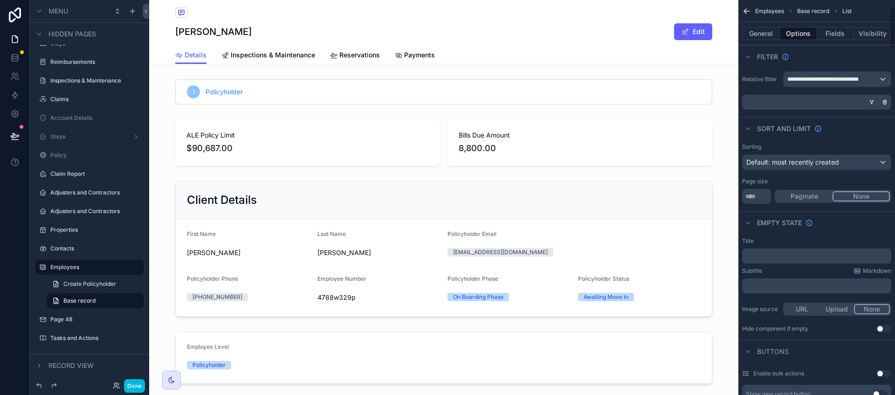
scroll to position [58, 0]
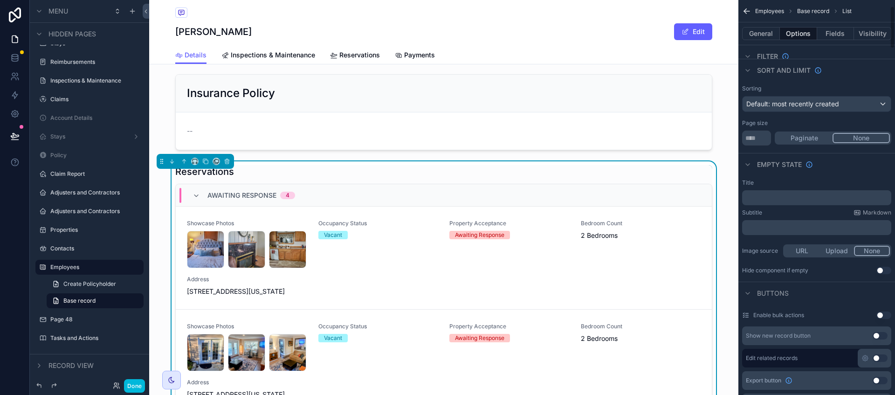
click at [770, 197] on p "﻿" at bounding box center [818, 197] width 144 height 7
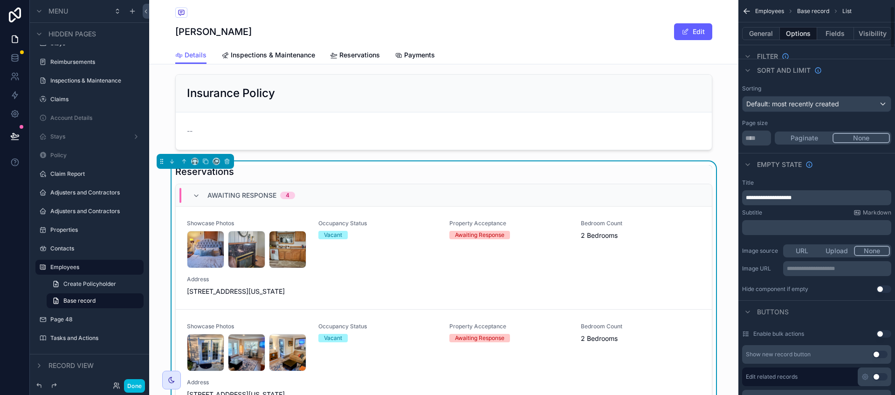
click at [754, 246] on div "Image source URL Upload None" at bounding box center [816, 250] width 149 height 13
click at [418, 169] on div "Reservations" at bounding box center [443, 171] width 537 height 13
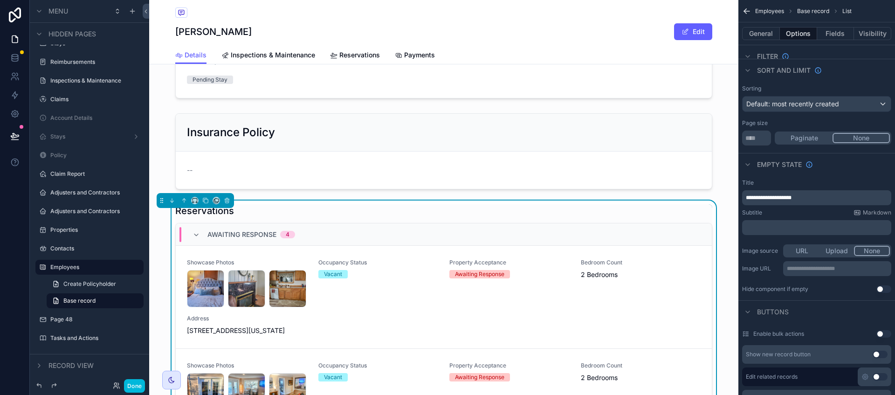
scroll to position [641, 0]
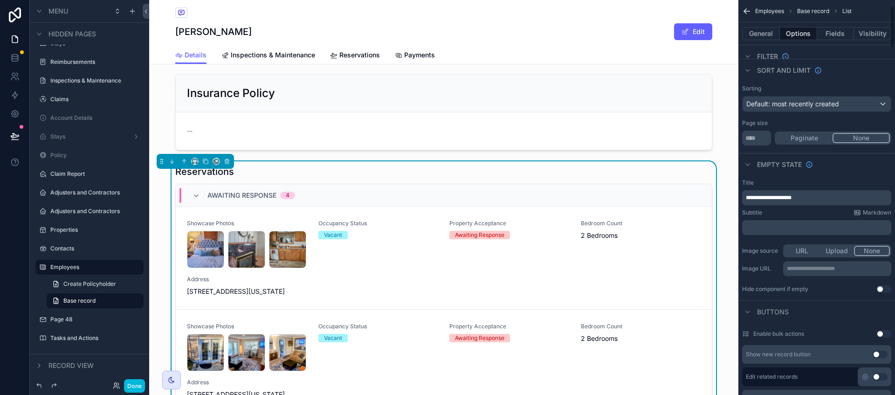
click at [763, 36] on button "General" at bounding box center [761, 33] width 38 height 13
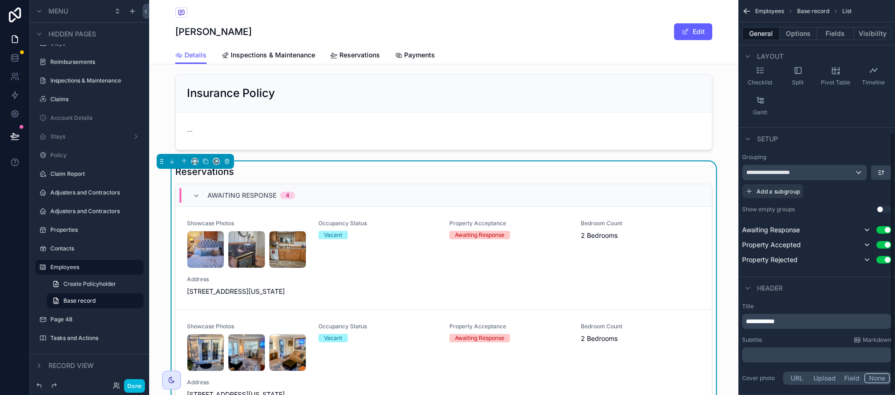
scroll to position [204, 0]
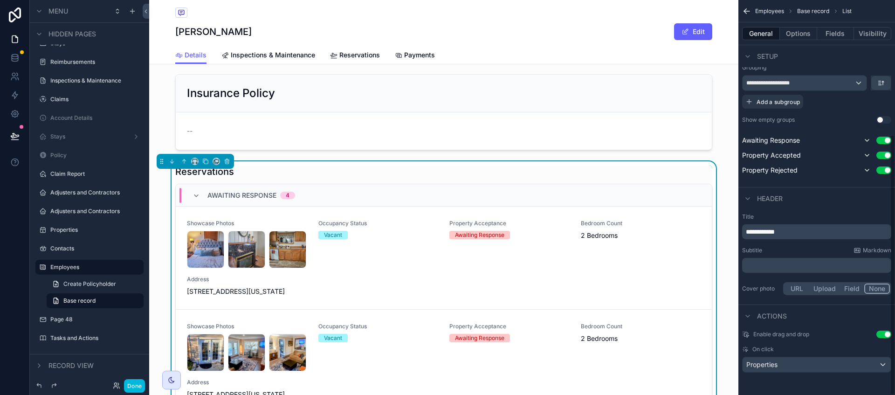
click at [769, 228] on span "**********" at bounding box center [760, 231] width 29 height 7
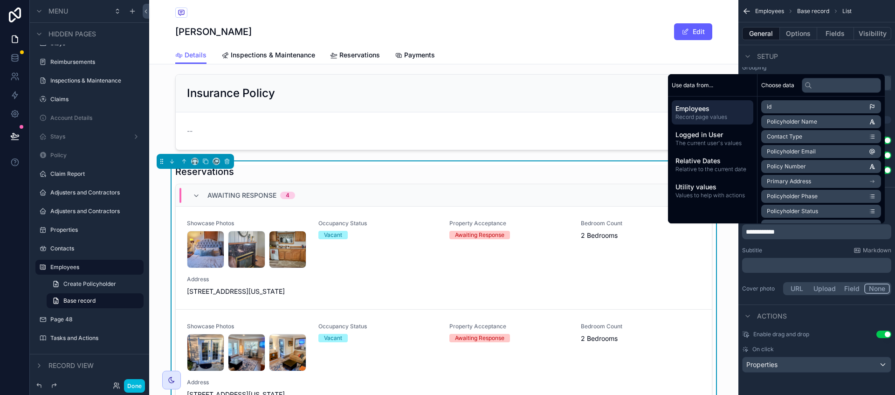
click at [769, 232] on span "**********" at bounding box center [760, 231] width 29 height 7
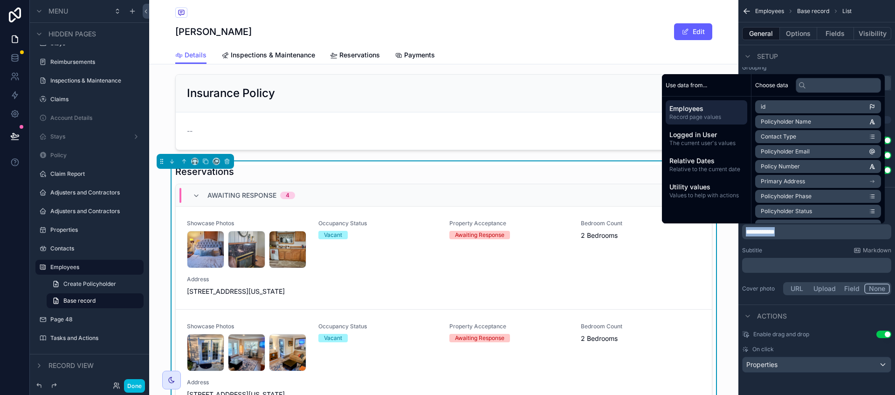
click at [769, 232] on span "**********" at bounding box center [760, 231] width 29 height 7
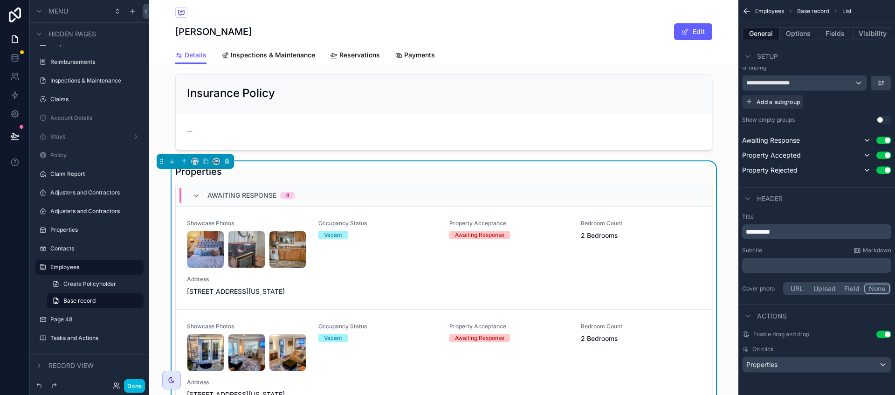
click at [785, 252] on div "Subtitle Markdown" at bounding box center [816, 250] width 149 height 7
click at [798, 30] on button "Options" at bounding box center [798, 33] width 37 height 13
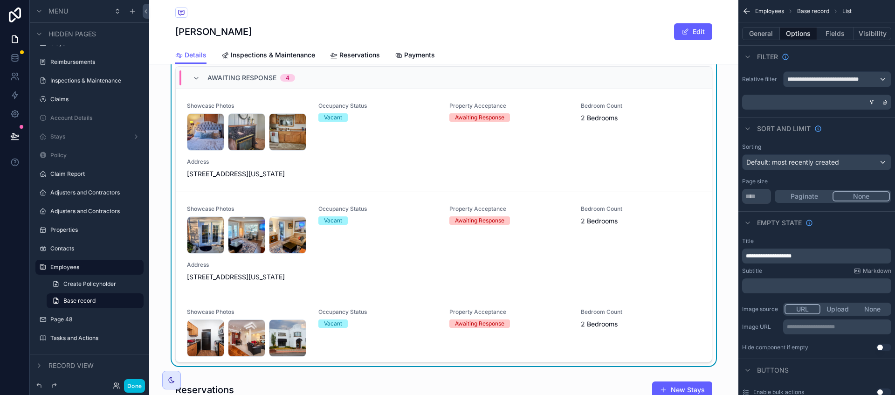
scroll to position [699, 0]
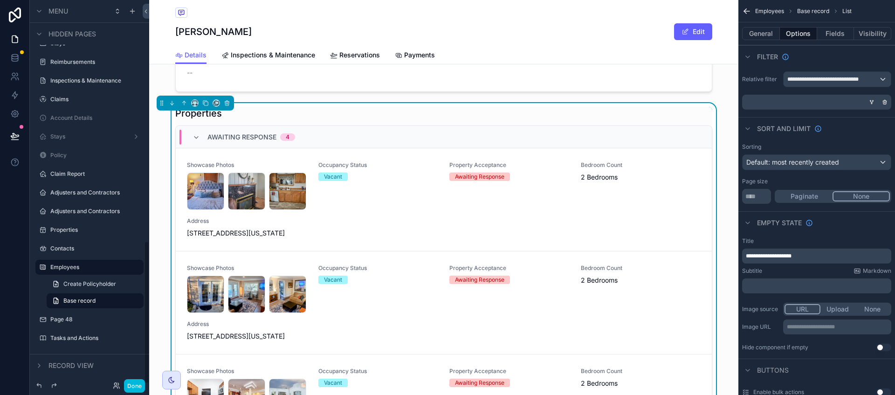
drag, startPoint x: 130, startPoint y: 384, endPoint x: 137, endPoint y: 356, distance: 29.3
click at [130, 384] on button "Done" at bounding box center [134, 386] width 21 height 14
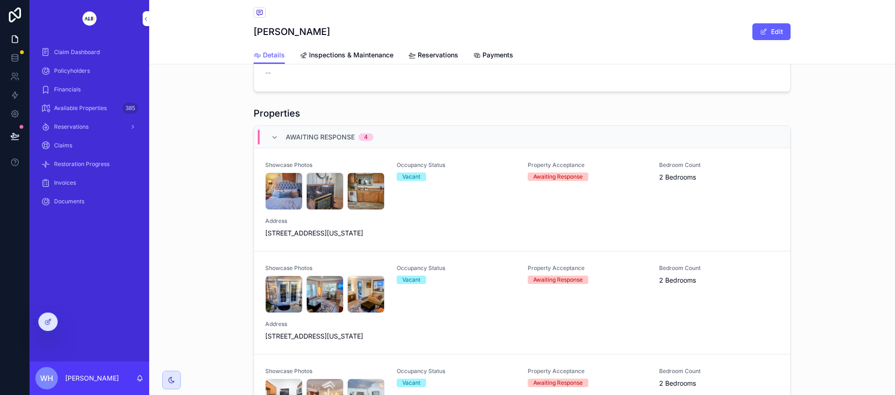
click at [411, 210] on div "Occupancy Status Vacant" at bounding box center [457, 185] width 120 height 48
click at [271, 140] on icon "scrollable content" at bounding box center [274, 137] width 7 height 7
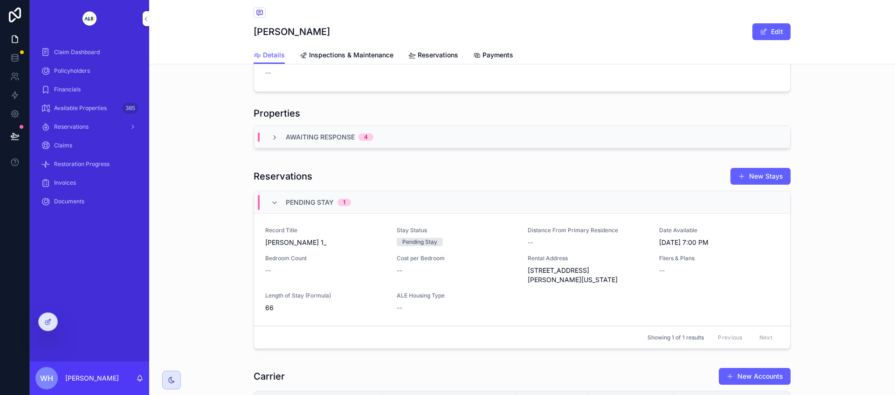
click at [271, 203] on icon "scrollable content" at bounding box center [274, 202] width 7 height 7
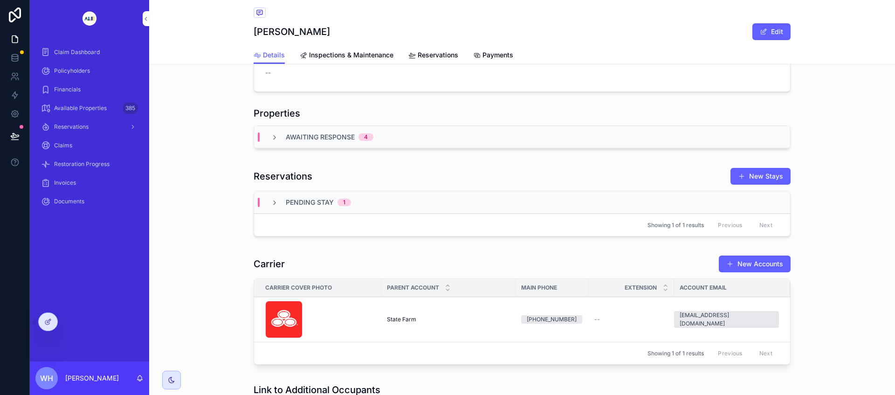
click at [264, 202] on div "Pending Stay 1" at bounding box center [311, 202] width 103 height 9
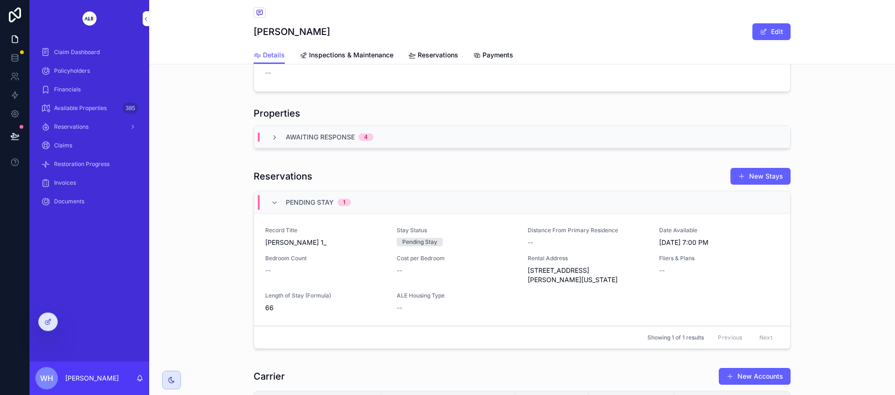
click at [271, 138] on icon "scrollable content" at bounding box center [274, 137] width 7 height 7
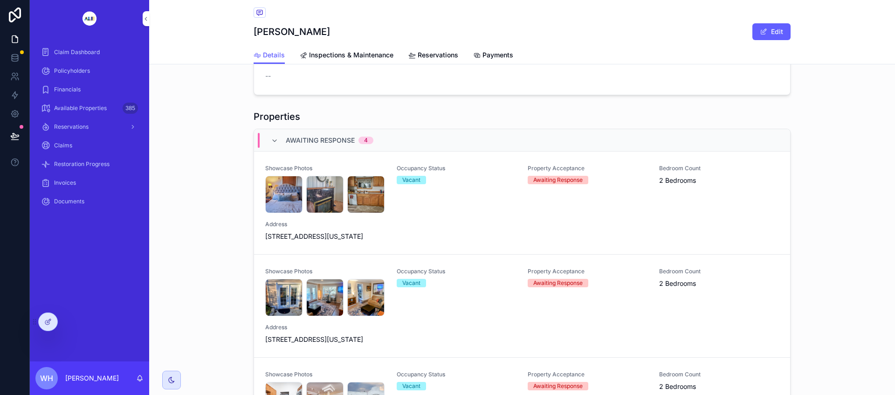
scroll to position [699, 0]
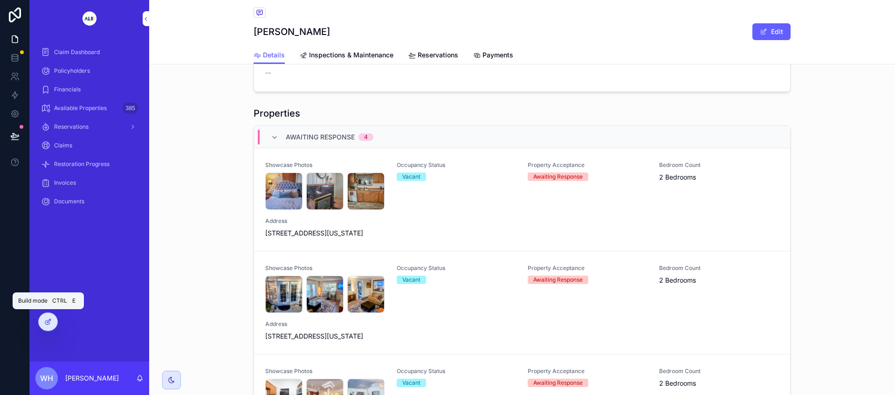
click at [53, 323] on div at bounding box center [48, 322] width 19 height 18
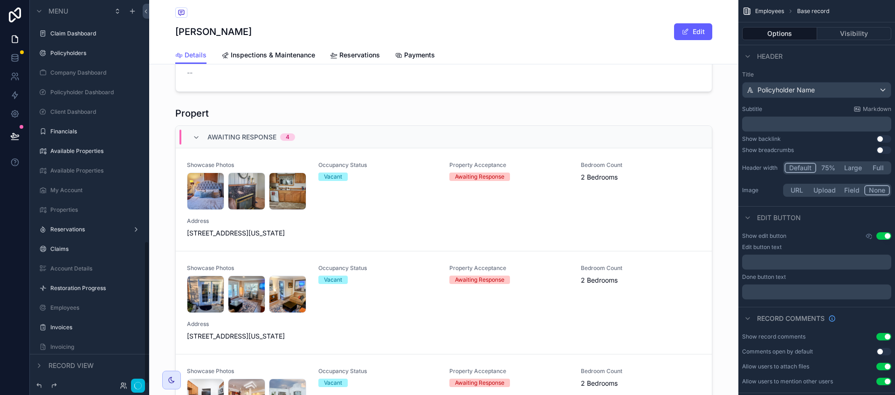
scroll to position [647, 0]
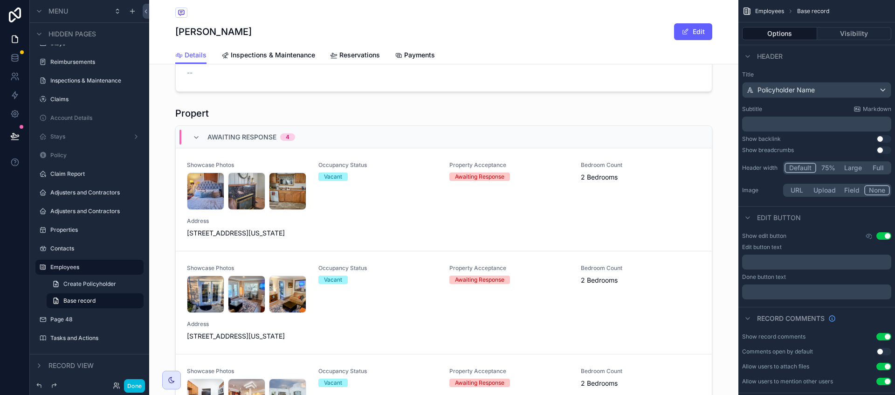
click at [668, 248] on div "scrollable content" at bounding box center [443, 266] width 589 height 326
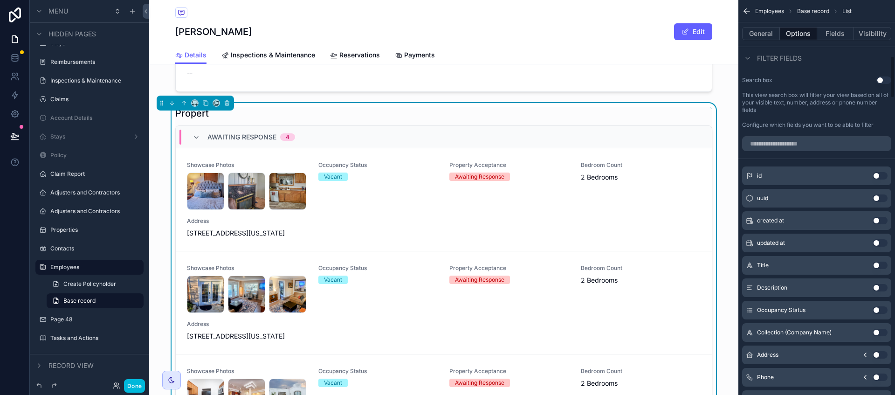
click at [766, 35] on button "General" at bounding box center [761, 33] width 38 height 13
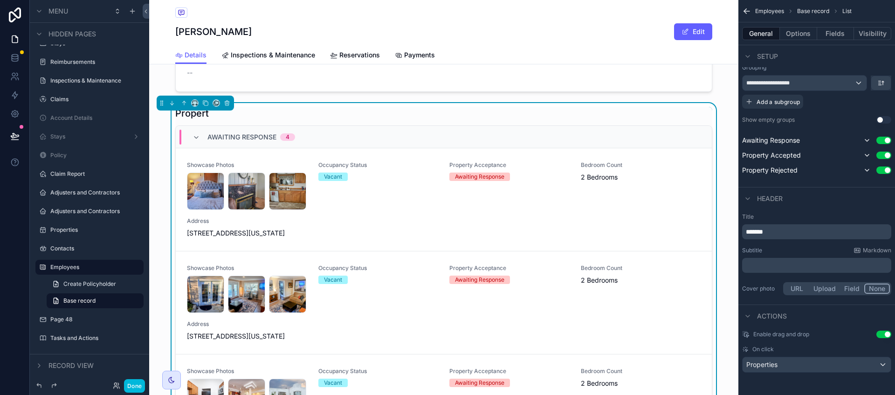
click at [786, 228] on p "*******" at bounding box center [818, 231] width 144 height 9
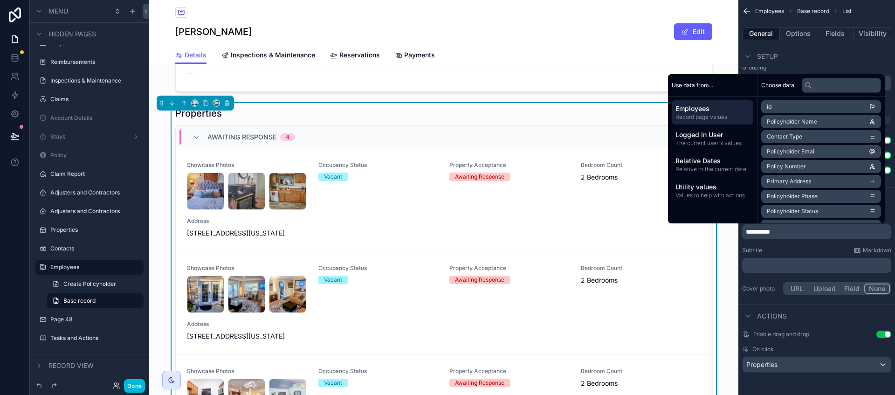
click at [789, 252] on div "Subtitle Markdown" at bounding box center [816, 250] width 149 height 7
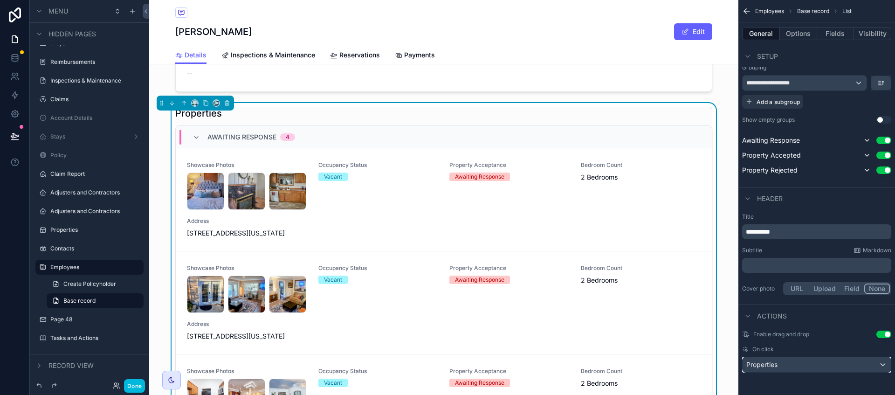
click at [782, 363] on div "Properties" at bounding box center [816, 364] width 148 height 15
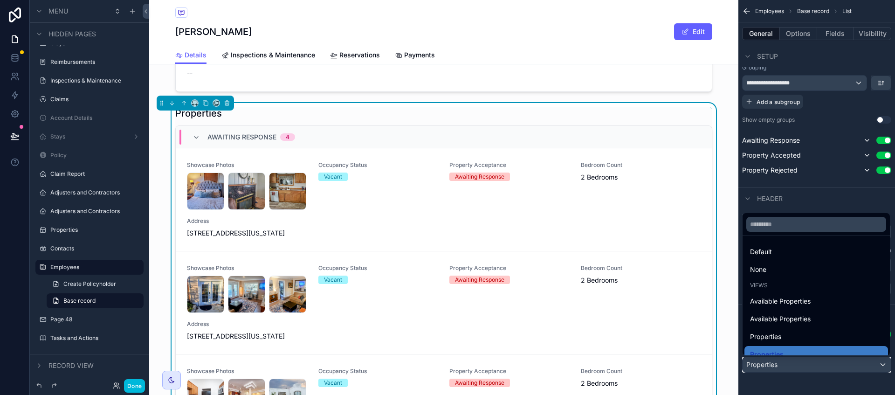
scroll to position [9, 0]
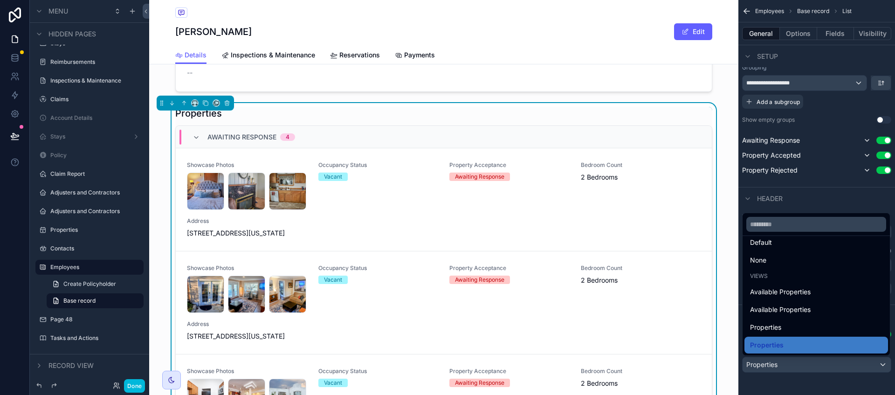
click at [780, 309] on span "Available Properties" at bounding box center [780, 309] width 61 height 11
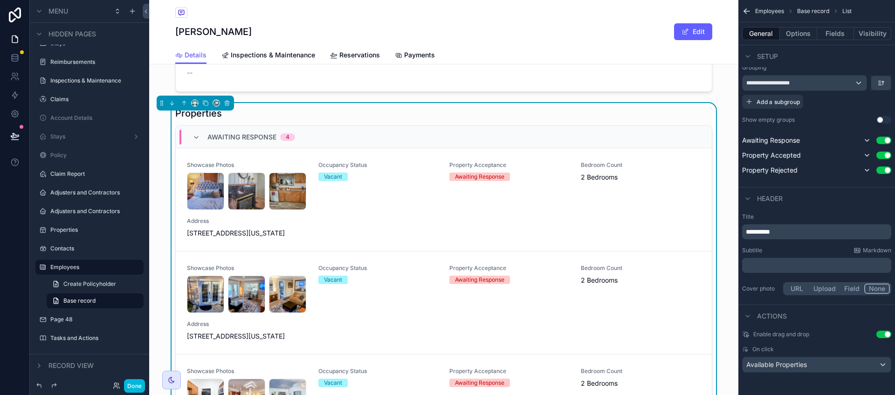
click at [400, 210] on div "Occupancy Status Vacant" at bounding box center [378, 185] width 120 height 48
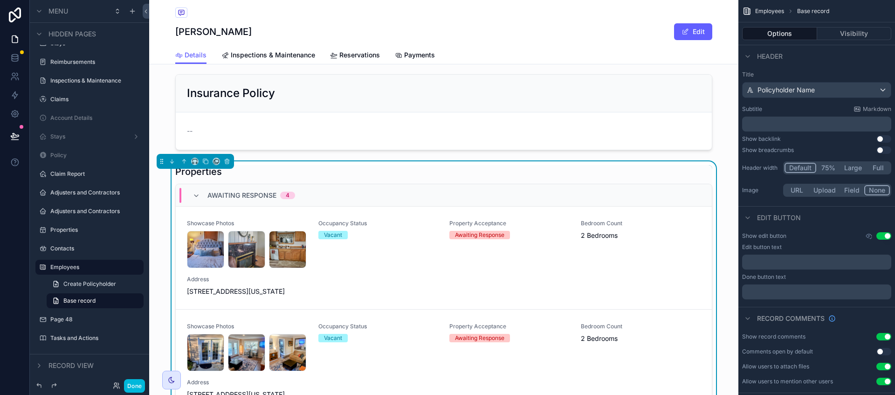
click at [658, 181] on div "Properties Awaiting Response 4 Showcase Photos 19-2448_7_0 .jpg 19-2448_2_0 .jp…" at bounding box center [443, 322] width 537 height 315
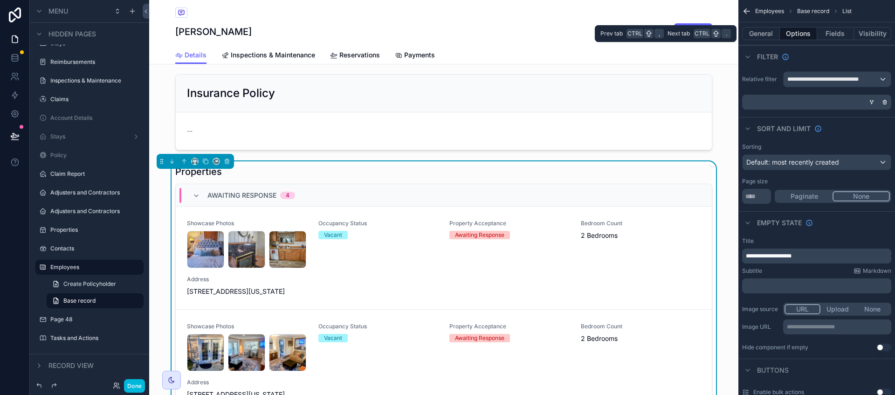
click at [765, 34] on button "General" at bounding box center [761, 33] width 38 height 13
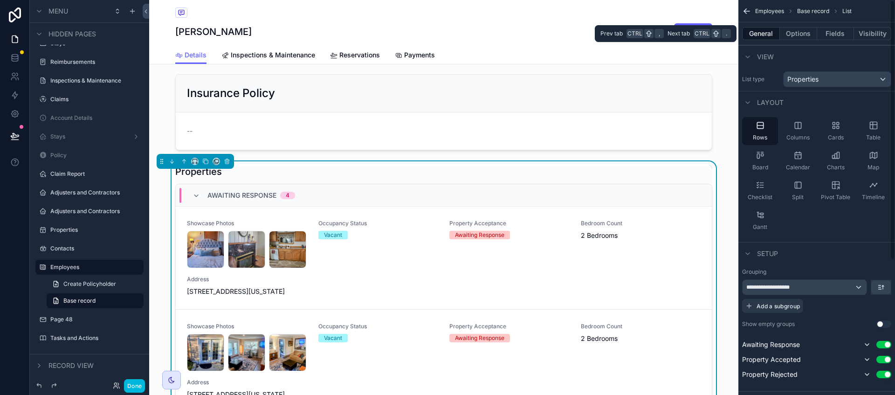
click at [835, 34] on button "Fields" at bounding box center [835, 33] width 37 height 13
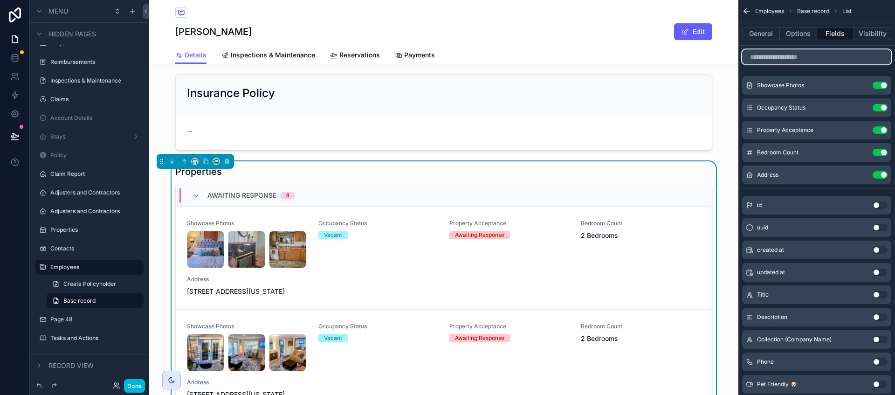
click at [811, 59] on input "scrollable content" at bounding box center [816, 56] width 149 height 15
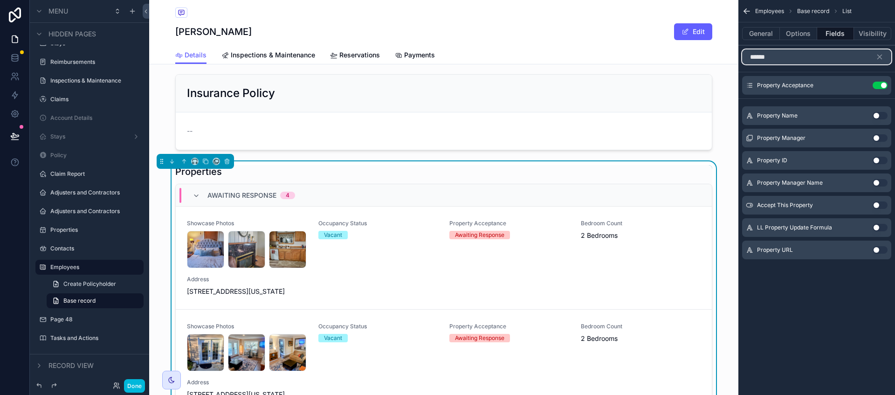
type input "******"
click at [877, 115] on button "Use setting" at bounding box center [879, 115] width 15 height 7
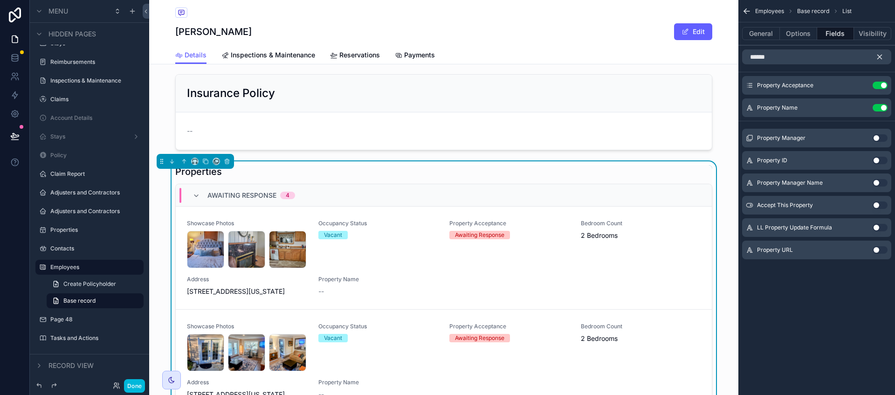
drag, startPoint x: 877, startPoint y: 56, endPoint x: 806, endPoint y: 117, distance: 93.2
click at [877, 56] on icon "scrollable content" at bounding box center [879, 57] width 8 height 8
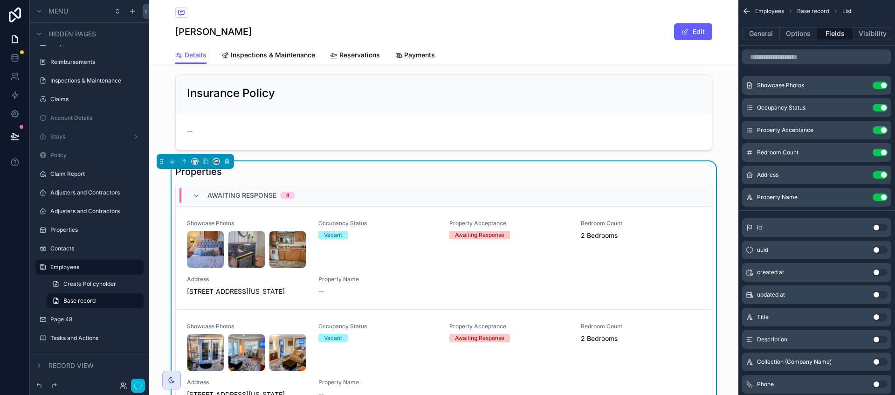
drag, startPoint x: 748, startPoint y: 198, endPoint x: 748, endPoint y: 112, distance: 86.2
click at [748, 108] on div "Showcase Photos Use setting Occupancy Status Use setting Property Acceptance Us…" at bounding box center [816, 141] width 157 height 130
drag, startPoint x: 774, startPoint y: 198, endPoint x: 775, endPoint y: 106, distance: 91.8
click at [775, 106] on div "Showcase Photos Use setting Occupancy Status Use setting Property Acceptance Us…" at bounding box center [816, 141] width 157 height 130
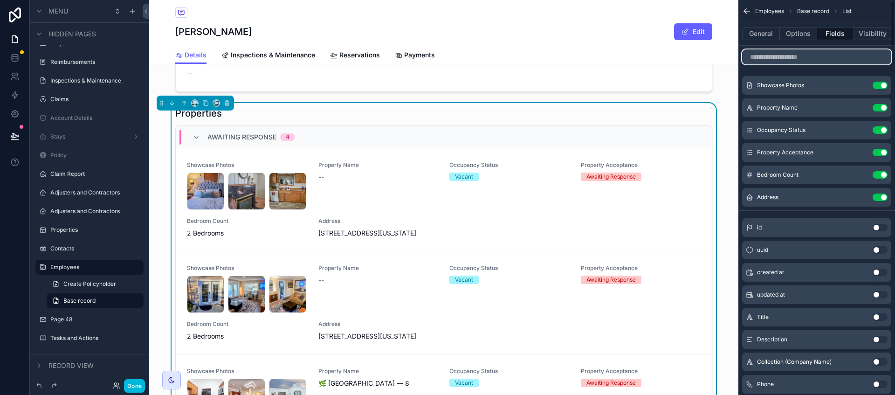
click at [817, 57] on input "scrollable content" at bounding box center [816, 56] width 149 height 15
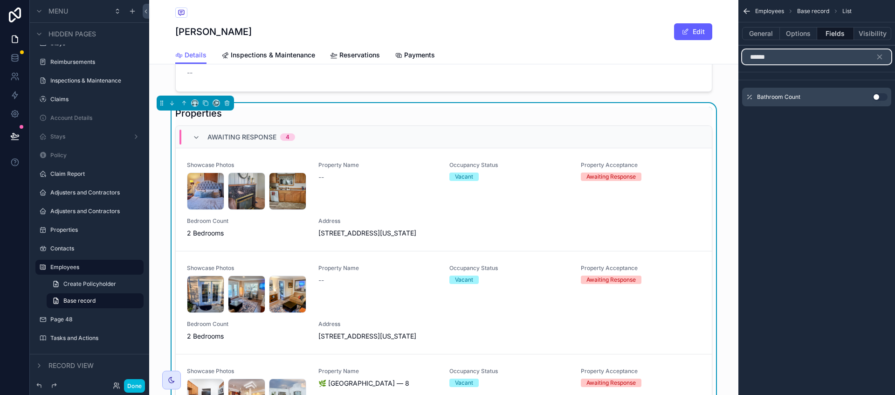
type input "******"
click at [878, 96] on button "Use setting" at bounding box center [879, 96] width 15 height 7
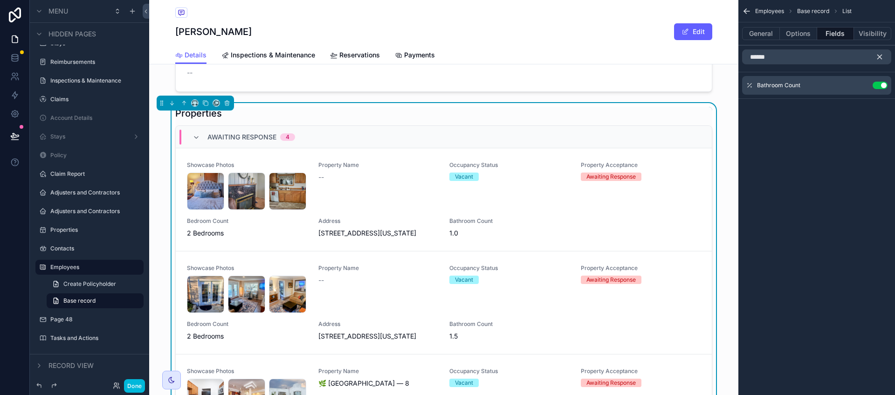
click at [881, 59] on icon "scrollable content" at bounding box center [880, 57] width 4 height 4
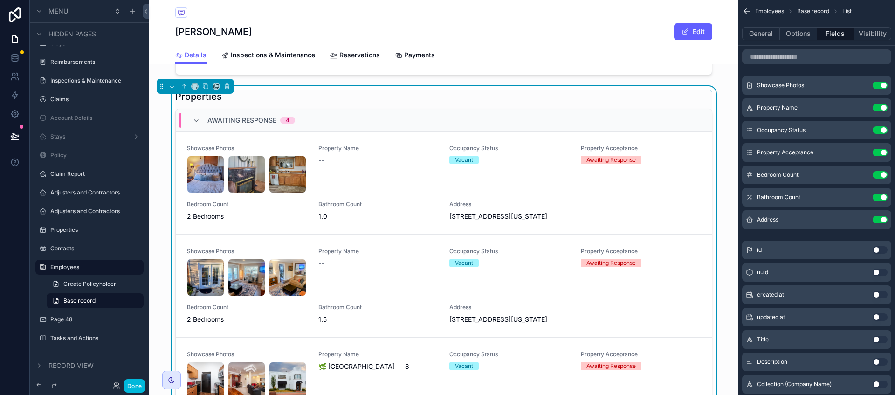
scroll to position [699, 0]
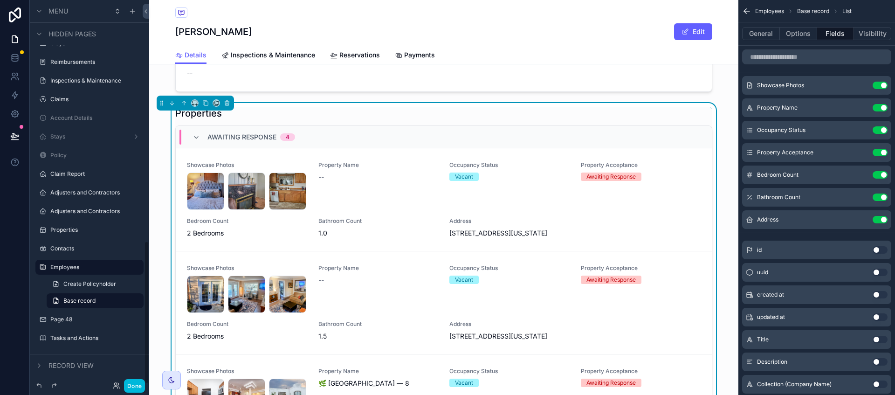
click at [137, 384] on button "Done" at bounding box center [134, 386] width 21 height 14
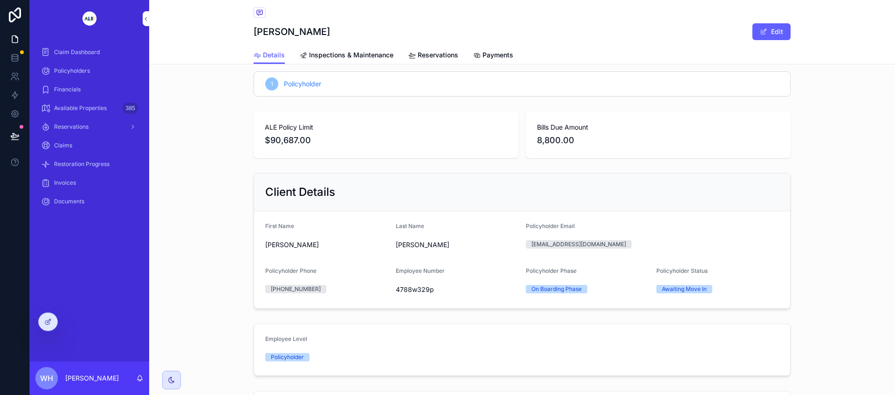
scroll to position [0, 0]
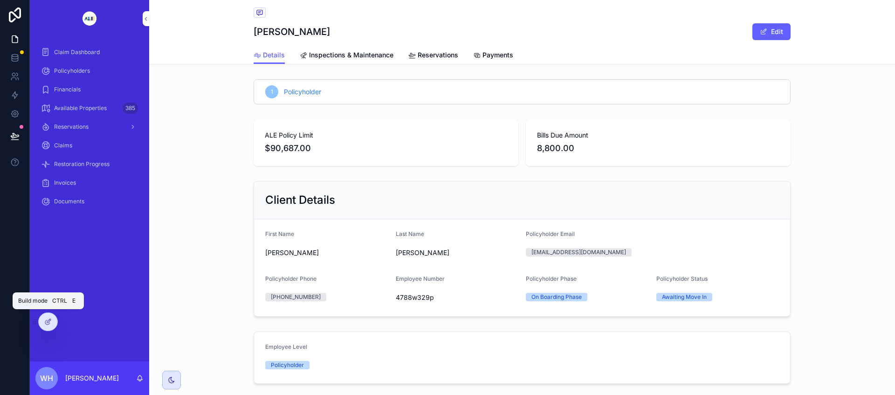
click at [47, 323] on icon at bounding box center [47, 321] width 7 height 7
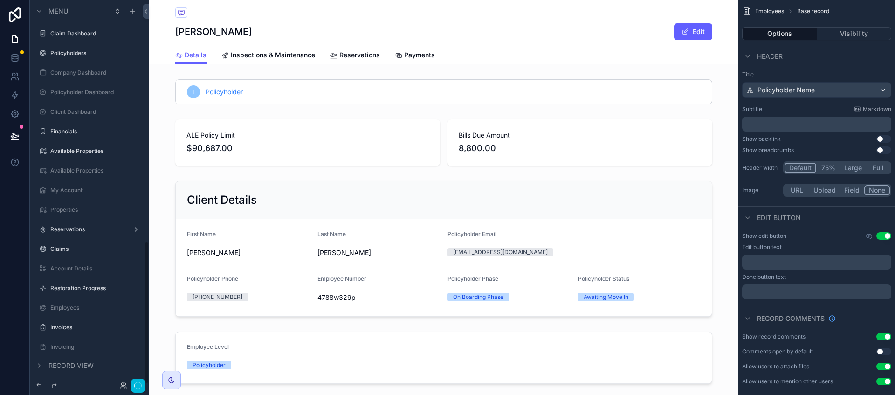
scroll to position [647, 0]
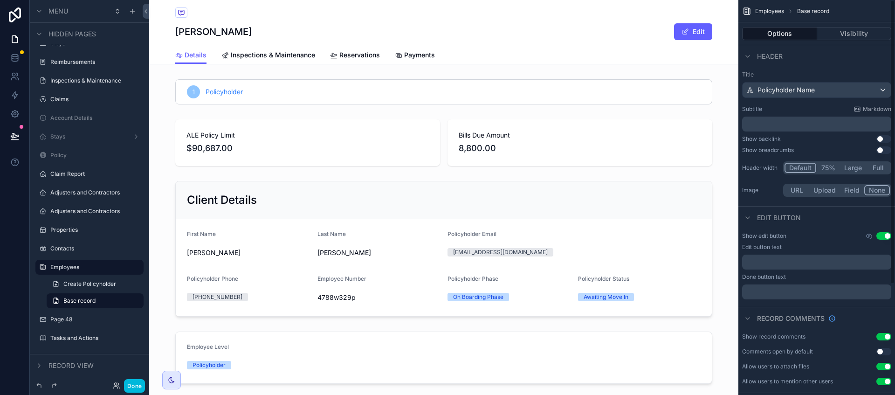
click at [854, 30] on button "Visibility" at bounding box center [854, 33] width 75 height 13
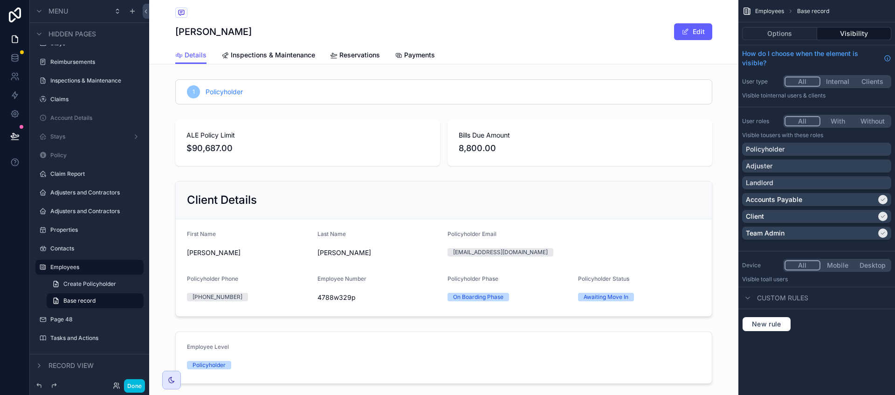
click at [799, 147] on div "Policyholder" at bounding box center [817, 148] width 142 height 9
click at [847, 166] on div "Adjuster" at bounding box center [817, 165] width 142 height 9
click at [133, 385] on button "Done" at bounding box center [134, 386] width 21 height 14
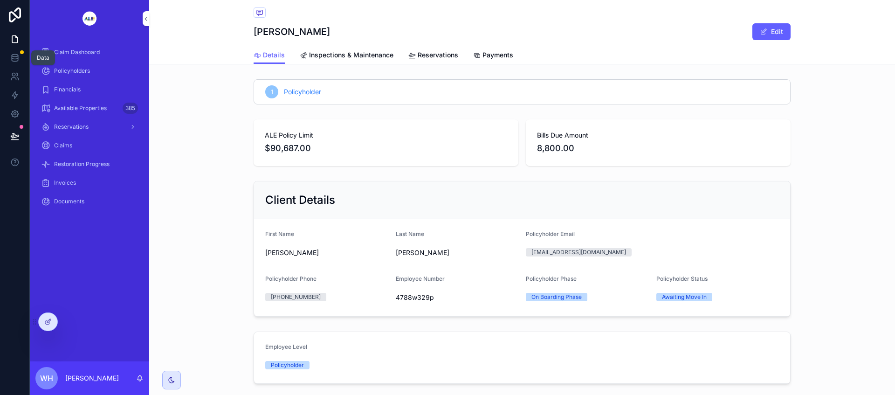
click at [16, 60] on icon at bounding box center [14, 57] width 9 height 9
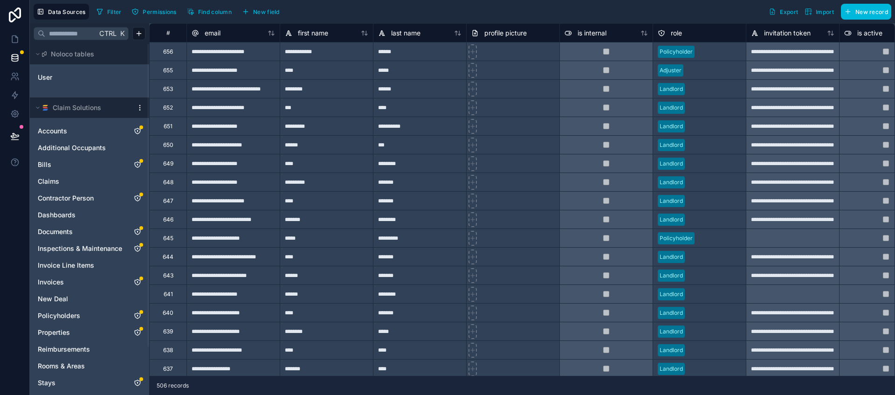
click at [141, 107] on html "**********" at bounding box center [447, 197] width 895 height 395
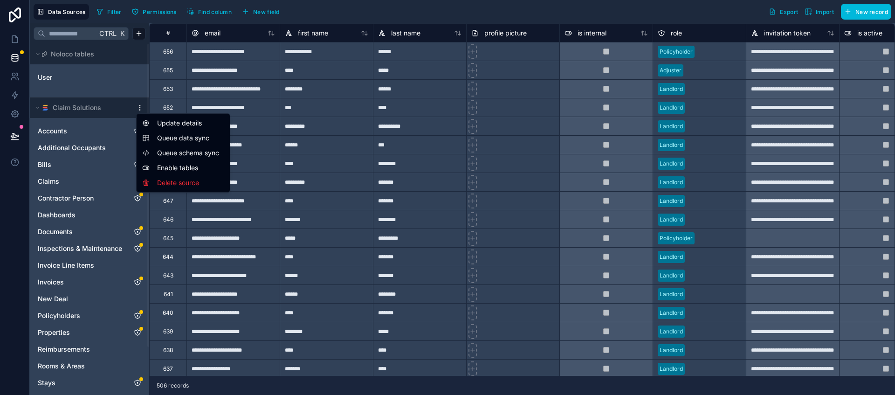
click at [183, 153] on span "Queue schema sync" at bounding box center [190, 152] width 67 height 9
click at [138, 107] on html "**********" at bounding box center [447, 197] width 895 height 395
click at [184, 138] on span "Queue data sync" at bounding box center [190, 137] width 67 height 9
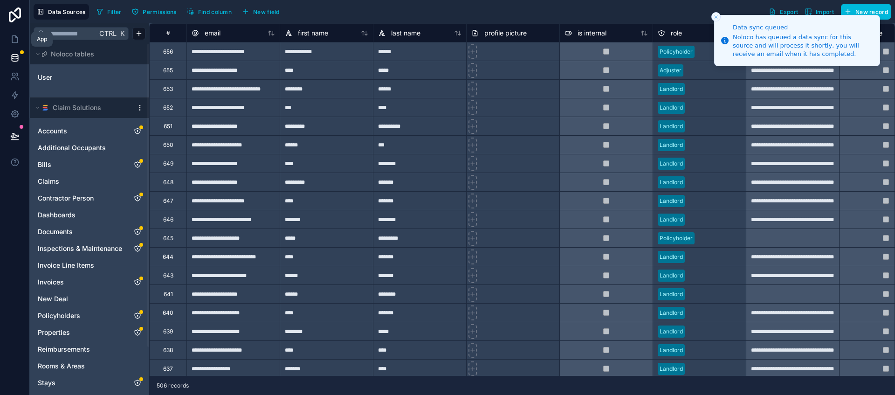
click at [15, 39] on icon at bounding box center [14, 38] width 9 height 9
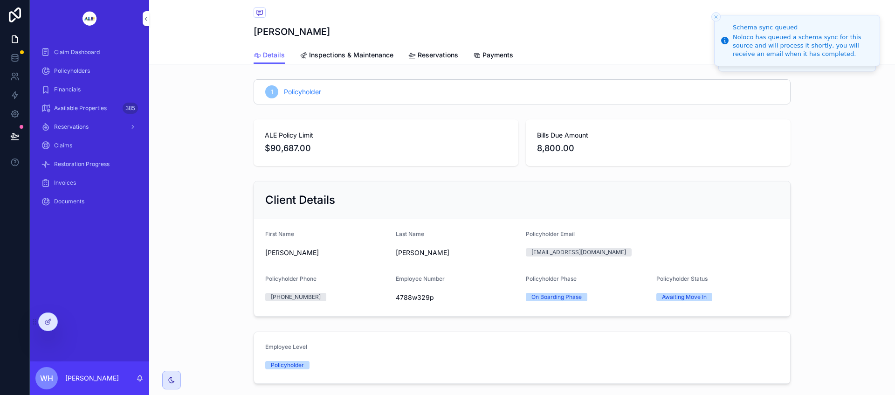
click at [75, 108] on span "Available Properties" at bounding box center [80, 107] width 53 height 7
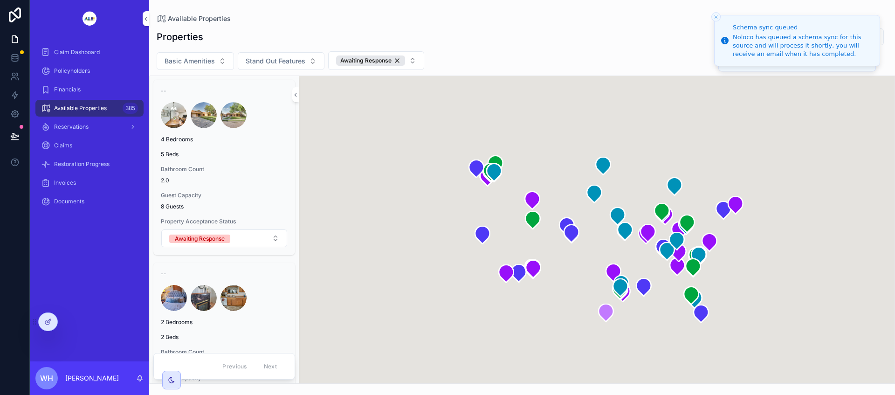
click at [233, 165] on span "Bathroom Count" at bounding box center [224, 168] width 127 height 7
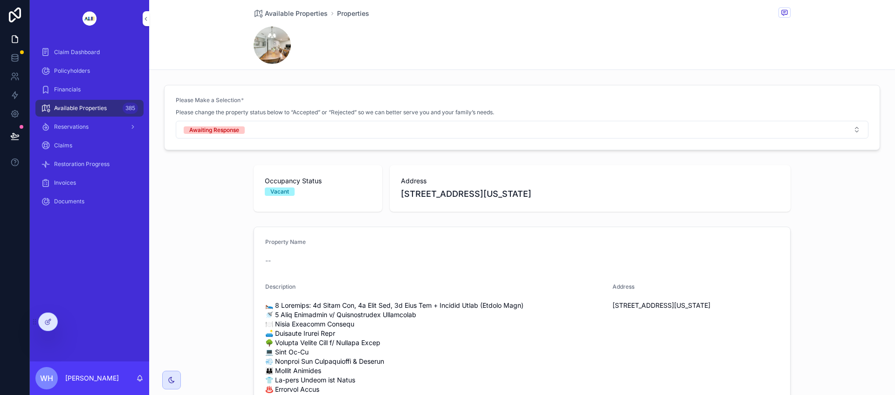
click at [73, 51] on span "Claim Dashboard" at bounding box center [77, 51] width 46 height 7
